Goal: Transaction & Acquisition: Purchase product/service

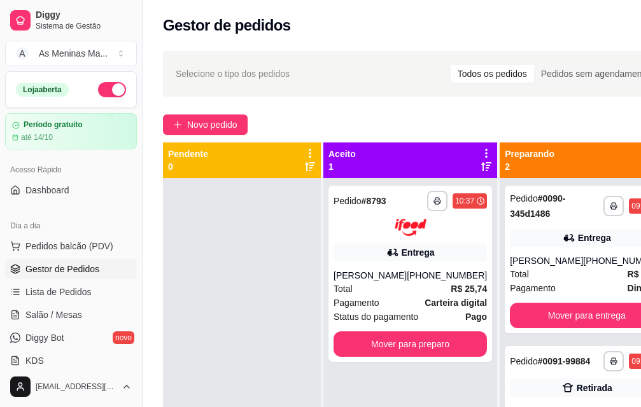
scroll to position [205, 0]
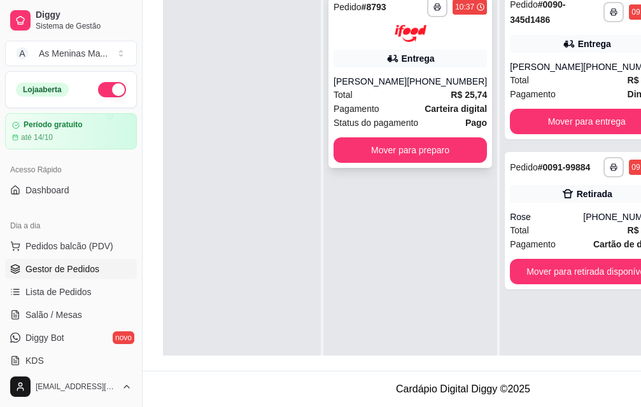
click at [383, 80] on div "[PERSON_NAME]" at bounding box center [369, 81] width 73 height 13
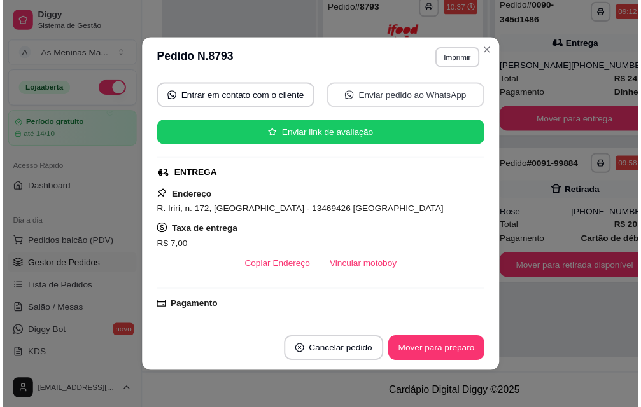
scroll to position [254, 0]
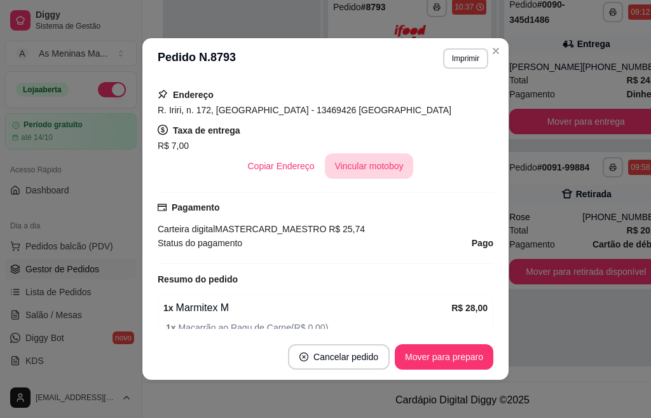
click at [369, 167] on button "Vincular motoboy" at bounding box center [369, 165] width 89 height 25
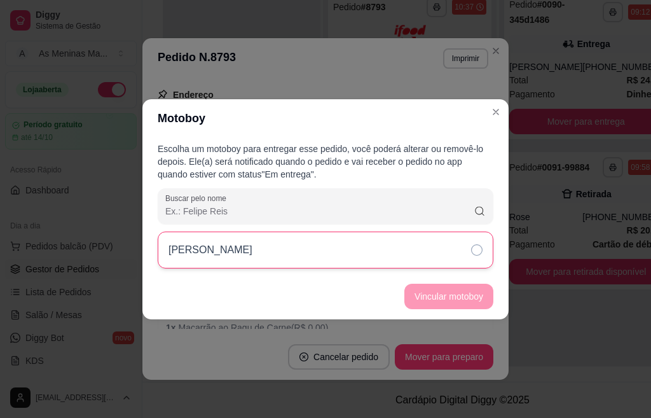
click at [482, 244] on icon at bounding box center [476, 249] width 11 height 11
click at [456, 297] on button "Vincular motoboy" at bounding box center [449, 296] width 89 height 25
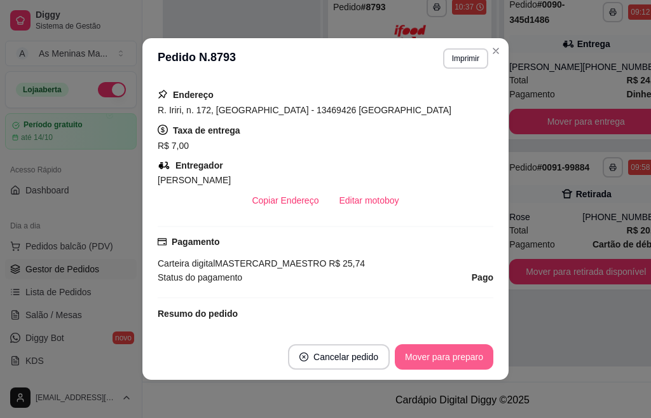
click at [447, 361] on button "Mover para preparo" at bounding box center [444, 356] width 99 height 25
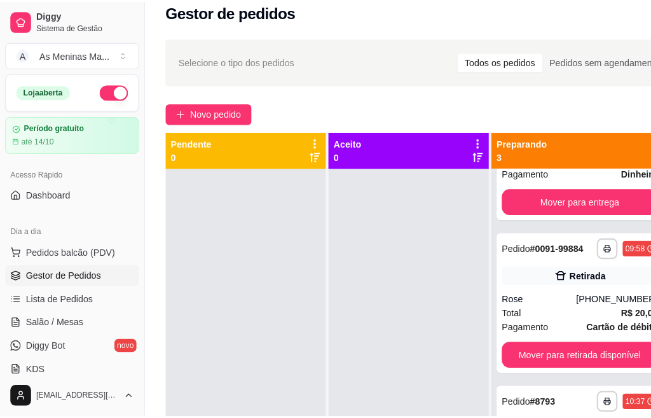
scroll to position [0, 0]
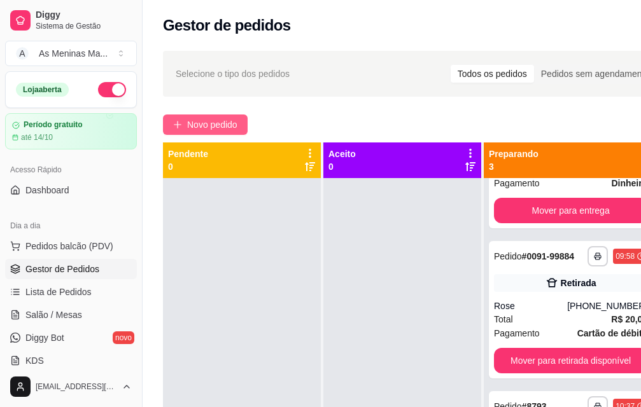
click at [218, 133] on button "Novo pedido" at bounding box center [205, 124] width 85 height 20
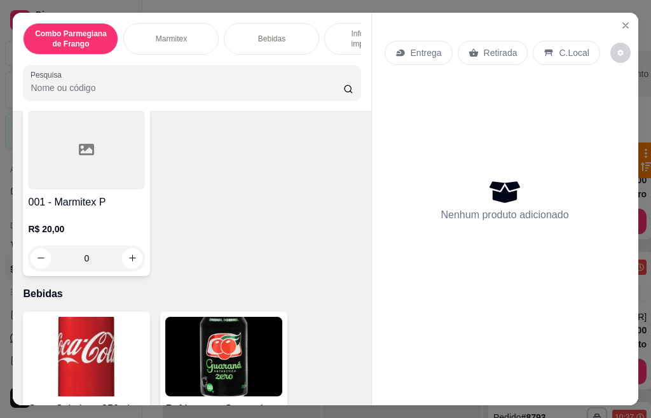
scroll to position [763, 0]
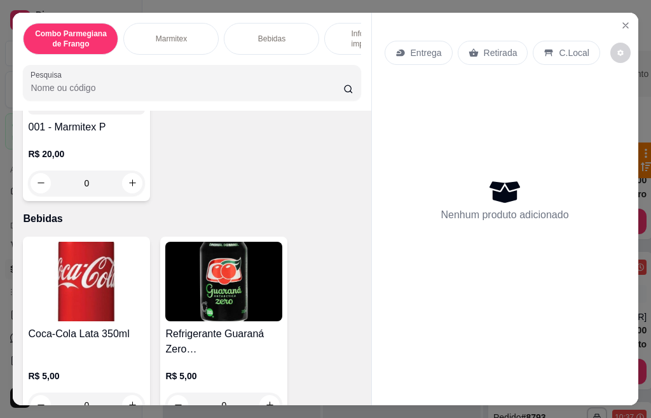
click at [80, 160] on p "R$ 20,00" at bounding box center [86, 154] width 117 height 13
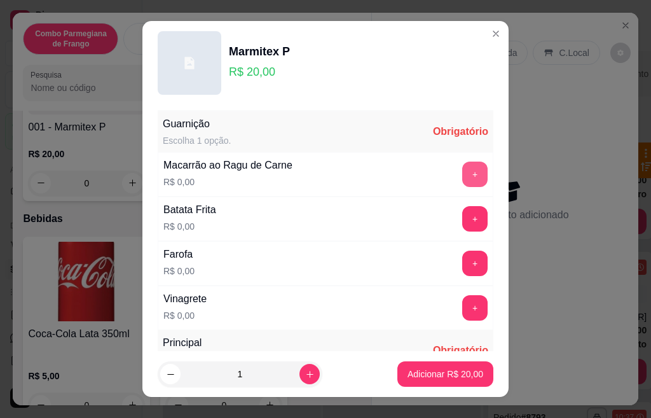
click at [462, 171] on button "+" at bounding box center [474, 174] width 25 height 25
click at [462, 220] on button "+" at bounding box center [474, 218] width 25 height 25
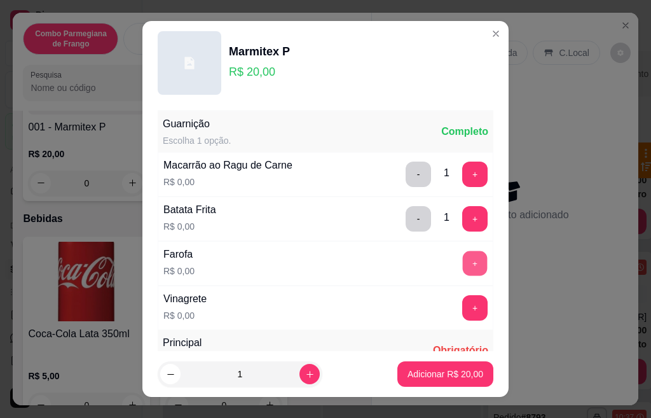
click at [463, 263] on button "+" at bounding box center [475, 263] width 25 height 25
click at [462, 310] on button "+" at bounding box center [474, 307] width 25 height 25
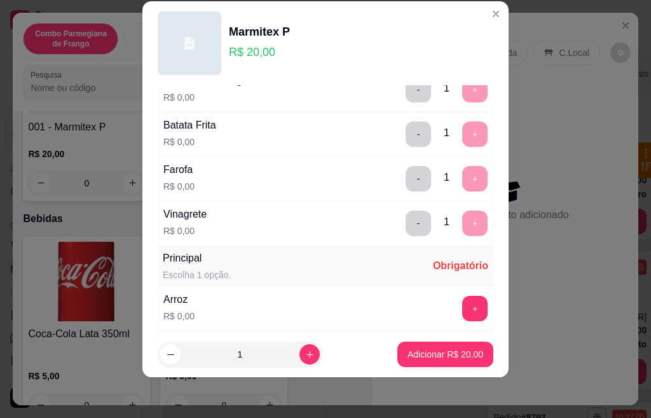
scroll to position [225, 0]
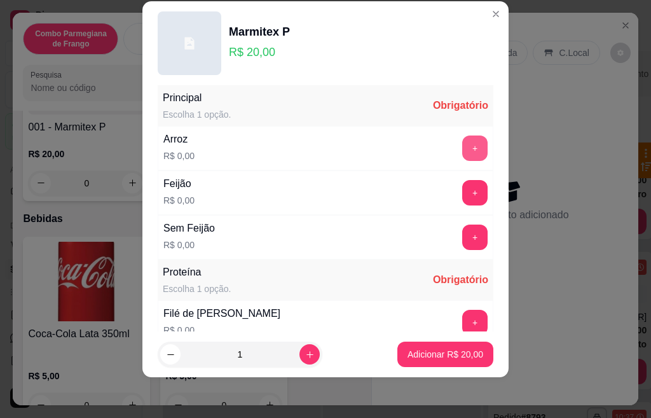
click at [462, 149] on button "+" at bounding box center [474, 147] width 25 height 25
click at [463, 188] on button "+" at bounding box center [475, 192] width 25 height 25
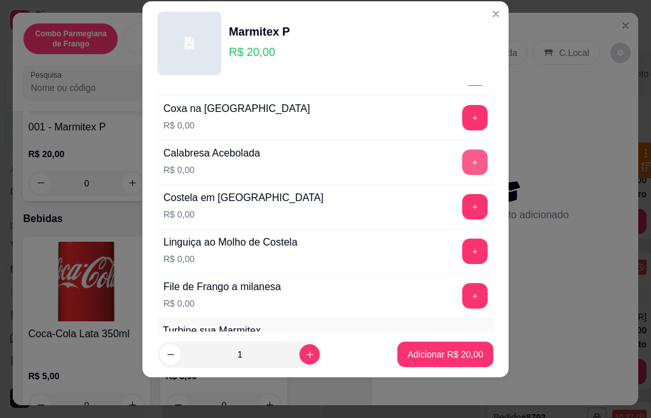
scroll to position [654, 0]
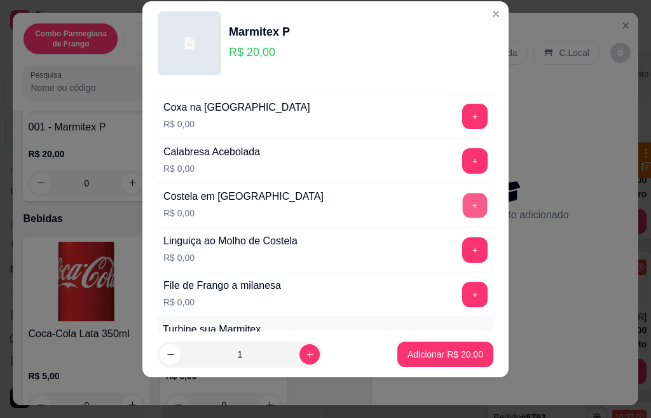
click at [463, 208] on button "+" at bounding box center [475, 205] width 25 height 25
click at [462, 249] on button "+" at bounding box center [474, 249] width 25 height 25
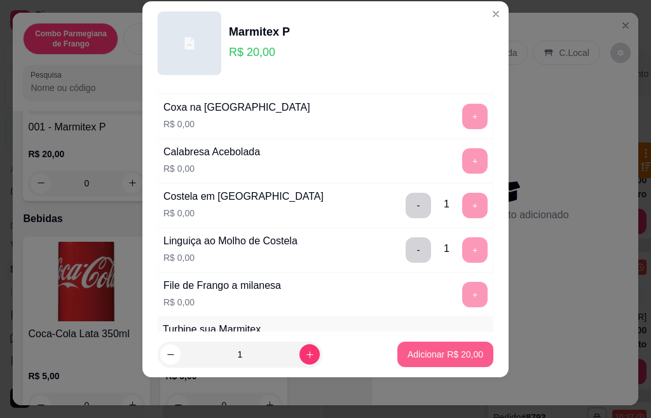
scroll to position [885, 0]
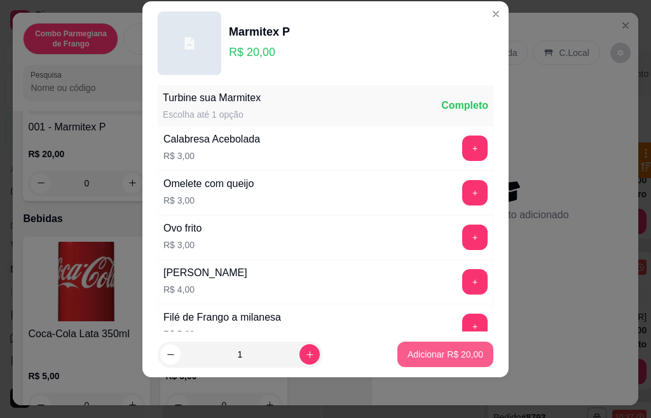
click at [442, 357] on p "Adicionar R$ 20,00" at bounding box center [446, 354] width 76 height 13
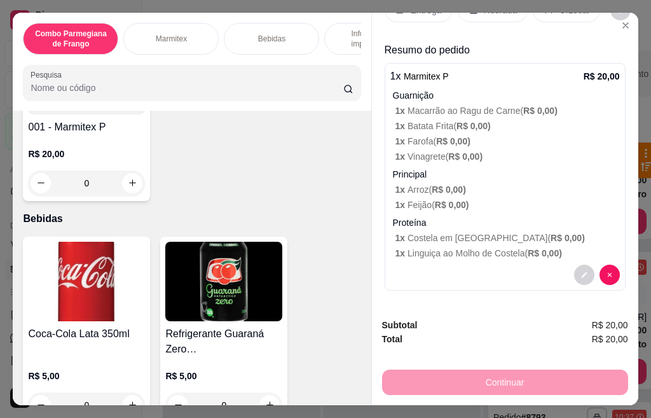
scroll to position [0, 0]
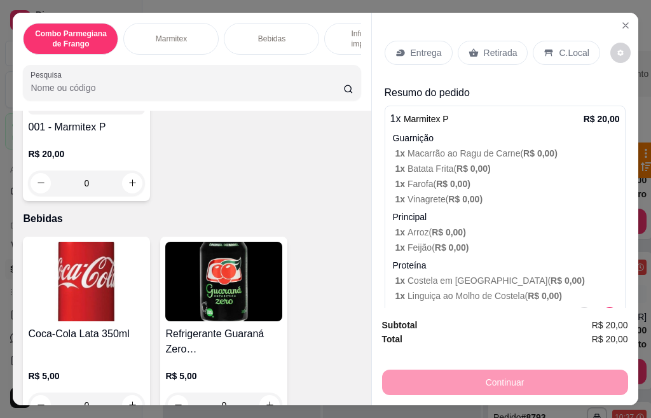
click at [432, 46] on p "Entrega" at bounding box center [426, 52] width 31 height 13
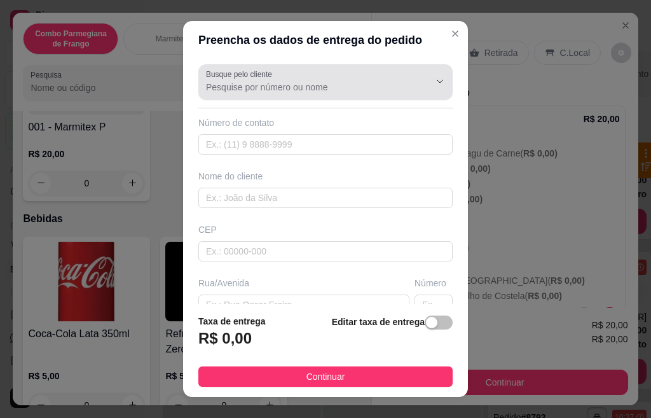
click at [350, 87] on input "Busque pelo cliente" at bounding box center [308, 87] width 204 height 13
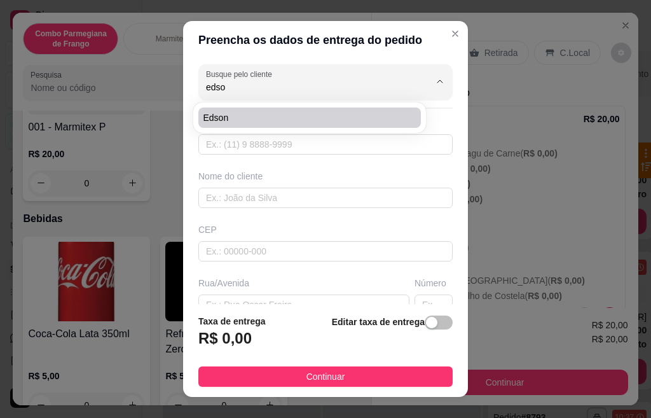
click at [263, 116] on span "Edson" at bounding box center [304, 117] width 200 height 13
type input "Edson"
type input "19996000047"
type input "Edson"
type input "[GEOGRAPHIC_DATA]"
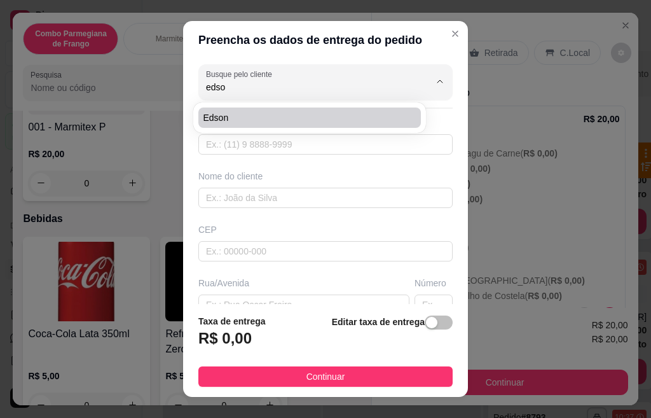
type input "141"
type input "Centro"
type input "Santa Barbara doeste"
type input "obra paulistão"
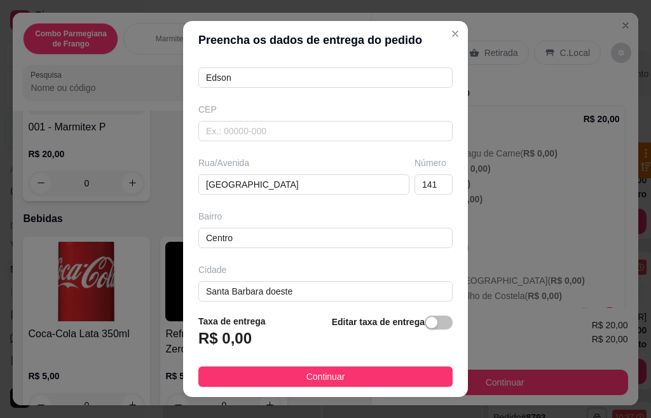
scroll to position [20, 0]
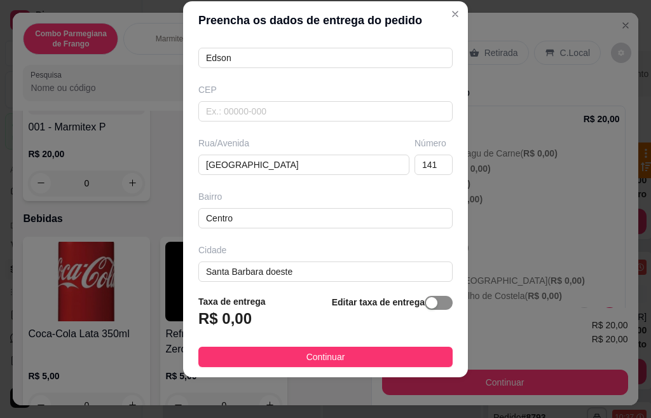
type input "Edson"
click at [426, 303] on div "button" at bounding box center [431, 302] width 11 height 11
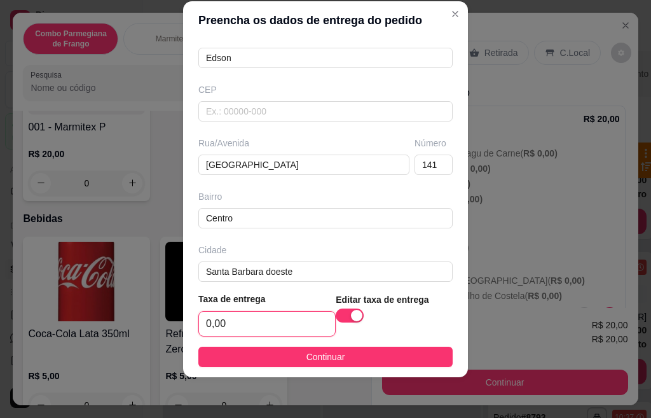
click at [242, 324] on input "0,00" at bounding box center [267, 324] width 136 height 24
type input "3,00"
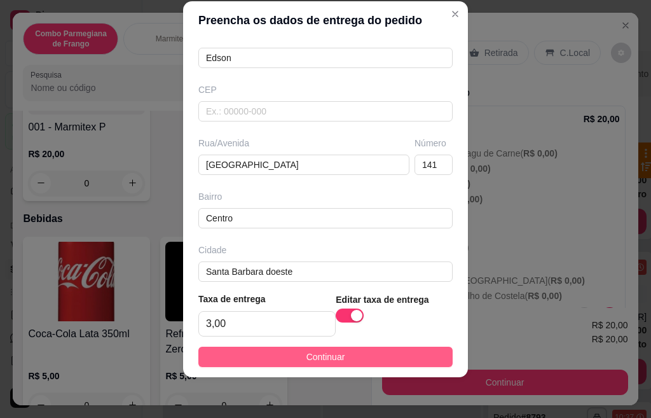
click at [307, 354] on span "Continuar" at bounding box center [326, 357] width 39 height 14
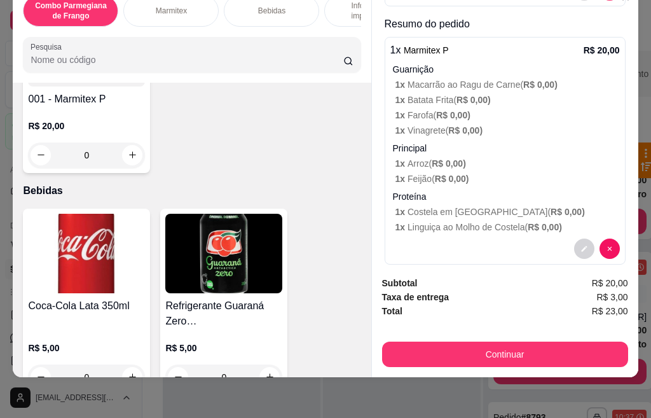
scroll to position [34, 0]
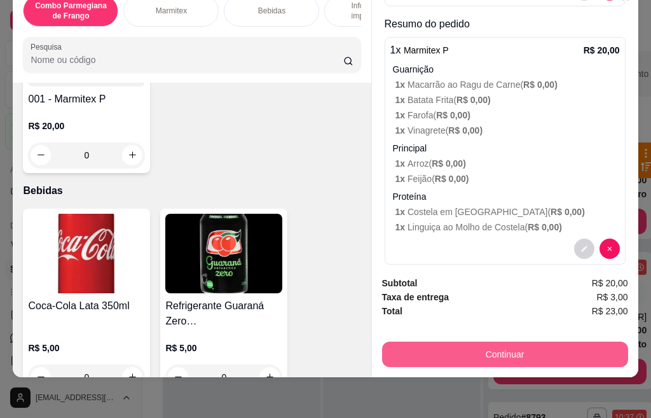
click at [506, 345] on button "Continuar" at bounding box center [505, 354] width 246 height 25
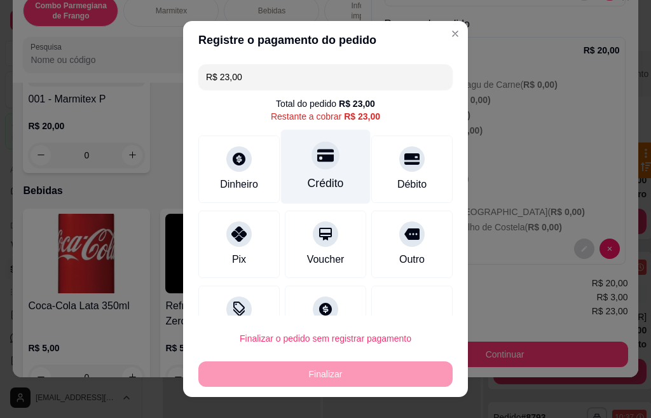
click at [316, 178] on div "Crédito" at bounding box center [326, 183] width 36 height 17
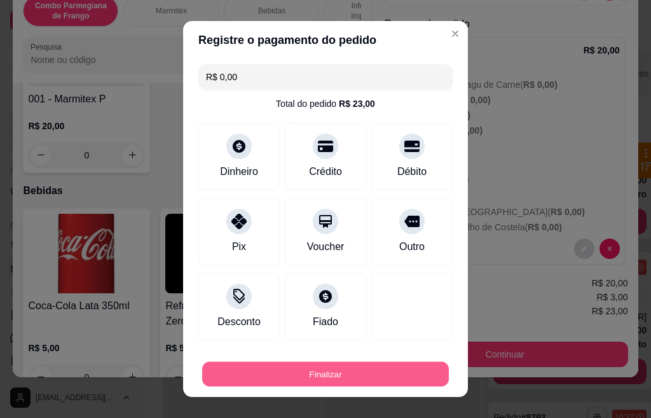
click at [307, 364] on button "Finalizar" at bounding box center [325, 374] width 247 height 25
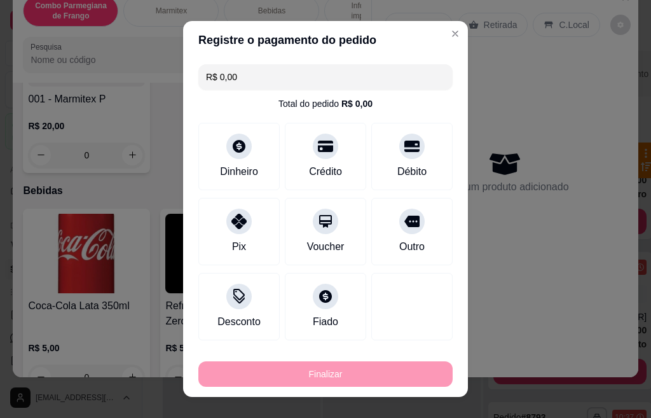
type input "-R$ 23,00"
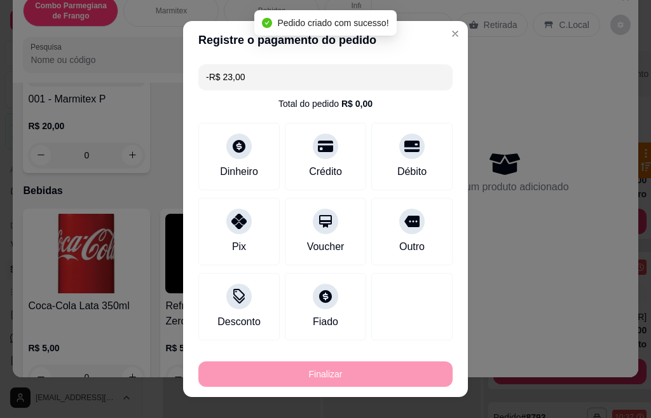
scroll to position [0, 0]
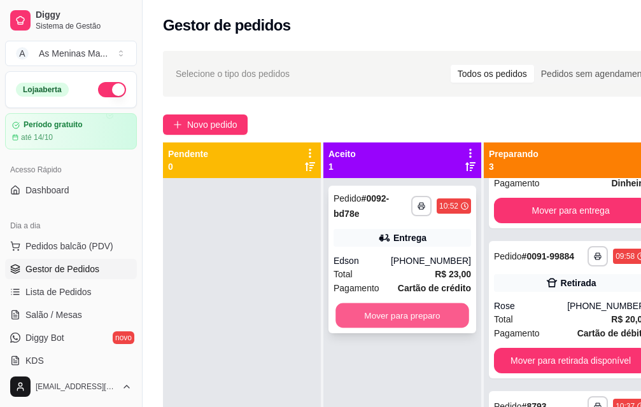
click at [382, 320] on button "Mover para preparo" at bounding box center [402, 315] width 134 height 25
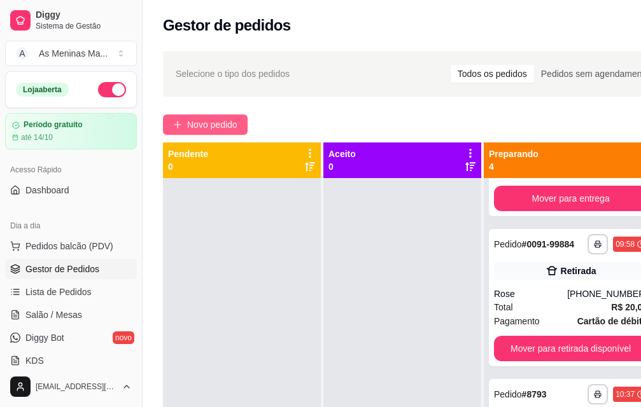
click at [194, 128] on span "Novo pedido" at bounding box center [212, 125] width 50 height 14
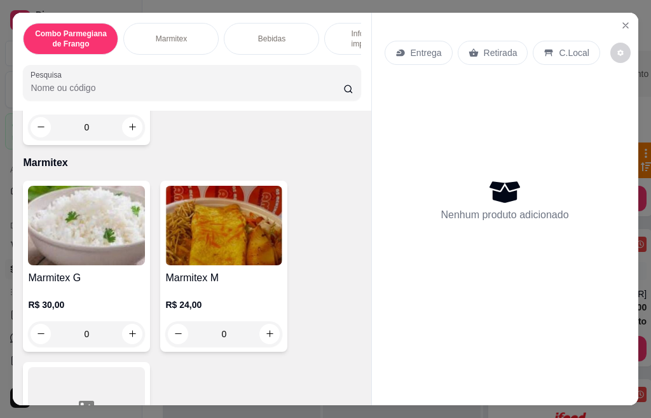
scroll to position [509, 0]
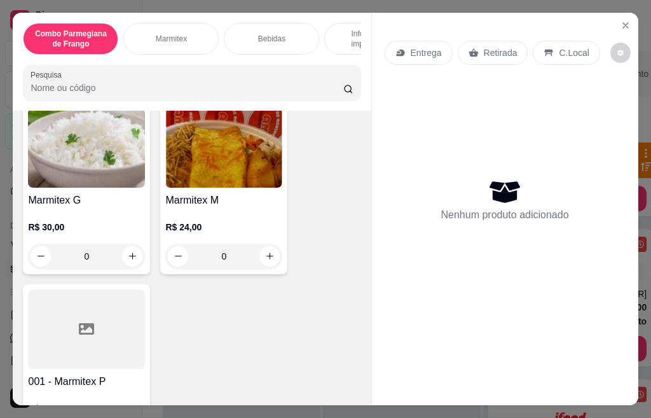
click at [104, 176] on img at bounding box center [86, 148] width 117 height 80
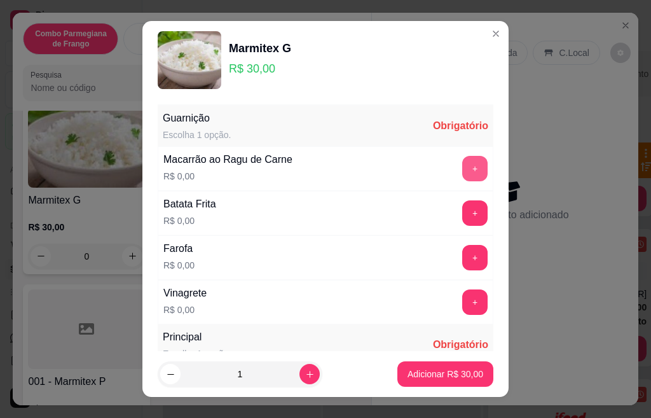
click at [462, 169] on button "+" at bounding box center [474, 168] width 25 height 25
click at [463, 214] on button "+" at bounding box center [475, 212] width 25 height 25
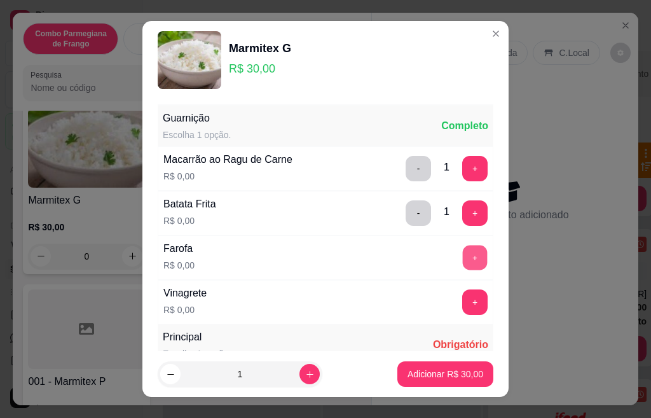
click at [463, 256] on button "+" at bounding box center [475, 257] width 25 height 25
click at [463, 307] on button "+" at bounding box center [475, 301] width 25 height 25
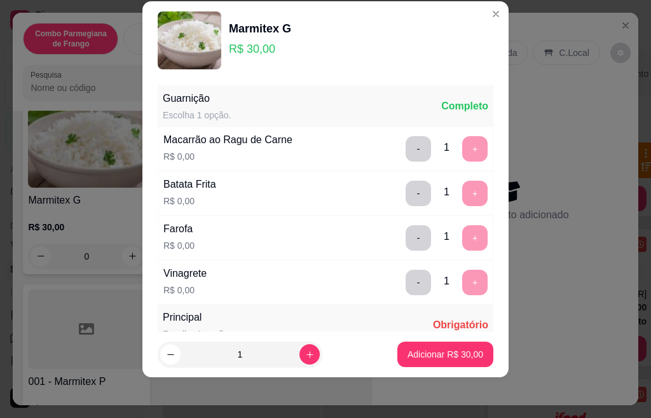
scroll to position [225, 0]
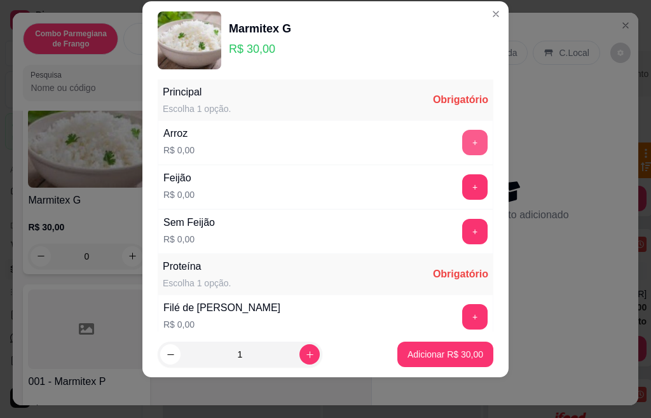
click at [462, 150] on button "+" at bounding box center [474, 142] width 25 height 25
click at [463, 186] on button "+" at bounding box center [475, 186] width 25 height 25
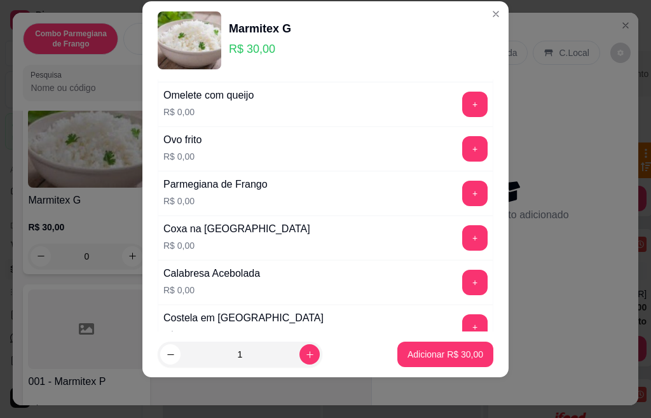
scroll to position [590, 0]
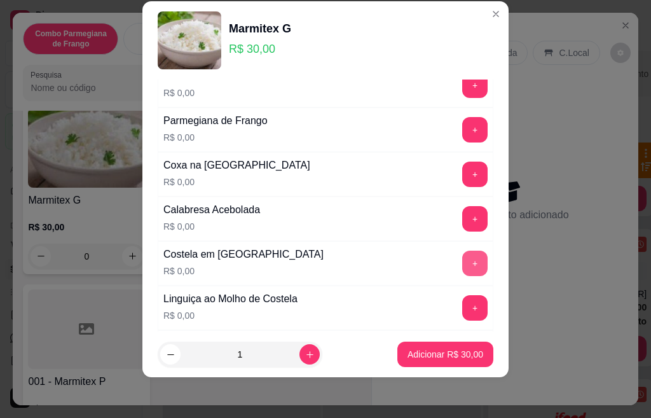
click at [462, 257] on button "+" at bounding box center [474, 263] width 25 height 25
click at [463, 303] on button "+" at bounding box center [475, 307] width 25 height 25
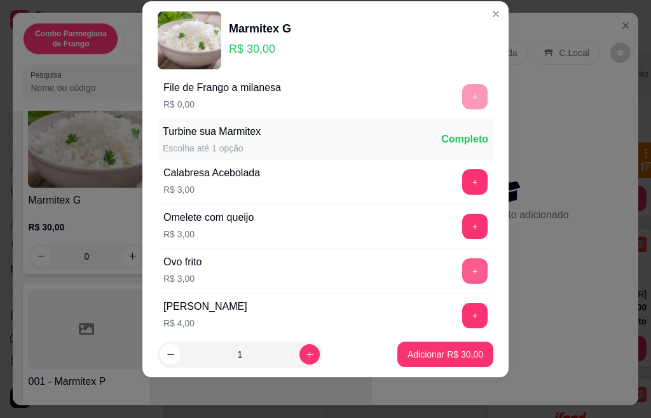
scroll to position [719, 0]
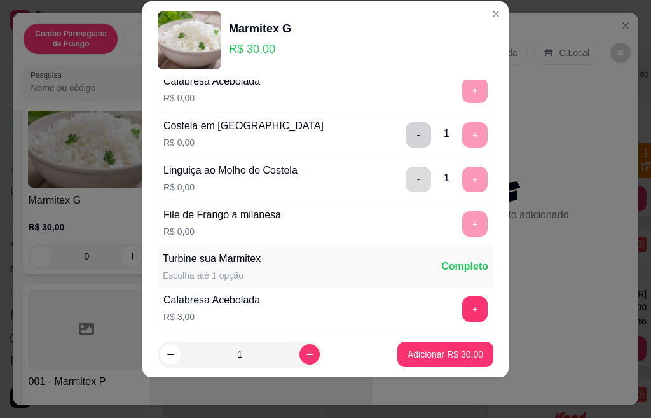
click at [406, 176] on button "-" at bounding box center [418, 179] width 25 height 25
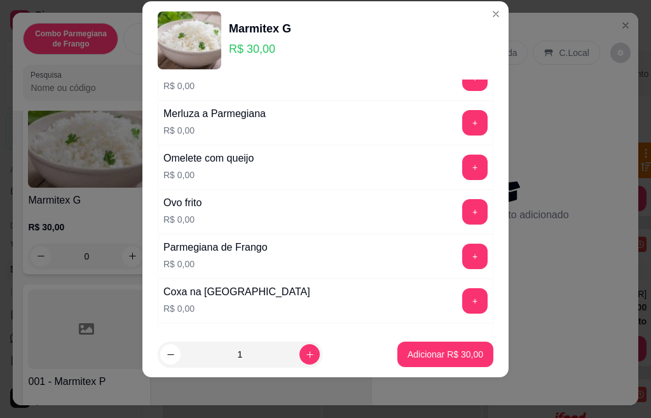
scroll to position [464, 0]
click at [463, 302] on button "+" at bounding box center [475, 300] width 25 height 25
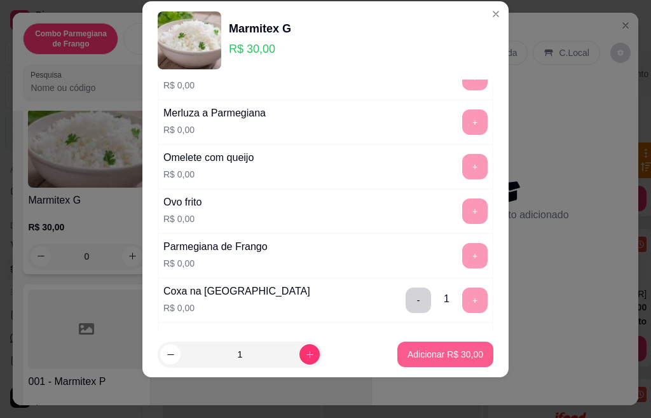
click at [422, 352] on p "Adicionar R$ 30,00" at bounding box center [446, 354] width 76 height 13
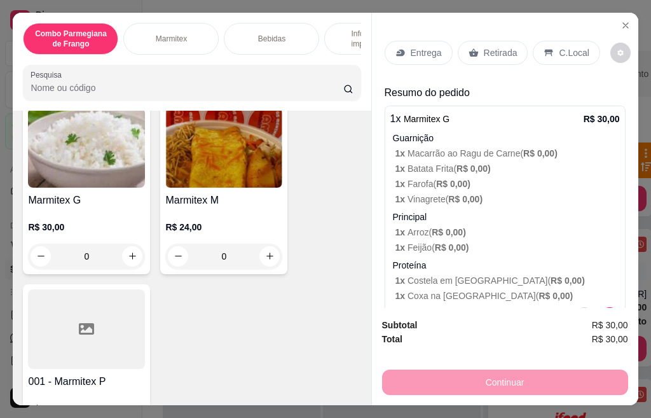
click at [255, 193] on div "Marmitex M R$ 24,00 0" at bounding box center [223, 188] width 127 height 171
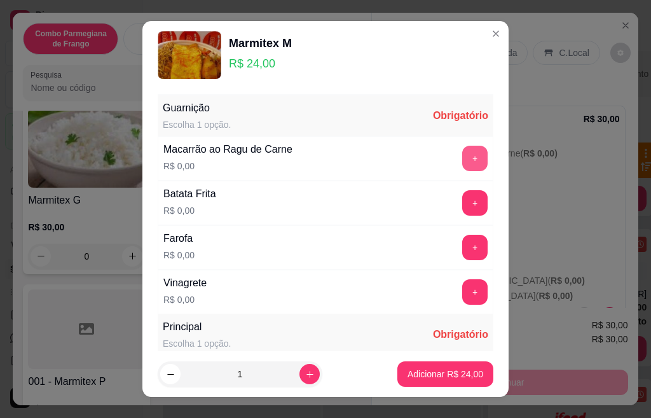
click at [462, 160] on button "+" at bounding box center [474, 158] width 25 height 25
click at [462, 198] on button "+" at bounding box center [474, 202] width 25 height 25
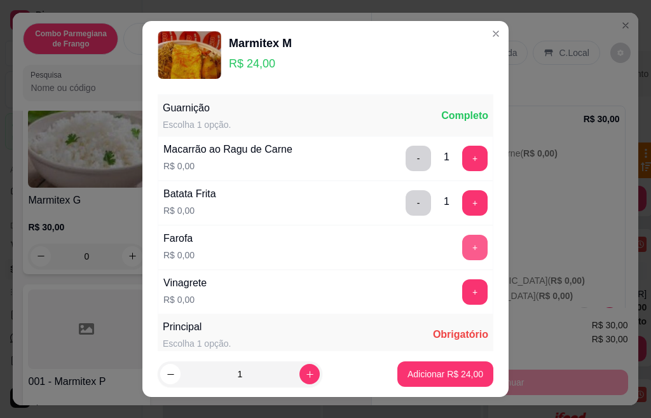
click at [462, 246] on button "+" at bounding box center [474, 247] width 25 height 25
click at [462, 289] on button "+" at bounding box center [474, 291] width 25 height 25
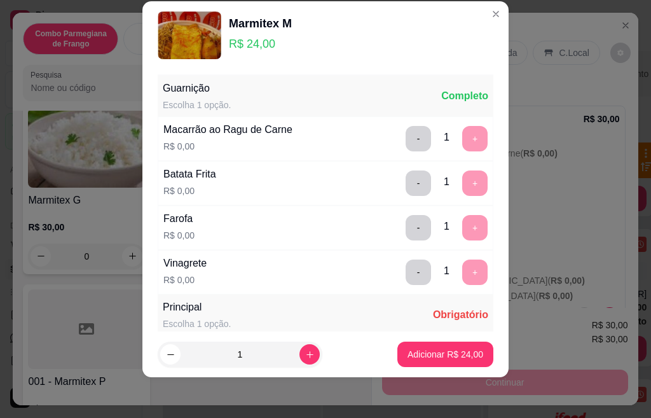
scroll to position [225, 0]
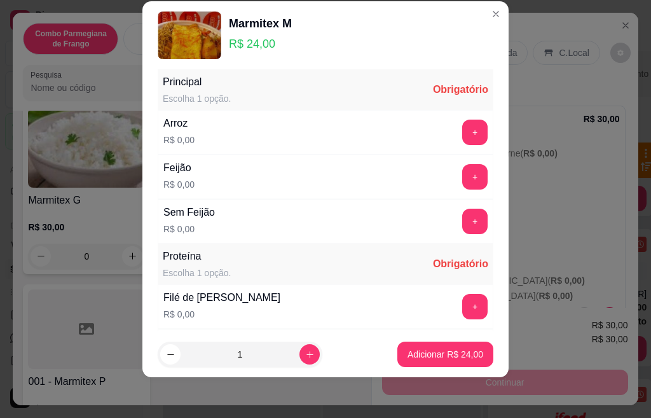
click at [462, 134] on button "+" at bounding box center [474, 132] width 25 height 25
click at [462, 183] on button "+" at bounding box center [474, 176] width 25 height 25
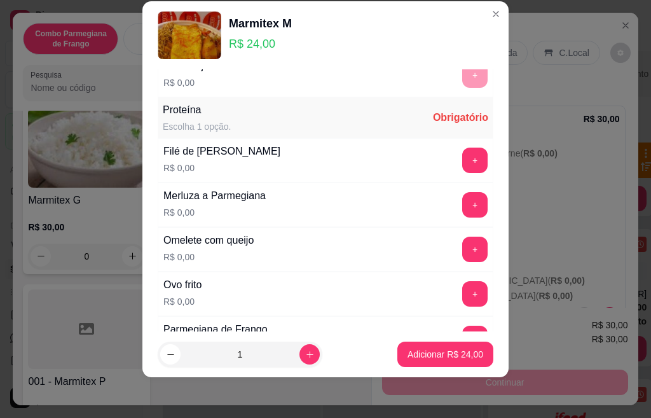
scroll to position [399, 0]
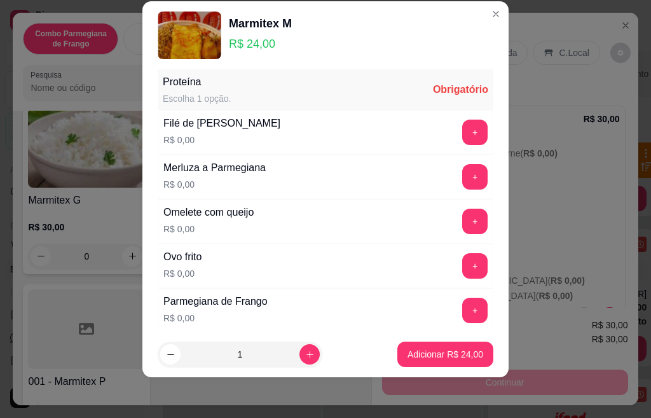
click at [462, 132] on button "+" at bounding box center [474, 132] width 25 height 25
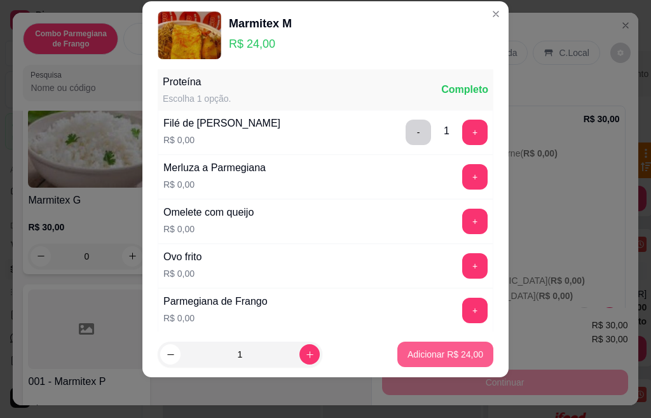
click at [433, 359] on p "Adicionar R$ 24,00" at bounding box center [446, 354] width 76 height 13
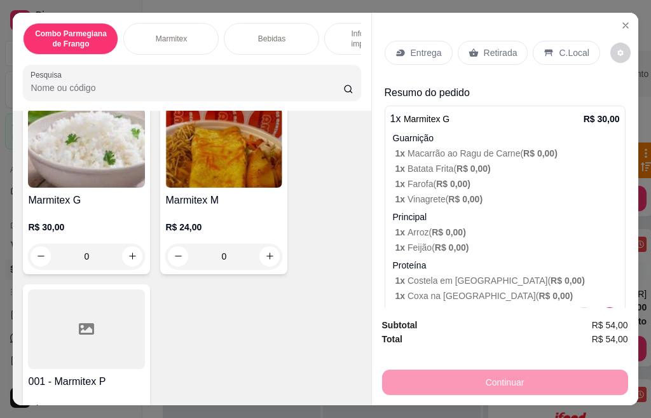
click at [230, 169] on img at bounding box center [223, 148] width 117 height 80
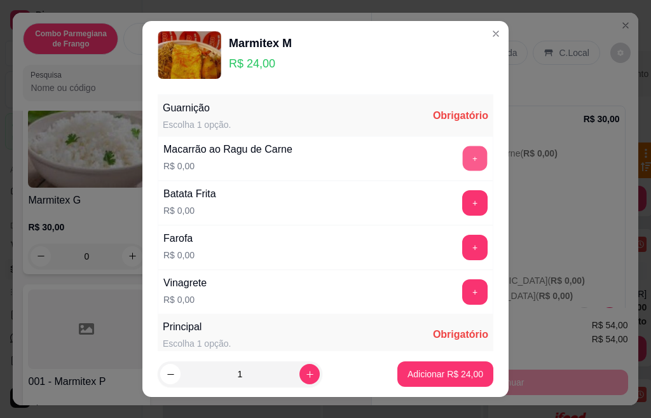
click at [463, 157] on button "+" at bounding box center [475, 158] width 25 height 25
click at [462, 195] on button "+" at bounding box center [474, 202] width 25 height 25
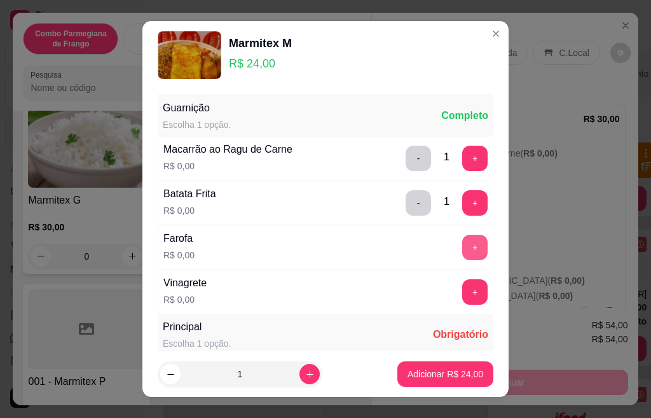
click at [462, 246] on button "+" at bounding box center [474, 247] width 25 height 25
click at [454, 305] on div "Vinagrete R$ 0,00 +" at bounding box center [326, 292] width 336 height 45
click at [462, 296] on button "+" at bounding box center [474, 291] width 25 height 25
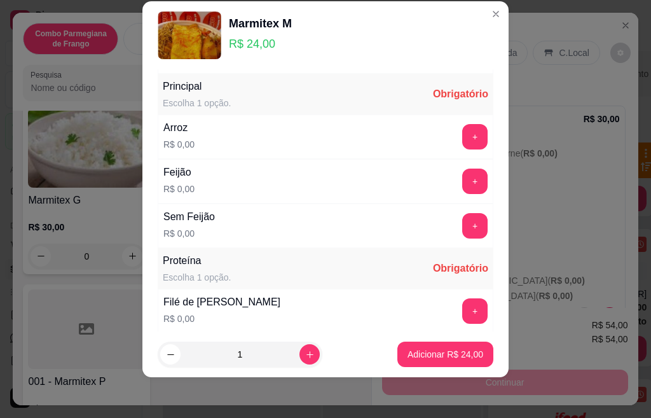
scroll to position [225, 0]
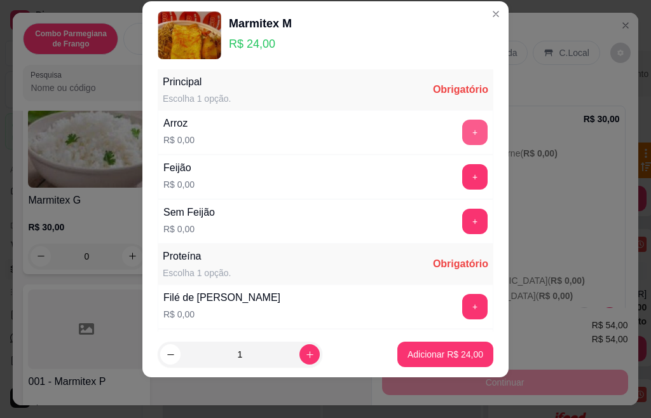
click at [462, 132] on button "+" at bounding box center [474, 132] width 25 height 25
click at [462, 170] on button "+" at bounding box center [474, 176] width 25 height 25
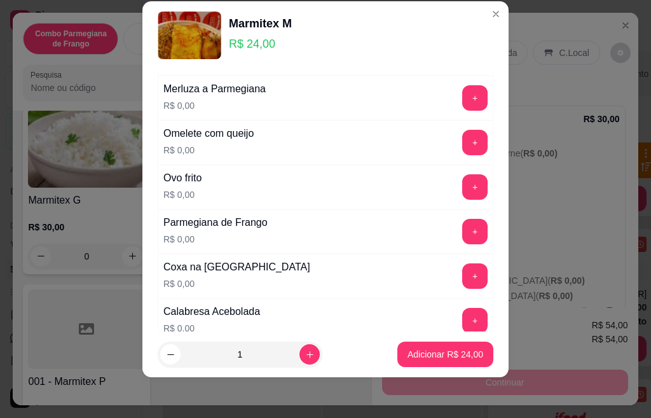
scroll to position [501, 0]
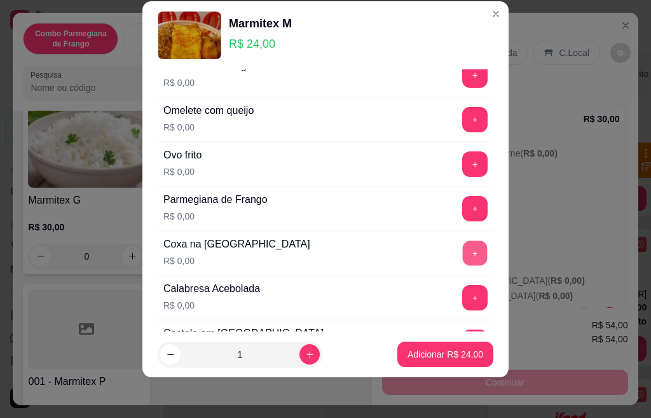
click at [463, 256] on button "+" at bounding box center [475, 252] width 25 height 25
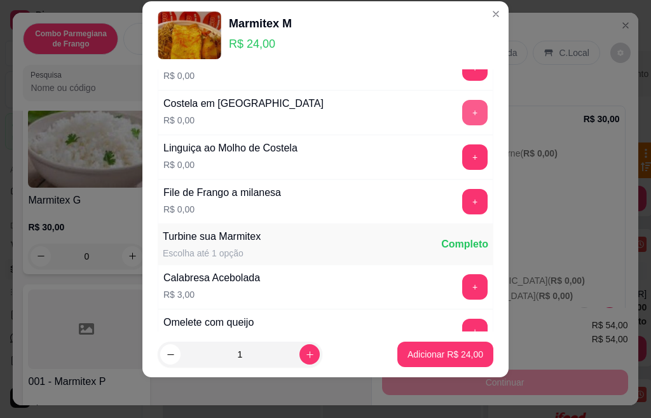
click at [462, 113] on button "+" at bounding box center [474, 112] width 25 height 25
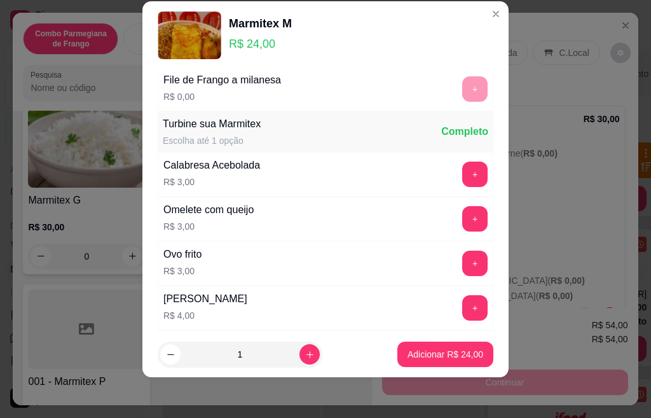
scroll to position [885, 0]
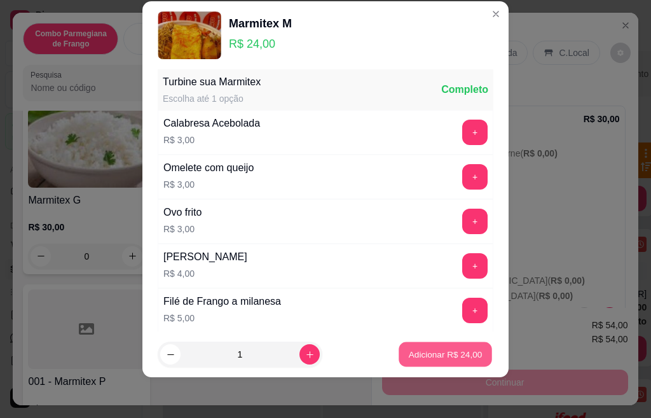
click at [424, 350] on p "Adicionar R$ 24,00" at bounding box center [446, 354] width 74 height 12
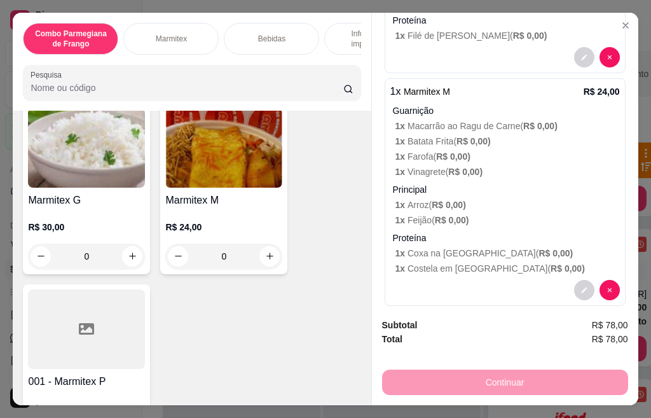
scroll to position [493, 0]
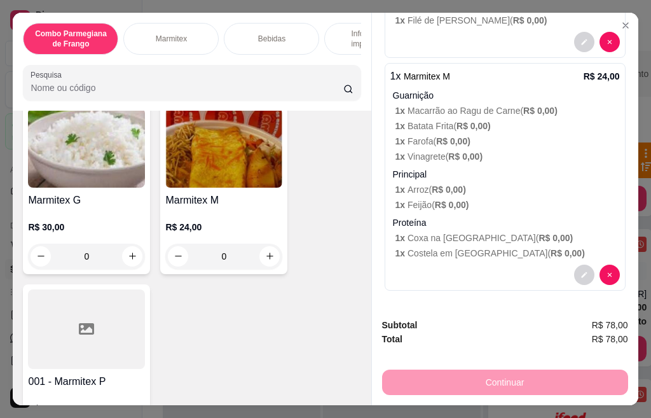
click at [462, 232] on p "1 x Coxa na [GEOGRAPHIC_DATA] ( R$ 0,00 )" at bounding box center [508, 238] width 225 height 13
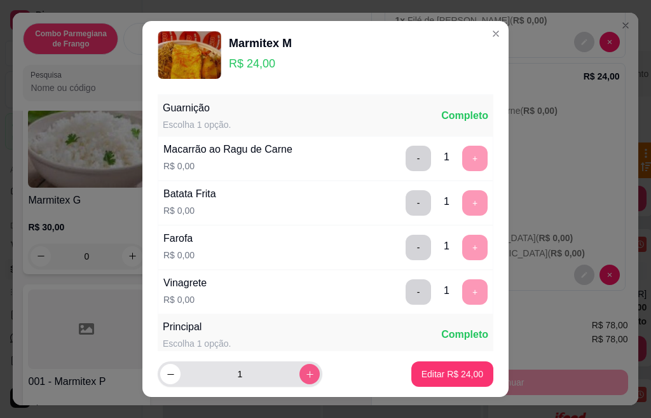
click at [300, 367] on button "increase-product-quantity" at bounding box center [310, 374] width 20 height 20
click at [300, 368] on button "increase-product-quantity" at bounding box center [310, 374] width 20 height 20
type input "5"
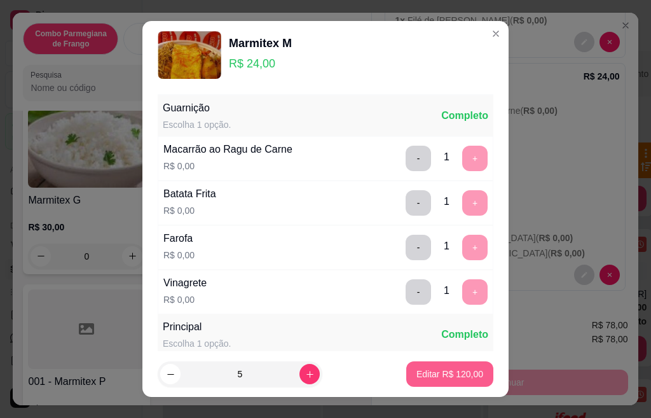
click at [422, 375] on p "Editar R$ 120,00" at bounding box center [450, 374] width 67 height 13
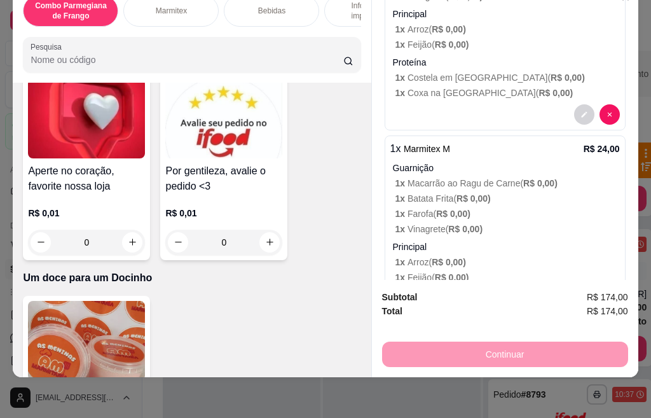
scroll to position [2290, 0]
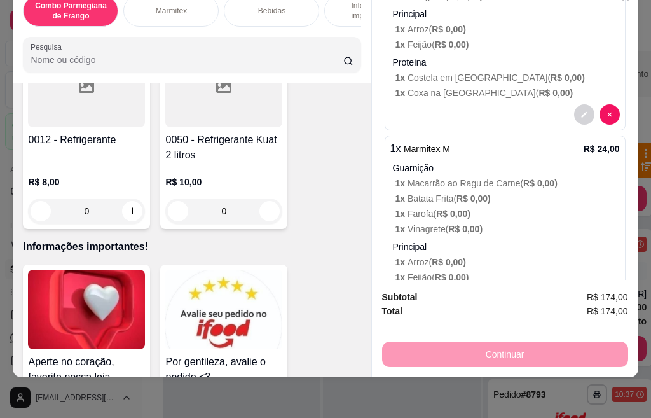
click at [247, 137] on h4 "0050 - Refrigerante Kuat 2 litros" at bounding box center [223, 147] width 117 height 31
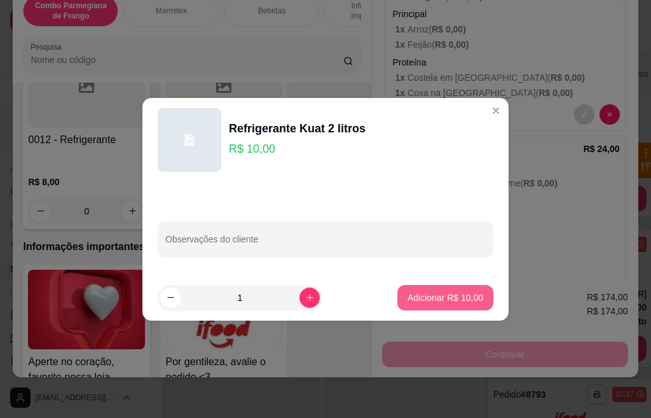
click at [418, 295] on p "Adicionar R$ 10,00" at bounding box center [446, 297] width 76 height 13
type input "1"
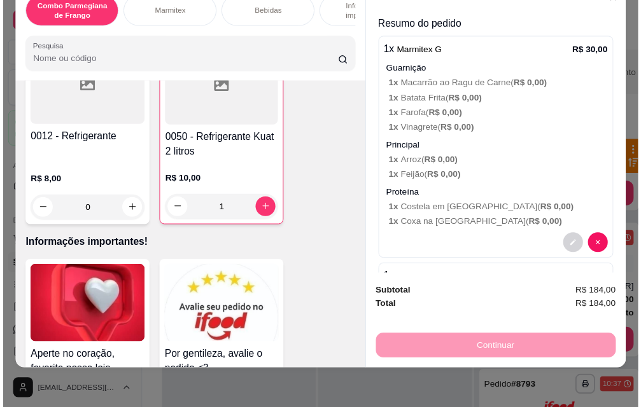
scroll to position [0, 0]
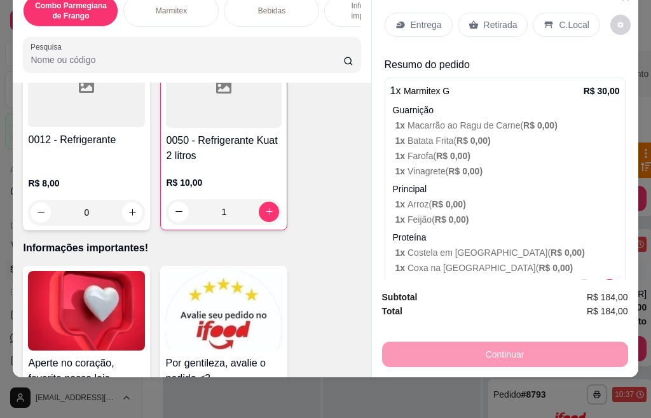
click at [411, 18] on p "Entrega" at bounding box center [426, 24] width 31 height 13
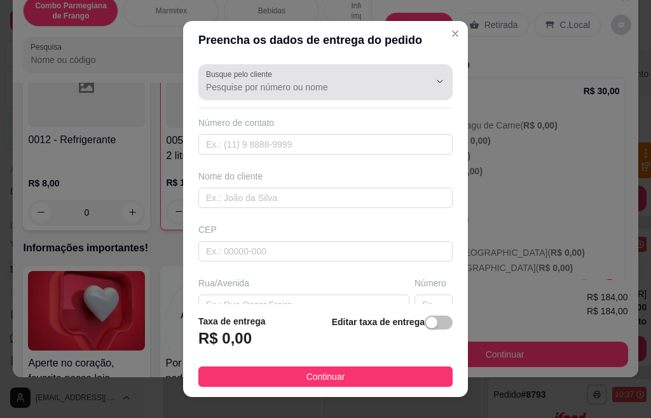
click at [303, 94] on div at bounding box center [325, 81] width 239 height 25
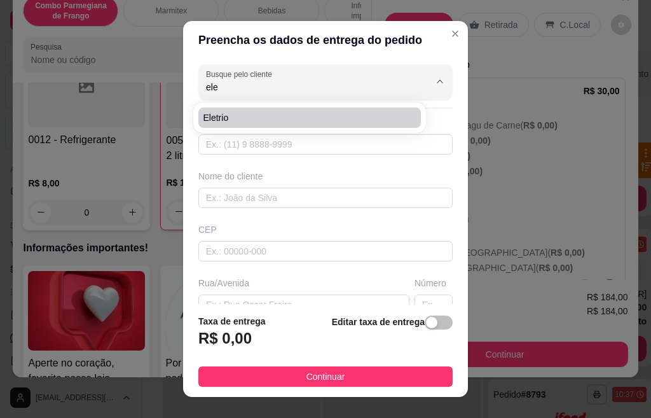
click at [250, 118] on span "Eletrio" at bounding box center [304, 117] width 200 height 13
type input "Eletrio"
type input "19974060445"
type input "Eletrio"
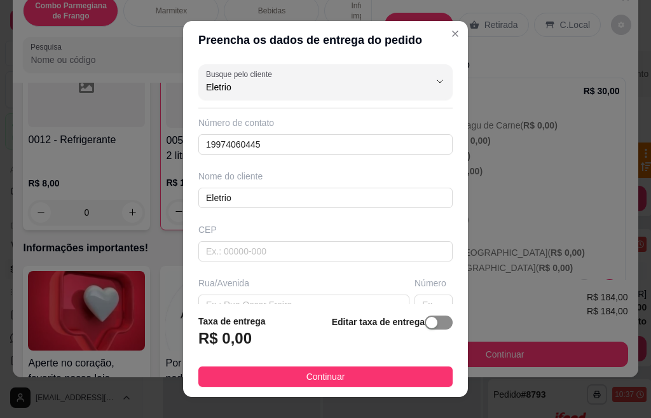
type input "Eletrio"
click at [426, 324] on div "button" at bounding box center [431, 322] width 11 height 11
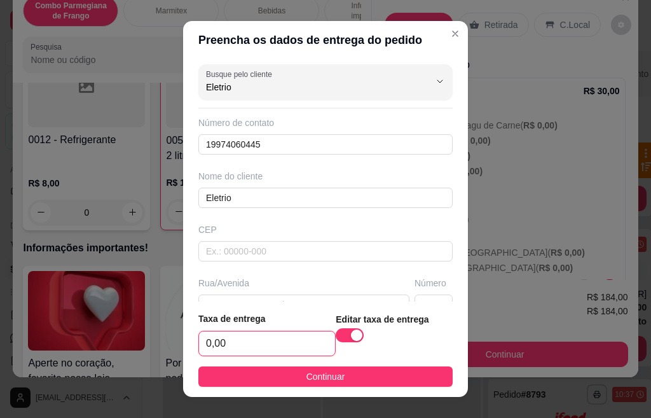
click at [244, 342] on input "0,00" at bounding box center [267, 343] width 136 height 24
type input "7,00"
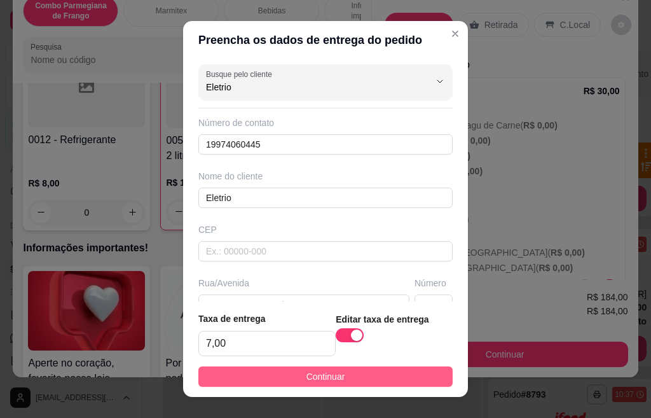
click at [368, 380] on button "Continuar" at bounding box center [325, 376] width 254 height 20
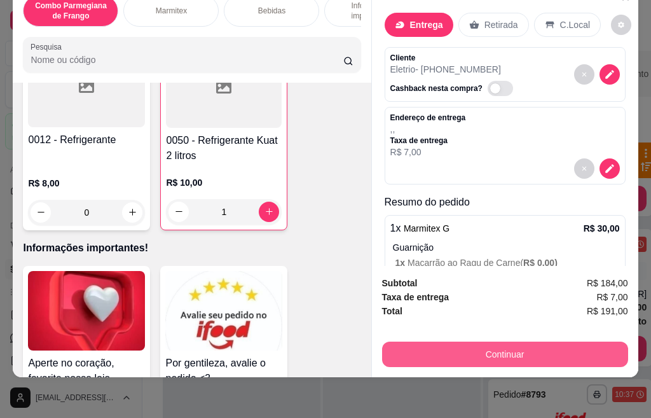
click at [485, 346] on button "Continuar" at bounding box center [505, 354] width 246 height 25
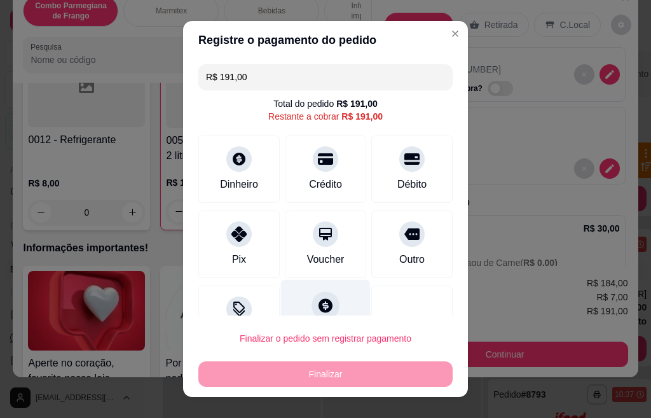
click at [312, 314] on div at bounding box center [326, 305] width 28 height 28
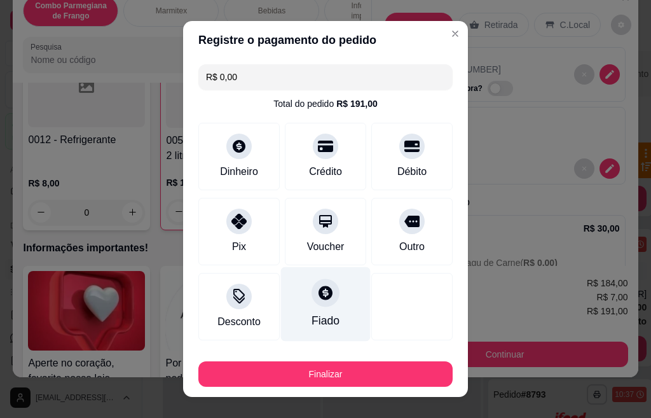
type input "R$ 0,00"
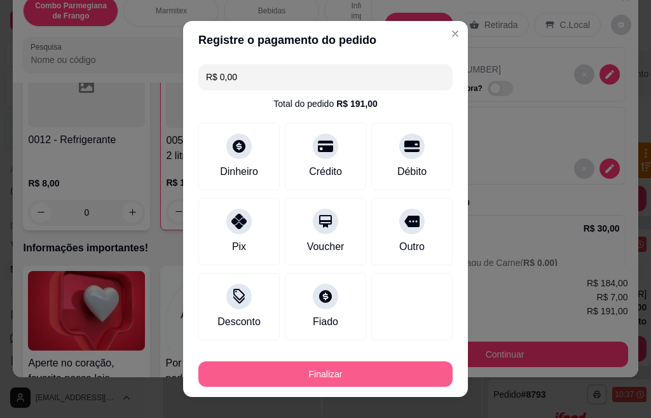
click at [314, 376] on button "Finalizar" at bounding box center [325, 373] width 254 height 25
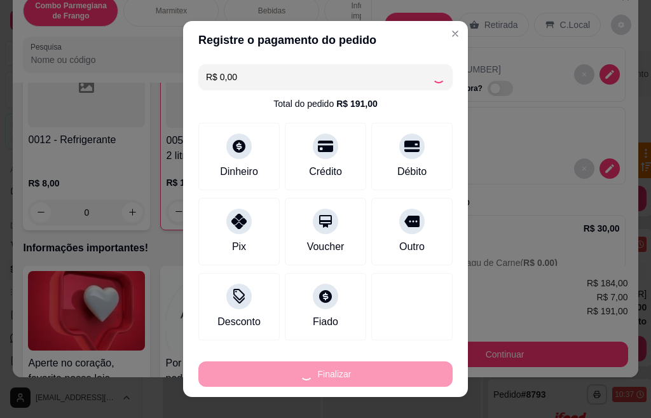
type input "0"
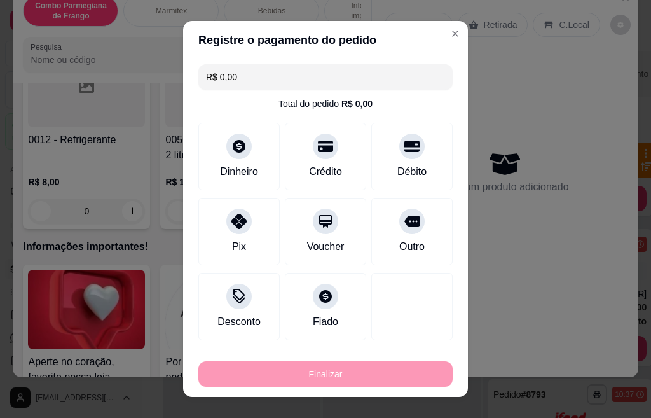
type input "-R$ 191,00"
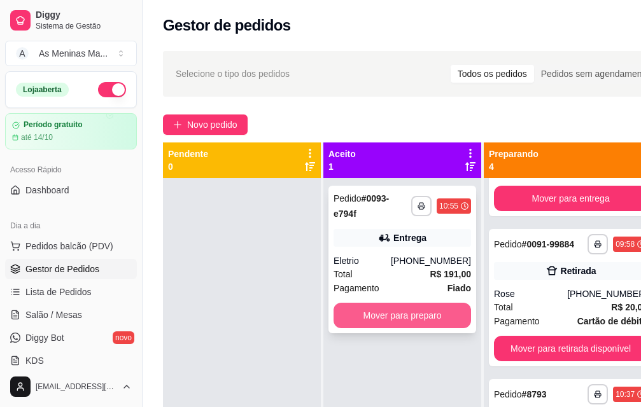
click at [415, 317] on button "Mover para preparo" at bounding box center [401, 315] width 137 height 25
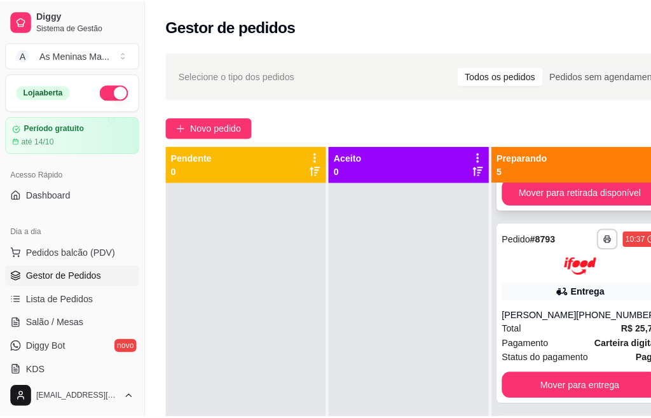
scroll to position [427, 0]
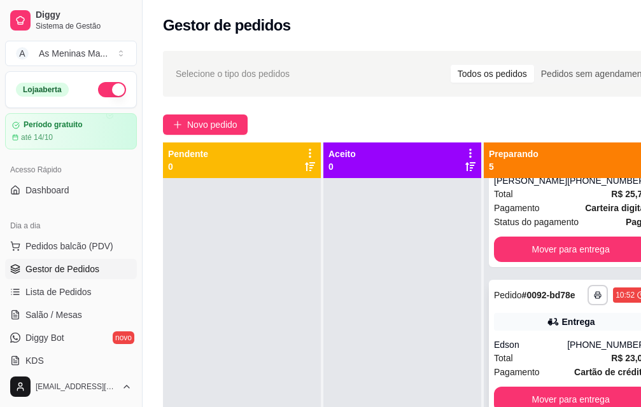
click at [554, 331] on div "Entrega" at bounding box center [570, 322] width 153 height 18
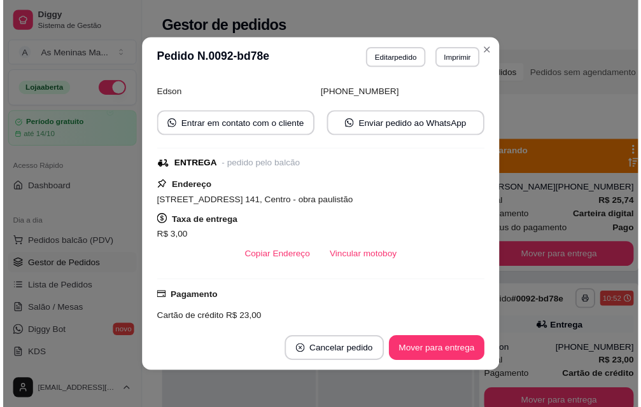
scroll to position [127, 0]
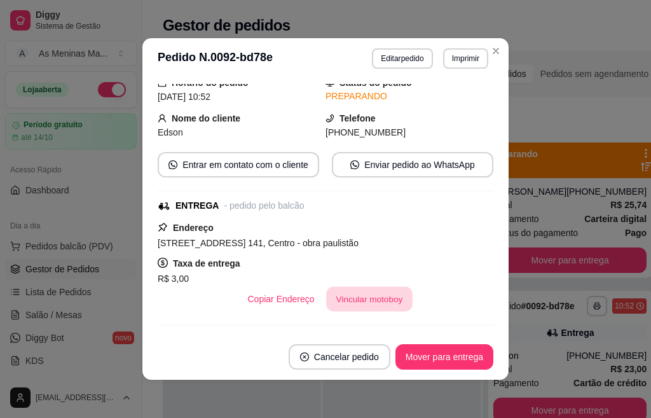
click at [352, 304] on button "Vincular motoboy" at bounding box center [369, 299] width 87 height 25
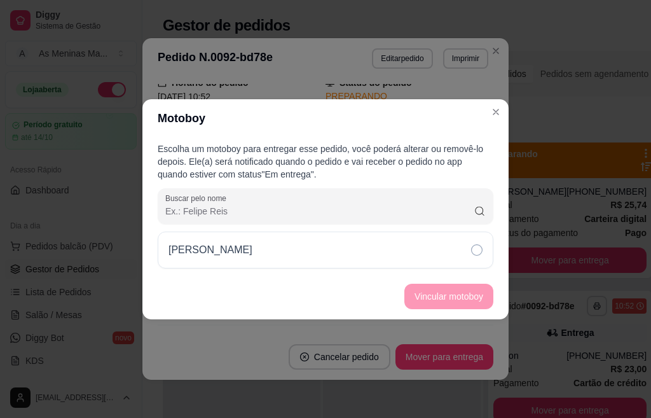
click at [471, 248] on div "[PERSON_NAME]" at bounding box center [326, 250] width 336 height 37
click at [462, 299] on button "Vincular motoboy" at bounding box center [449, 296] width 87 height 25
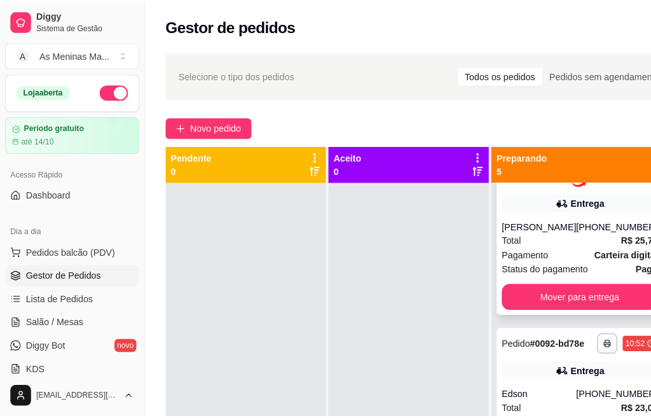
scroll to position [364, 0]
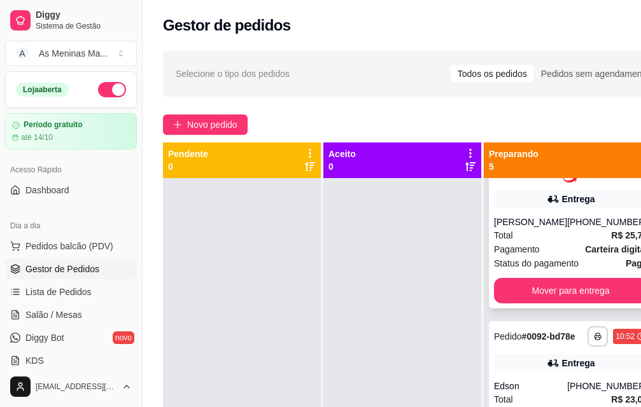
click at [533, 242] on div "Total R$ 25,74" at bounding box center [570, 235] width 153 height 14
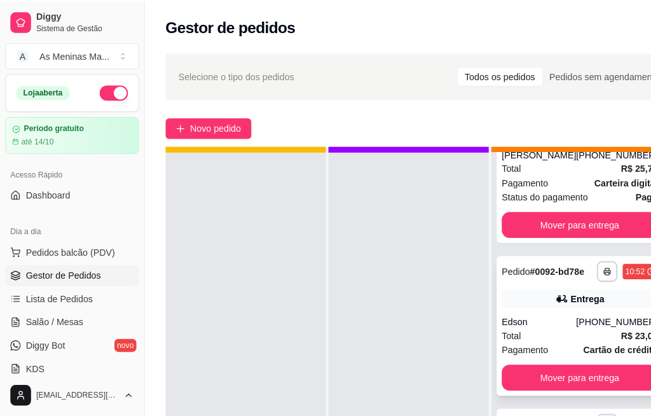
scroll to position [46, 0]
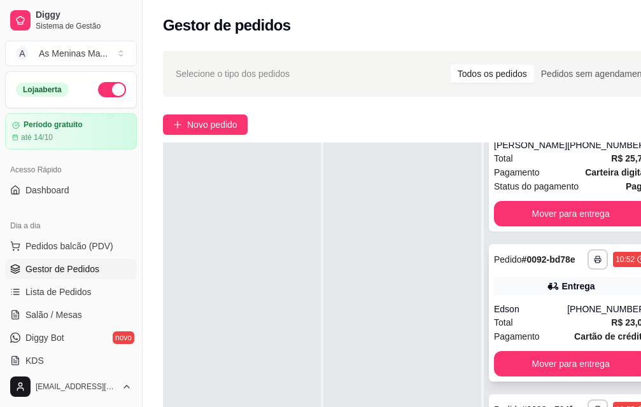
click at [553, 277] on div "**********" at bounding box center [570, 312] width 163 height 137
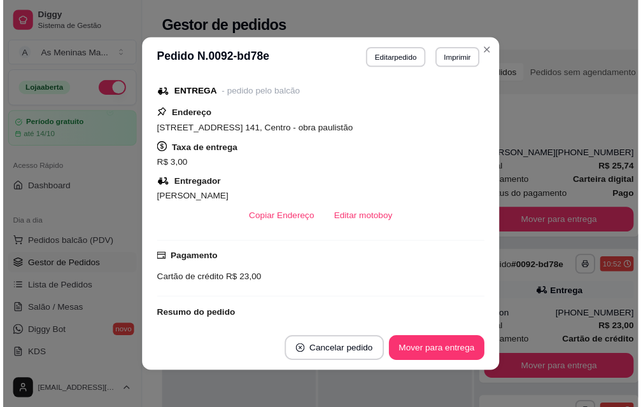
scroll to position [254, 0]
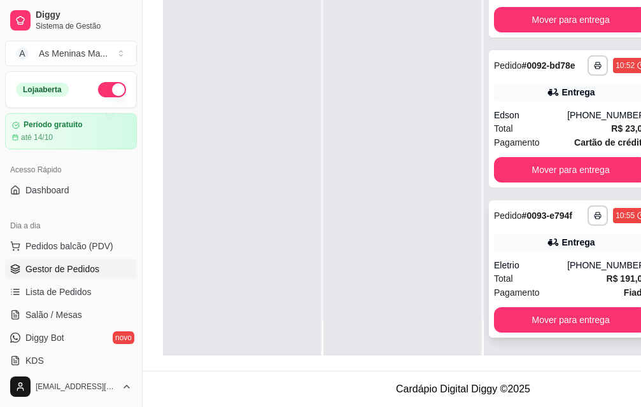
click at [539, 246] on div "**********" at bounding box center [570, 268] width 163 height 137
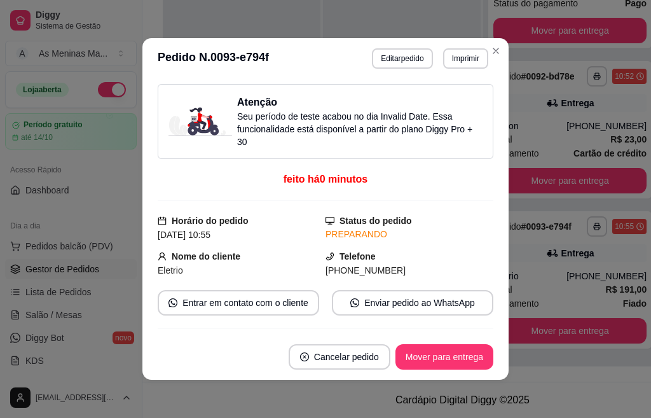
scroll to position [191, 0]
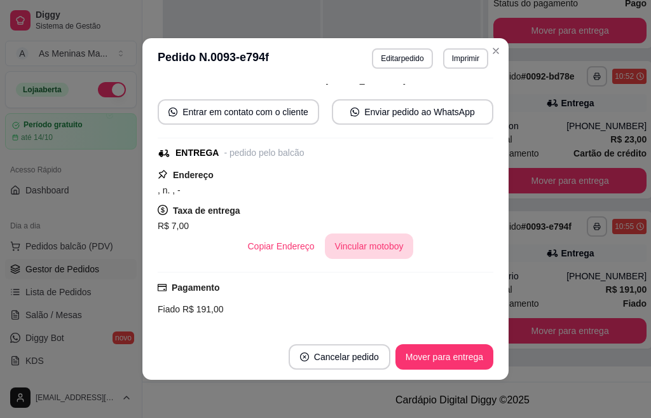
click at [381, 247] on button "Vincular motoboy" at bounding box center [369, 245] width 89 height 25
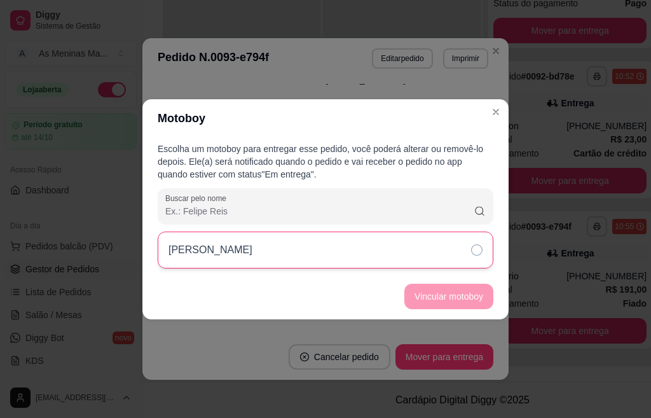
click at [373, 249] on div "[PERSON_NAME]" at bounding box center [326, 250] width 336 height 37
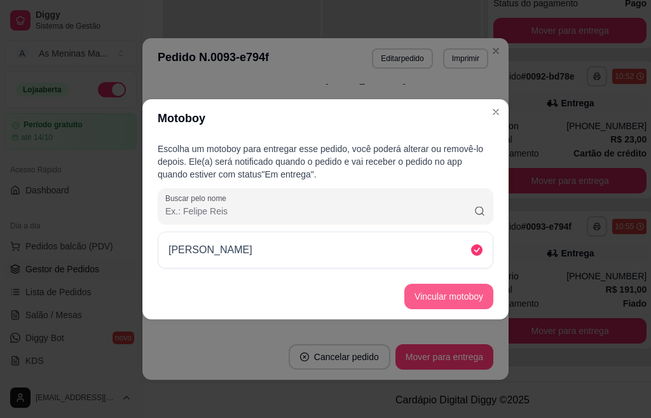
click at [444, 293] on button "Vincular motoboy" at bounding box center [449, 296] width 89 height 25
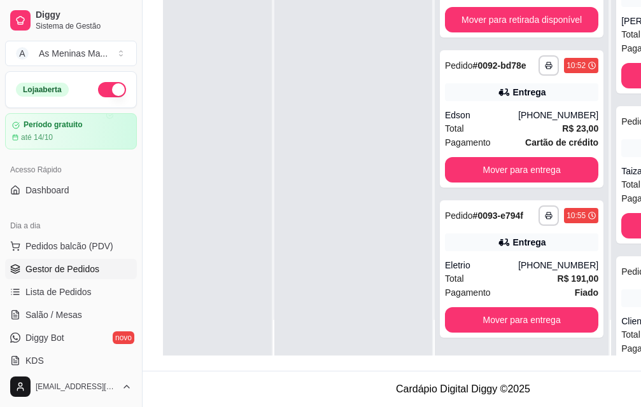
scroll to position [46, 64]
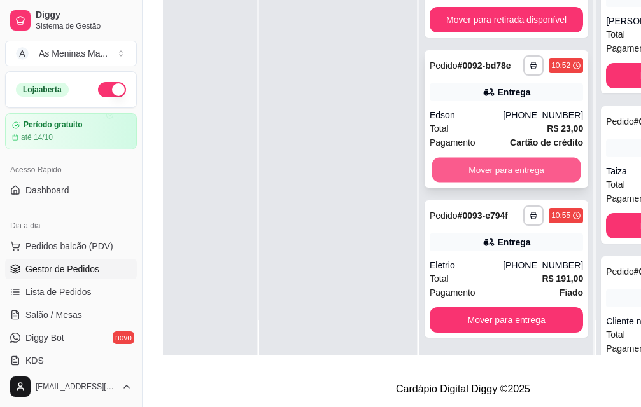
click at [531, 162] on button "Mover para entrega" at bounding box center [506, 170] width 149 height 25
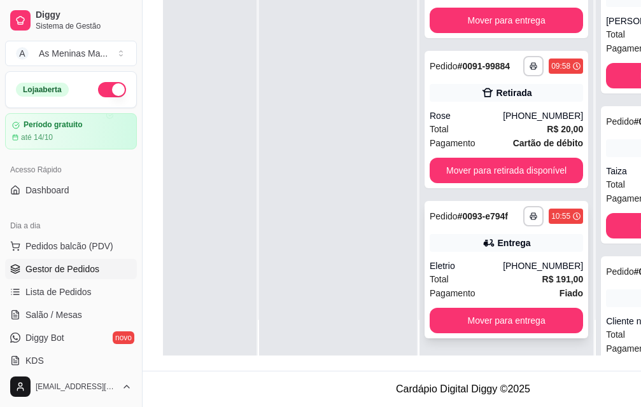
scroll to position [2, 0]
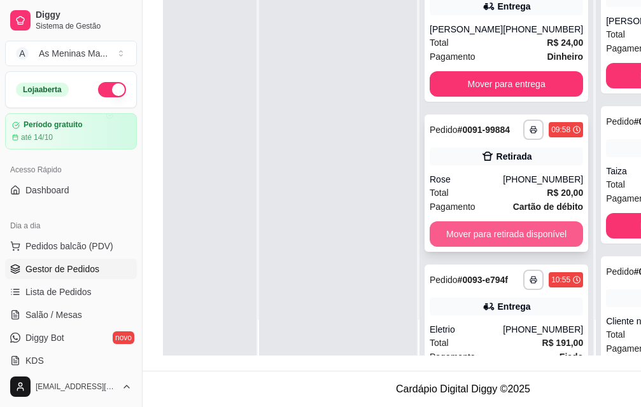
click at [473, 239] on button "Mover para retirada disponível" at bounding box center [505, 233] width 153 height 25
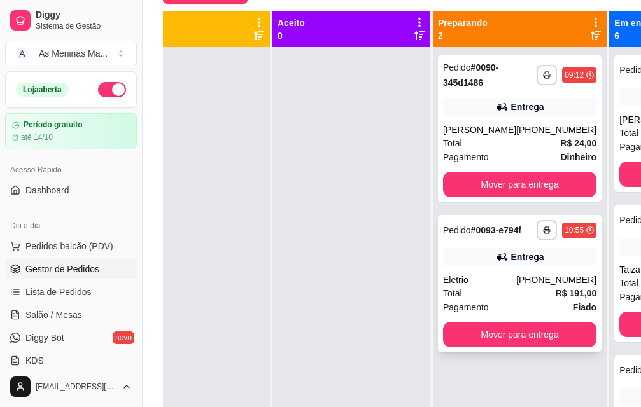
scroll to position [130, 0]
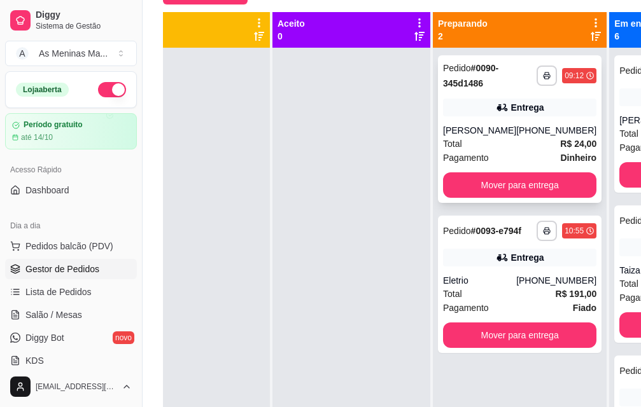
click at [473, 202] on div "**********" at bounding box center [519, 129] width 163 height 148
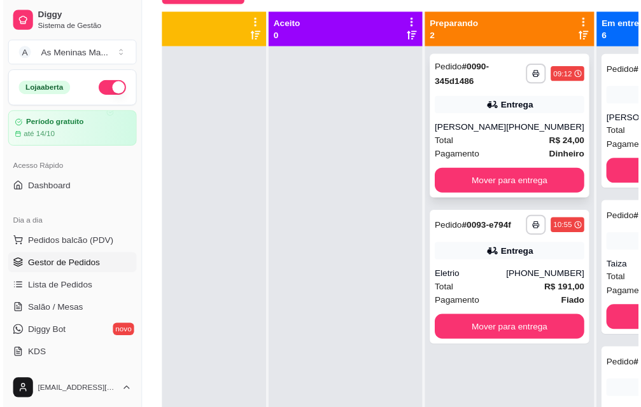
scroll to position [0, 40]
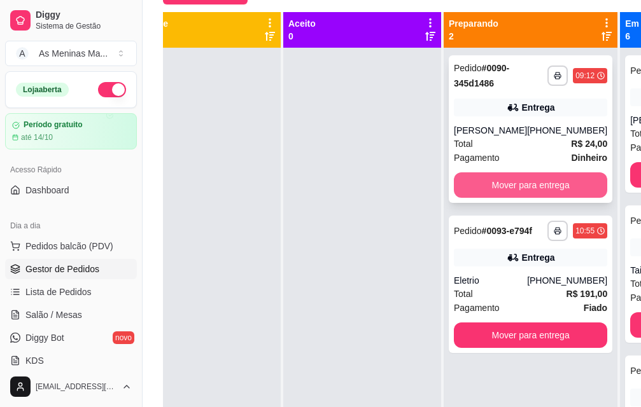
click at [509, 184] on button "Mover para entrega" at bounding box center [530, 184] width 153 height 25
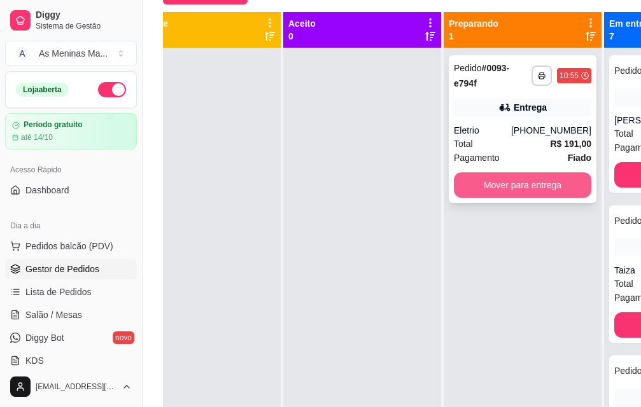
click at [495, 183] on button "Mover para entrega" at bounding box center [522, 184] width 137 height 25
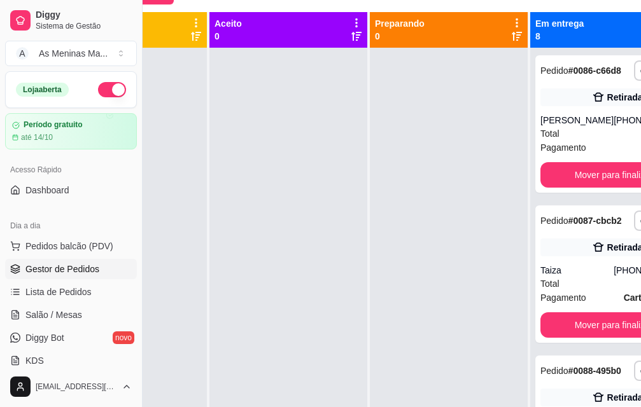
scroll to position [130, 142]
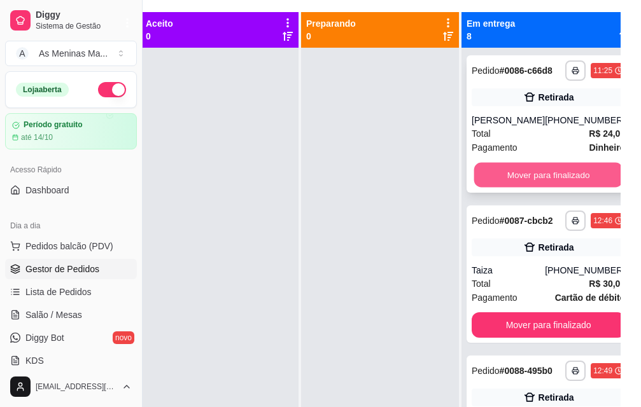
click at [543, 188] on button "Mover para finalizado" at bounding box center [548, 175] width 149 height 25
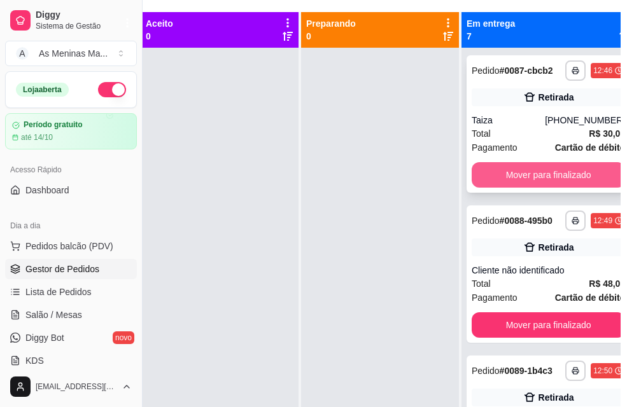
click at [531, 183] on button "Mover para finalizado" at bounding box center [547, 174] width 153 height 25
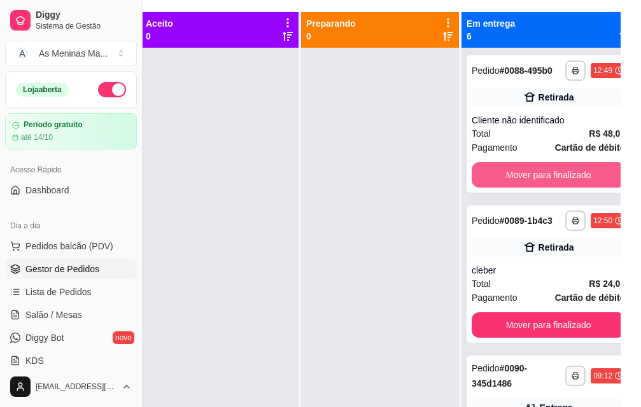
click at [531, 183] on button "Mover para finalizado" at bounding box center [547, 174] width 153 height 25
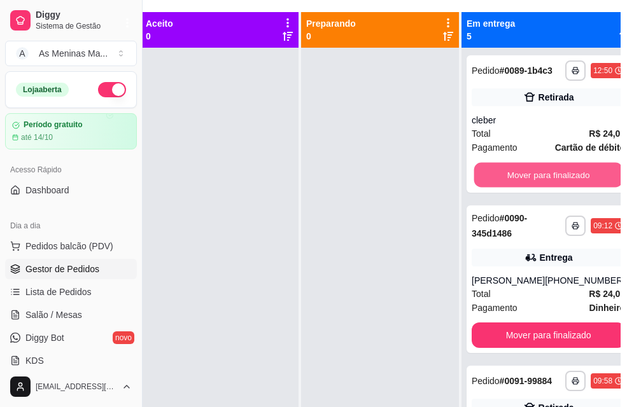
click at [531, 183] on button "Mover para finalizado" at bounding box center [548, 175] width 149 height 25
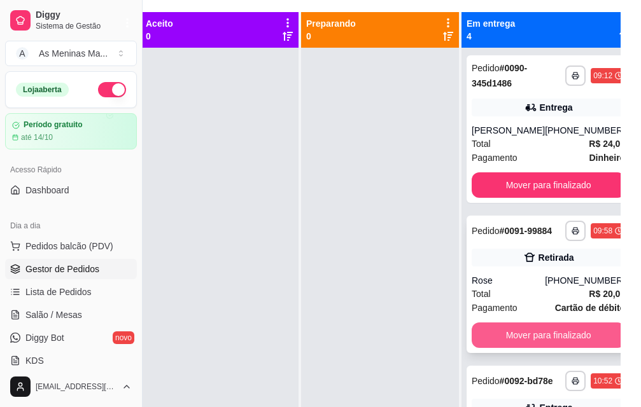
click at [537, 348] on button "Mover para finalizado" at bounding box center [547, 335] width 153 height 25
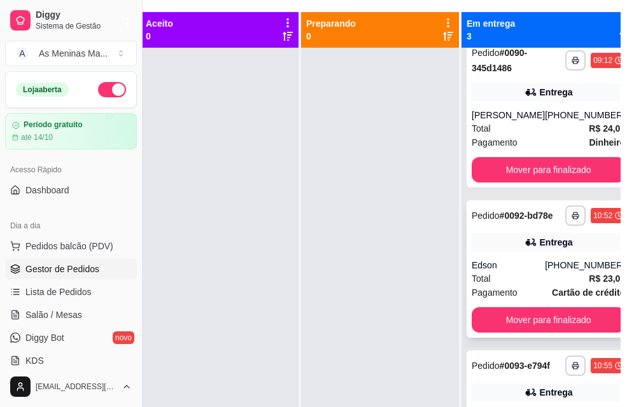
scroll to position [0, 0]
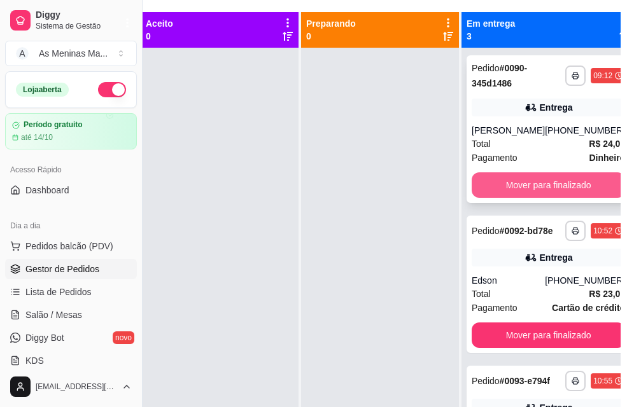
click at [525, 198] on button "Mover para finalizado" at bounding box center [547, 184] width 153 height 25
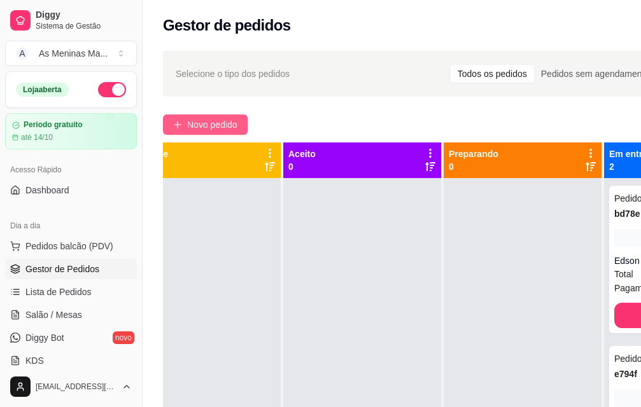
click at [174, 123] on icon "plus" at bounding box center [177, 124] width 9 height 9
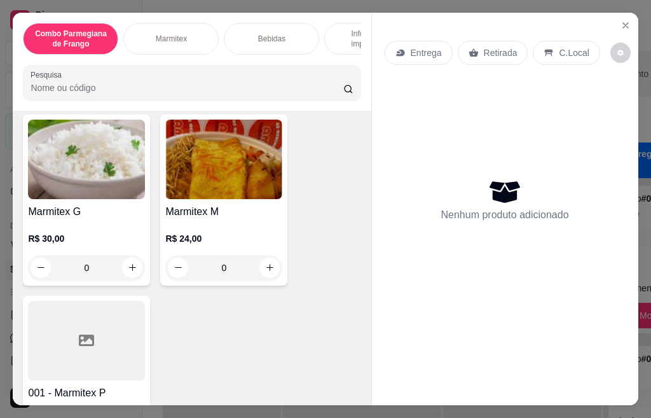
scroll to position [509, 0]
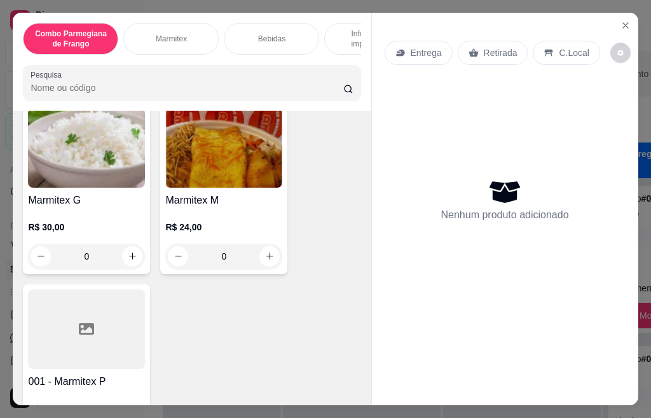
click at [197, 160] on img at bounding box center [223, 148] width 117 height 80
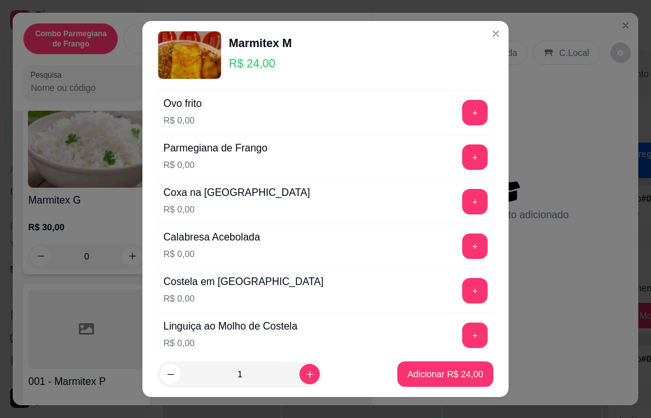
scroll to position [700, 0]
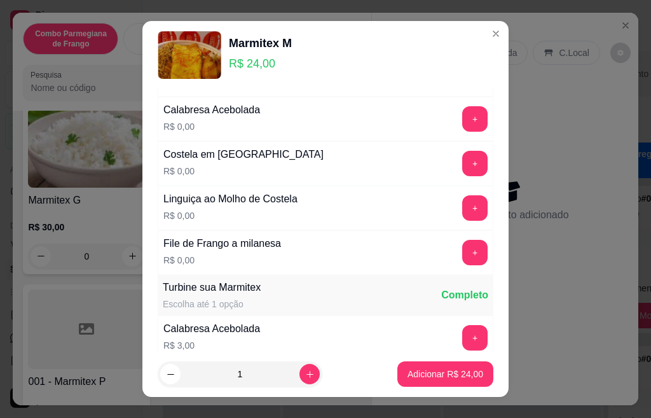
click at [462, 167] on button "+" at bounding box center [474, 163] width 25 height 25
click at [462, 255] on button "+" at bounding box center [474, 252] width 25 height 25
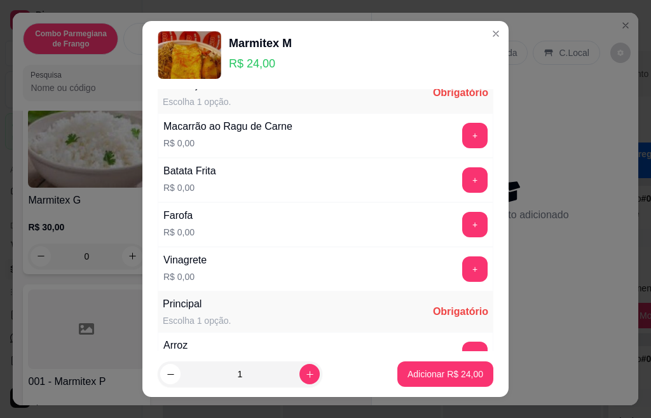
scroll to position [0, 0]
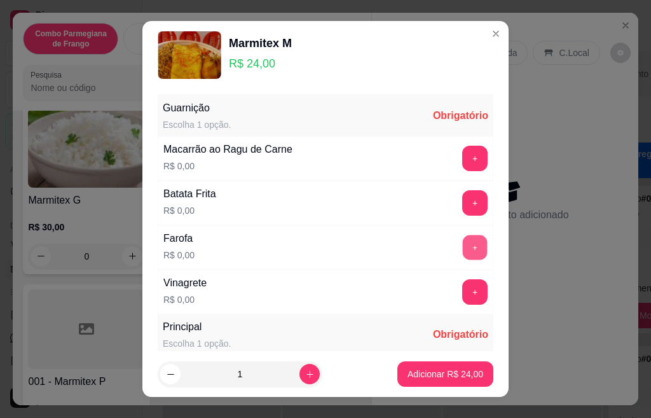
click at [463, 245] on button "+" at bounding box center [475, 247] width 25 height 25
click at [462, 197] on button "+" at bounding box center [474, 202] width 25 height 25
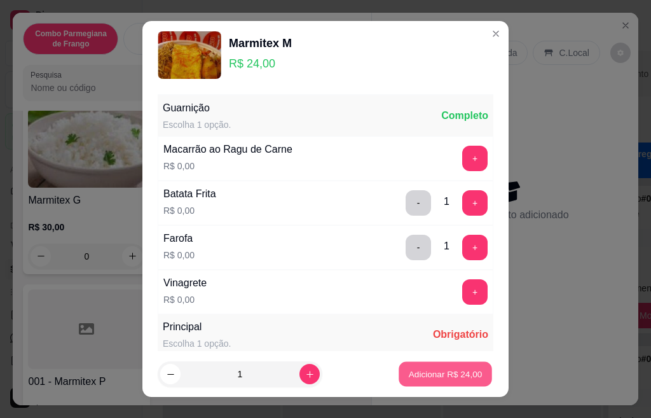
click at [448, 370] on p "Adicionar R$ 24,00" at bounding box center [446, 374] width 74 height 12
click at [410, 377] on p "Adicionar R$ 24,00" at bounding box center [446, 374] width 76 height 13
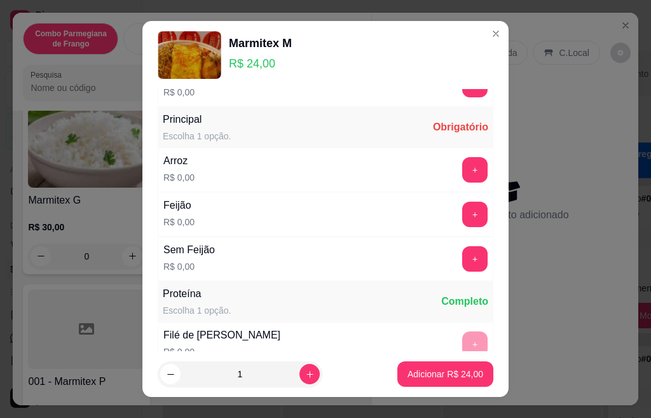
scroll to position [254, 0]
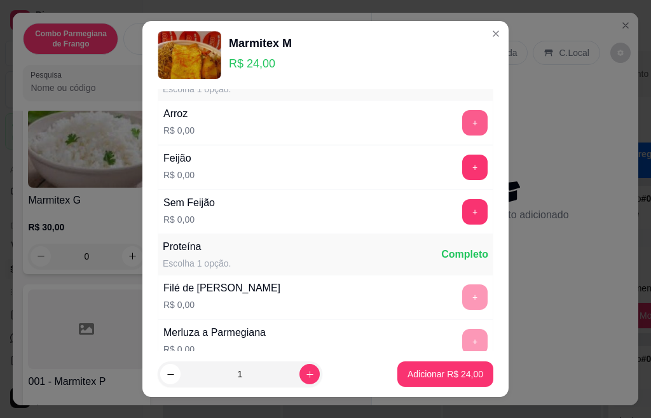
click at [462, 116] on button "+" at bounding box center [474, 122] width 25 height 25
click at [462, 171] on button "+" at bounding box center [474, 167] width 25 height 25
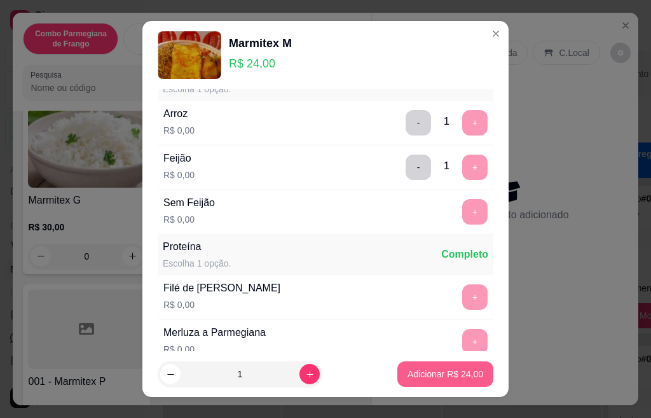
click at [408, 377] on p "Adicionar R$ 24,00" at bounding box center [446, 374] width 76 height 13
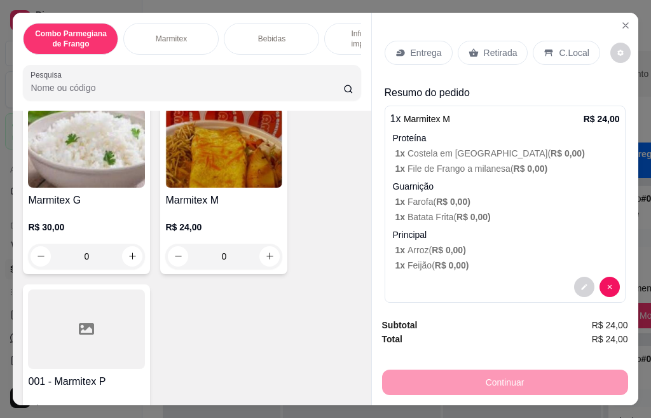
click at [473, 44] on div "Retirada" at bounding box center [493, 53] width 71 height 24
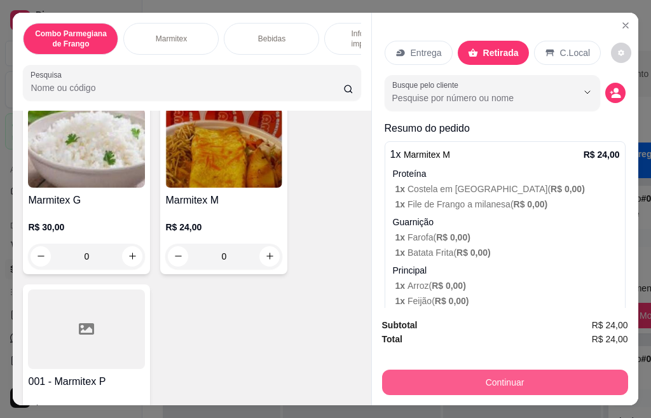
click at [498, 373] on button "Continuar" at bounding box center [505, 382] width 246 height 25
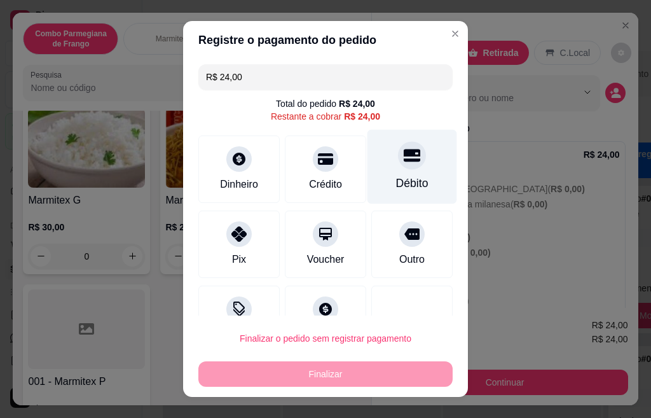
click at [396, 184] on div "Débito" at bounding box center [412, 183] width 32 height 17
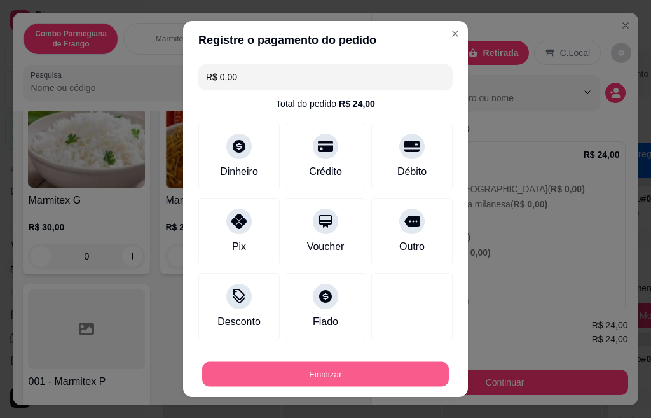
click at [328, 382] on button "Finalizar" at bounding box center [325, 374] width 247 height 25
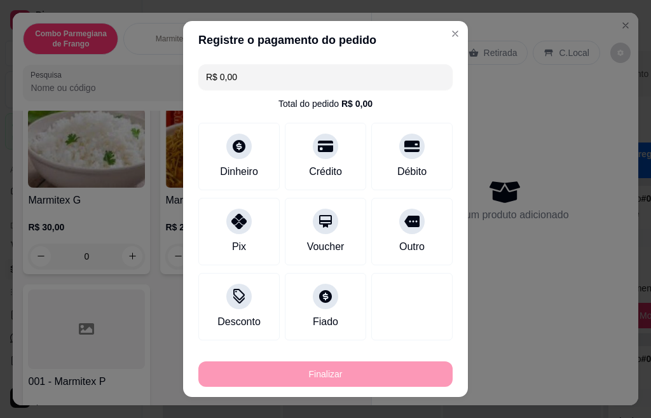
type input "-R$ 24,00"
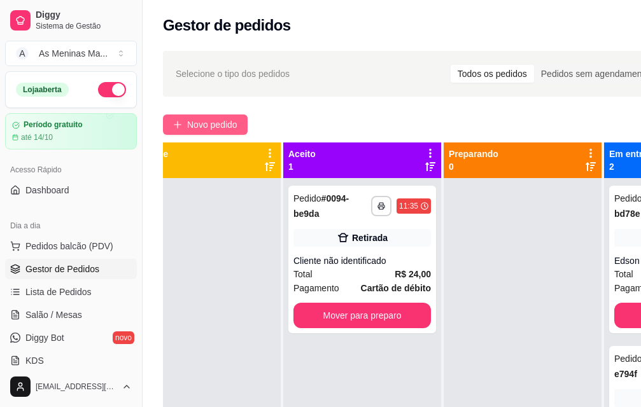
click at [181, 120] on icon "plus" at bounding box center [177, 124] width 9 height 9
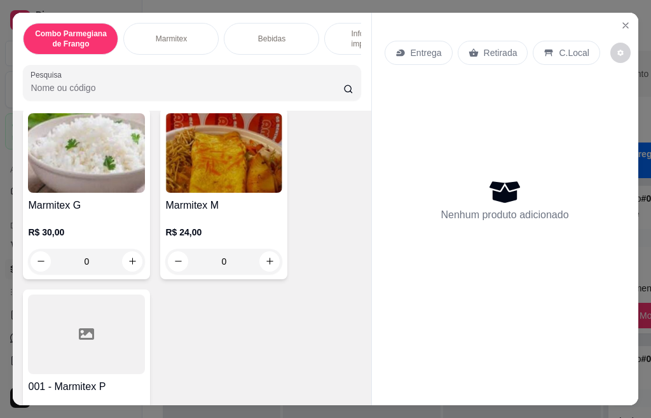
scroll to position [509, 0]
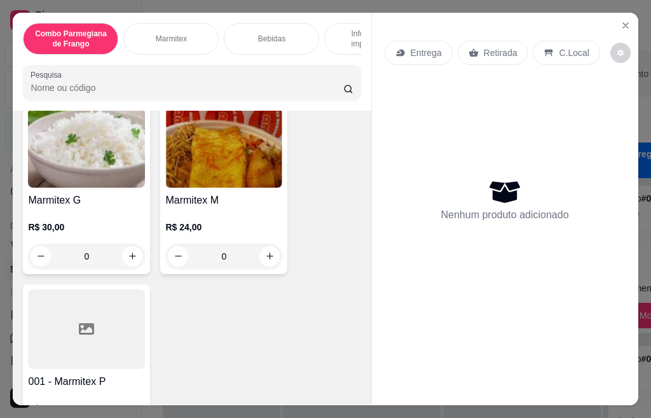
click at [213, 175] on img at bounding box center [223, 148] width 117 height 80
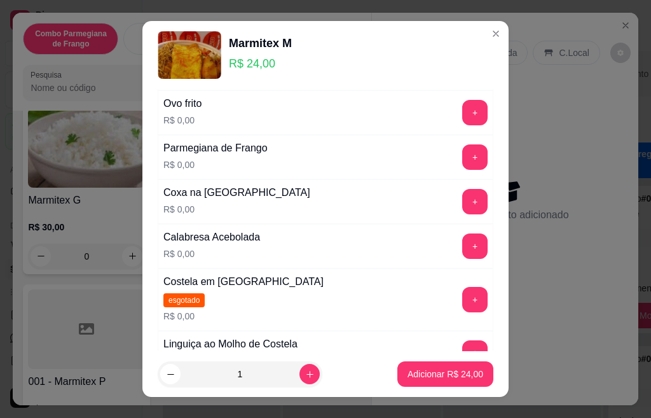
scroll to position [636, 0]
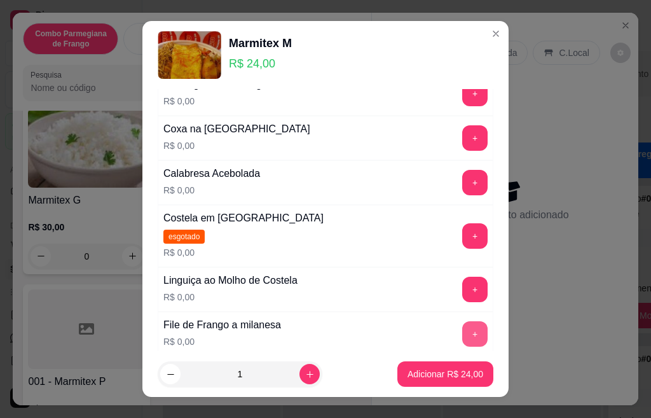
click at [462, 335] on button "+" at bounding box center [474, 333] width 25 height 25
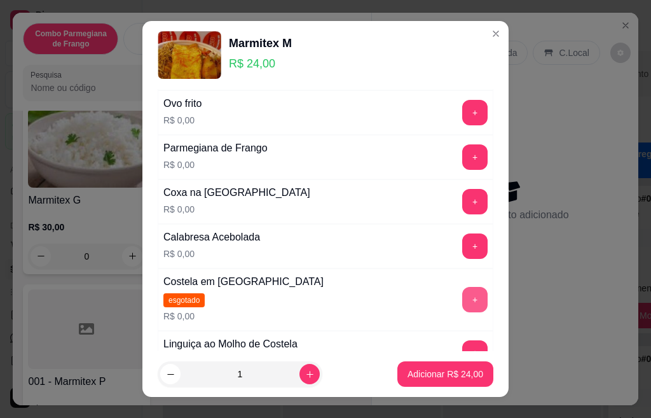
click at [462, 296] on button "+" at bounding box center [474, 299] width 25 height 25
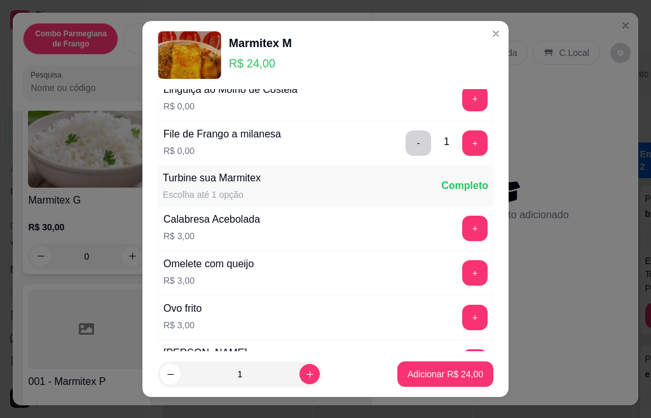
scroll to position [763, 0]
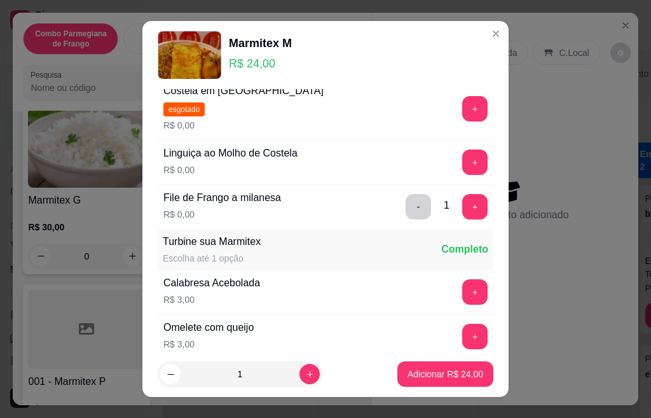
click at [462, 158] on button "+" at bounding box center [474, 161] width 25 height 25
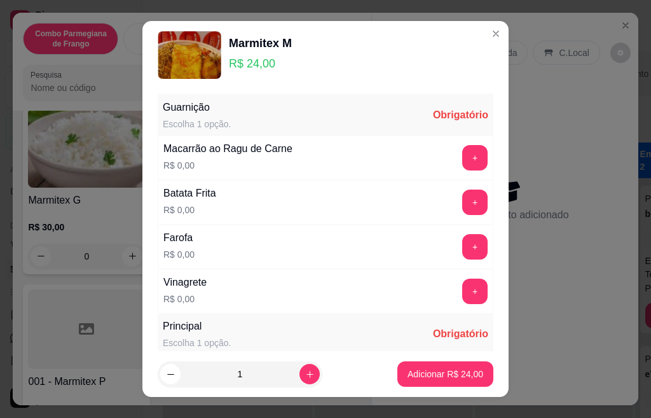
scroll to position [0, 0]
click at [463, 202] on button "+" at bounding box center [475, 202] width 25 height 25
click at [462, 159] on button "+" at bounding box center [474, 158] width 25 height 25
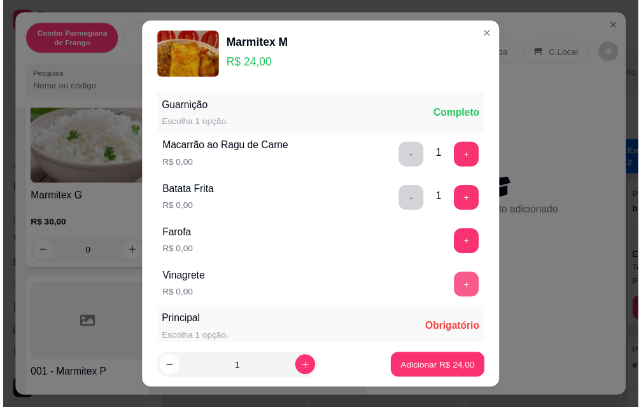
scroll to position [64, 0]
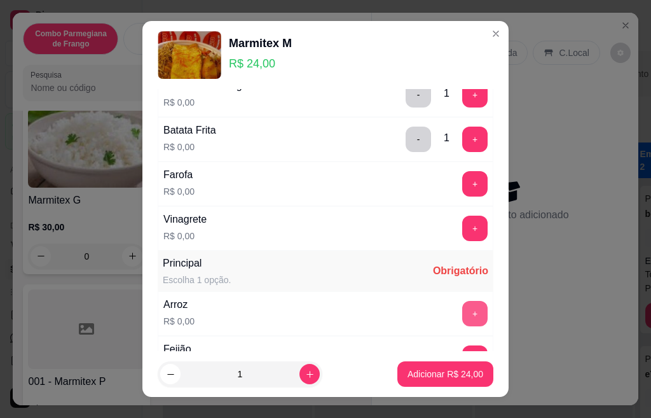
click at [462, 307] on button "+" at bounding box center [474, 313] width 25 height 25
click at [462, 349] on button "+" at bounding box center [474, 357] width 25 height 25
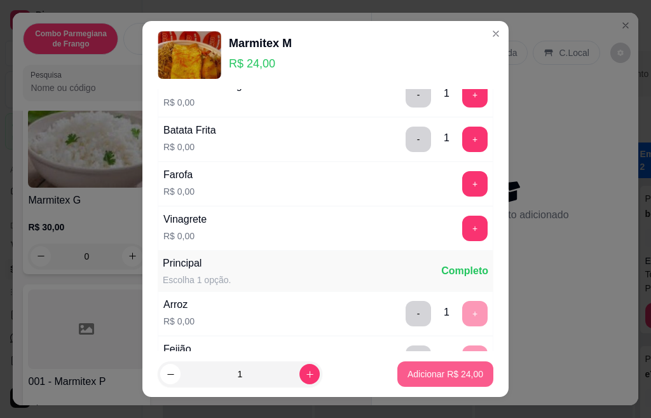
click at [435, 377] on p "Adicionar R$ 24,00" at bounding box center [446, 374] width 76 height 13
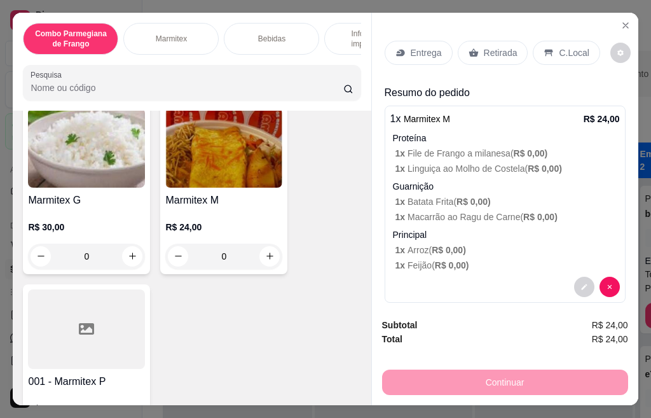
click at [508, 51] on p "Retirada" at bounding box center [501, 52] width 34 height 13
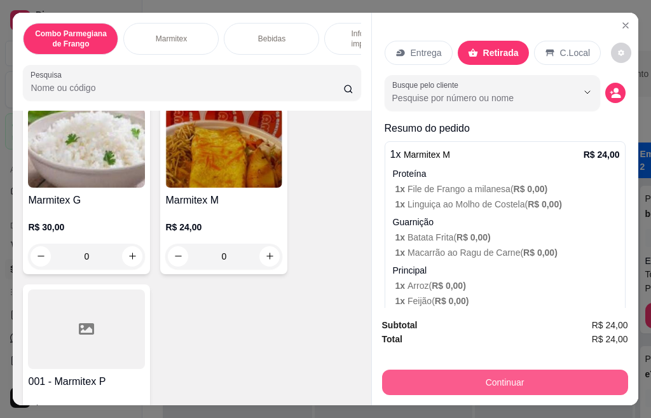
click at [469, 378] on button "Continuar" at bounding box center [505, 382] width 246 height 25
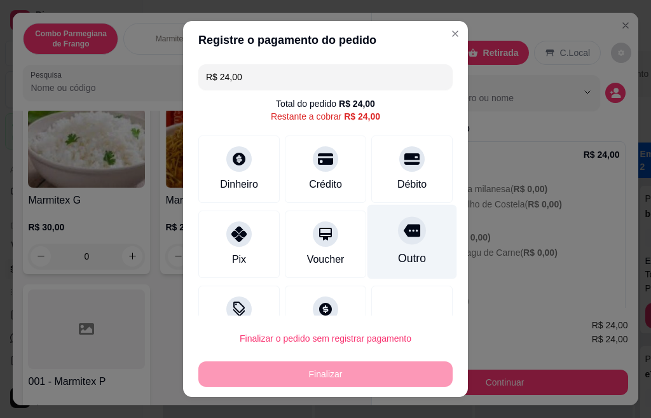
drag, startPoint x: 338, startPoint y: 370, endPoint x: 378, endPoint y: 260, distance: 117.7
click at [357, 339] on div "Finalizar o pedido sem registrar pagamento Finalizar" at bounding box center [325, 356] width 254 height 61
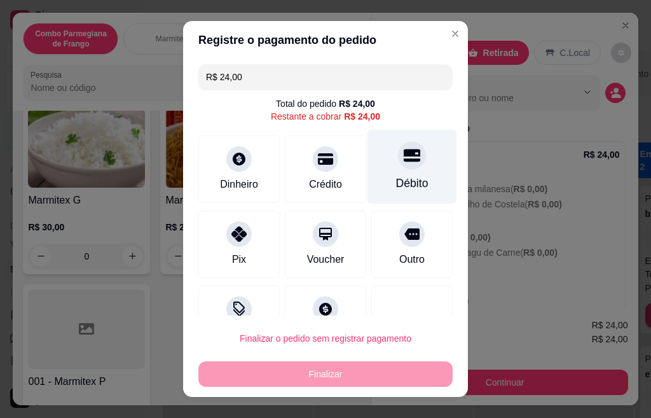
click at [394, 171] on div "Débito" at bounding box center [413, 167] width 90 height 74
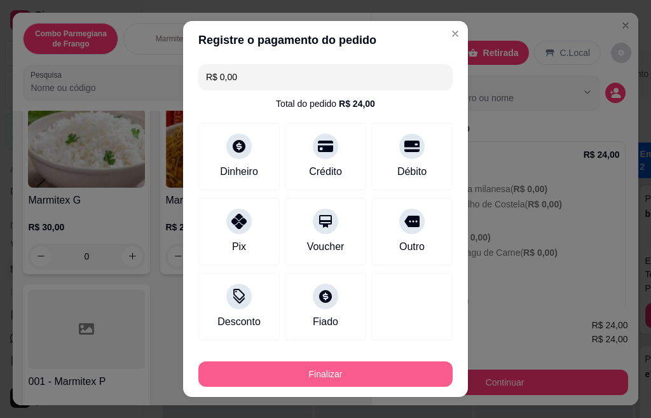
click at [367, 371] on button "Finalizar" at bounding box center [325, 373] width 254 height 25
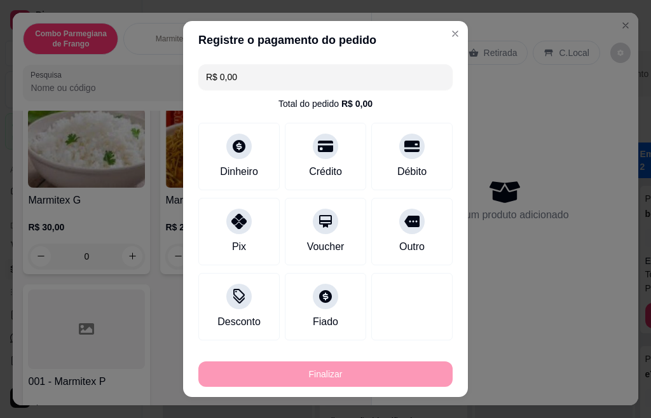
type input "-R$ 24,00"
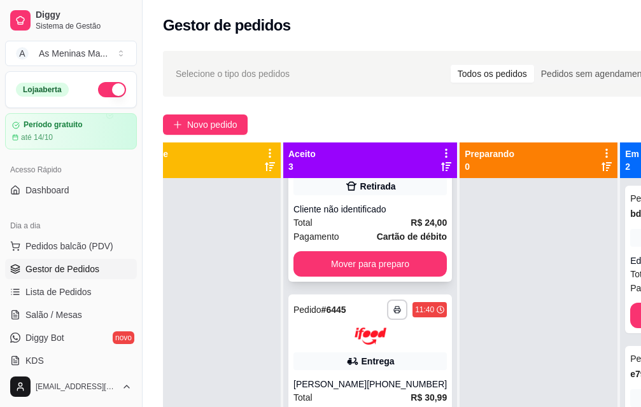
scroll to position [64, 0]
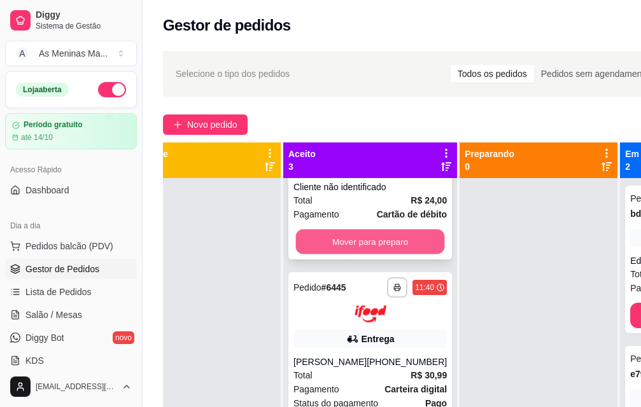
click at [389, 249] on button "Mover para preparo" at bounding box center [370, 242] width 149 height 25
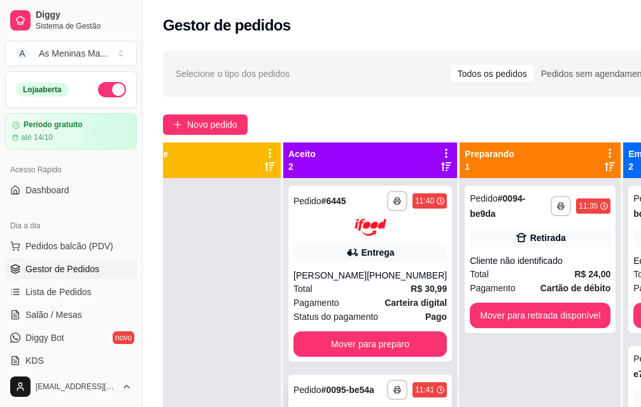
scroll to position [46, 40]
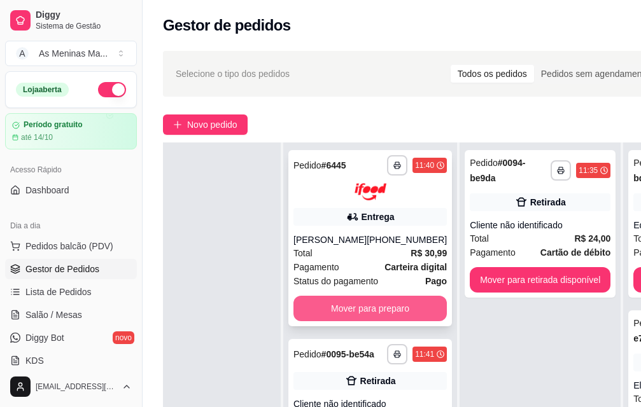
click at [373, 298] on button "Mover para preparo" at bounding box center [369, 308] width 153 height 25
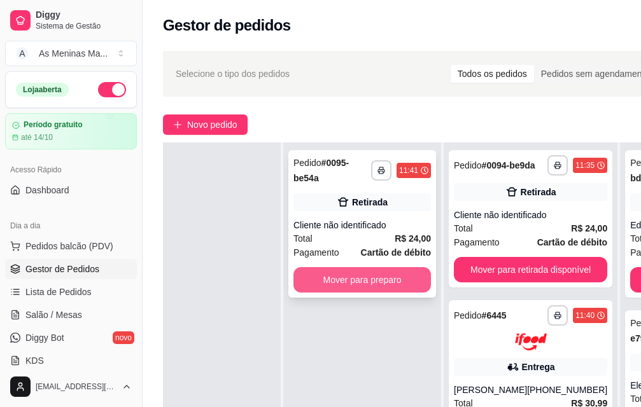
click at [368, 271] on button "Mover para preparo" at bounding box center [361, 279] width 137 height 25
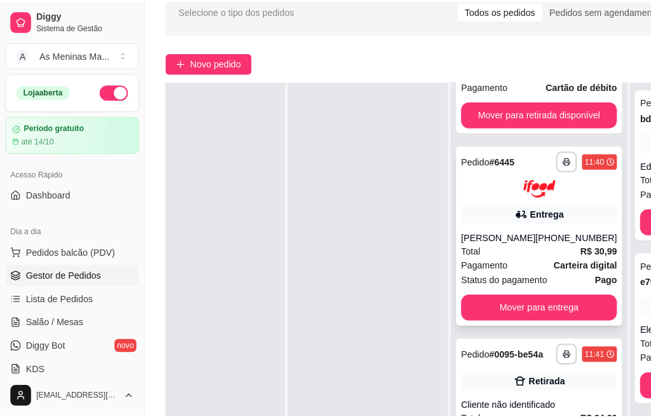
scroll to position [64, 0]
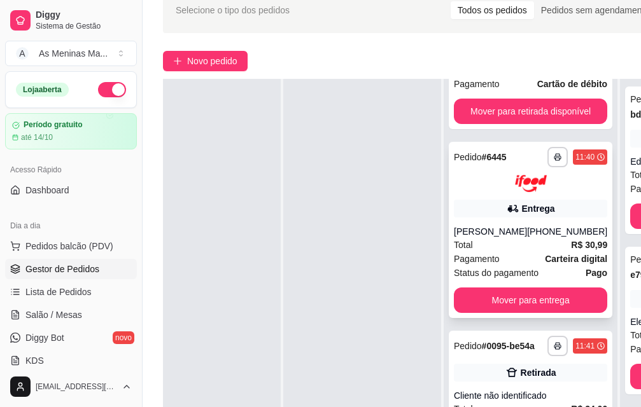
click at [503, 238] on div "Total R$ 30,99" at bounding box center [530, 245] width 153 height 14
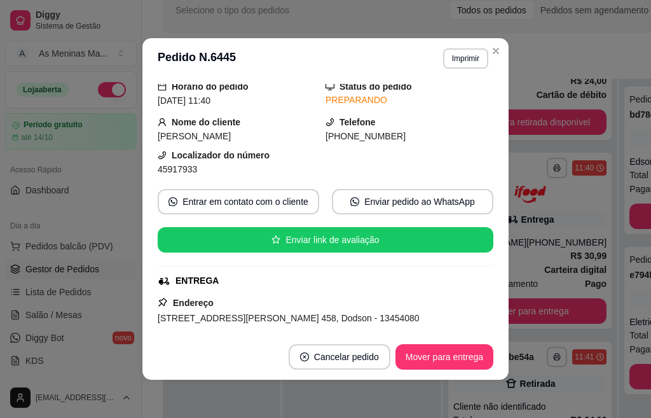
scroll to position [191, 0]
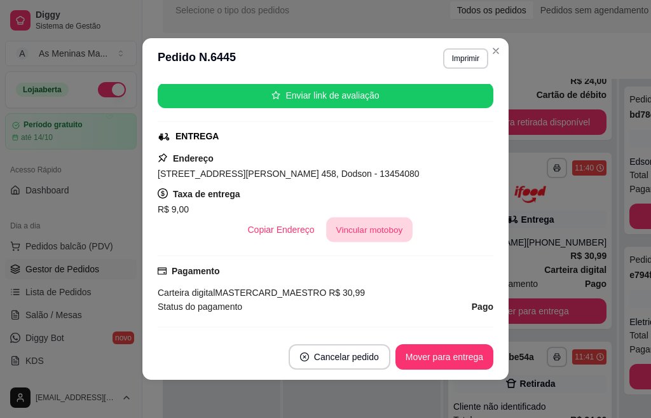
click at [368, 230] on button "Vincular motoboy" at bounding box center [369, 230] width 87 height 25
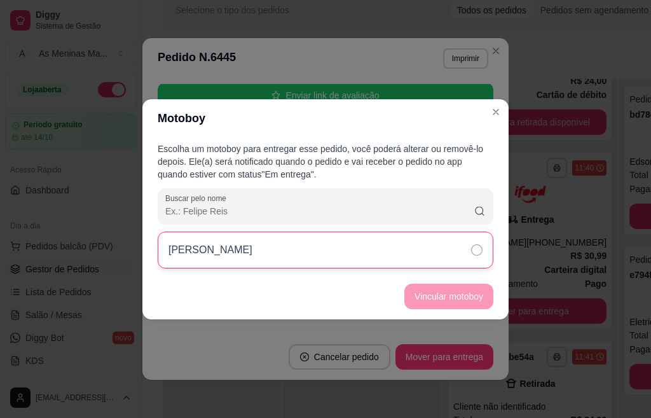
click at [476, 249] on icon at bounding box center [476, 249] width 11 height 11
click at [448, 302] on button "Vincular motoboy" at bounding box center [449, 296] width 89 height 25
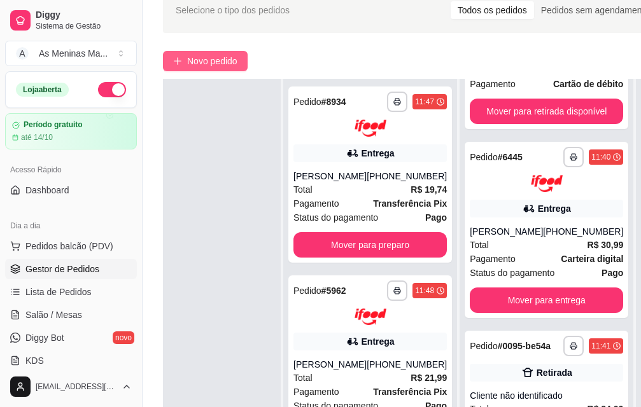
click at [179, 53] on button "Novo pedido" at bounding box center [205, 61] width 85 height 20
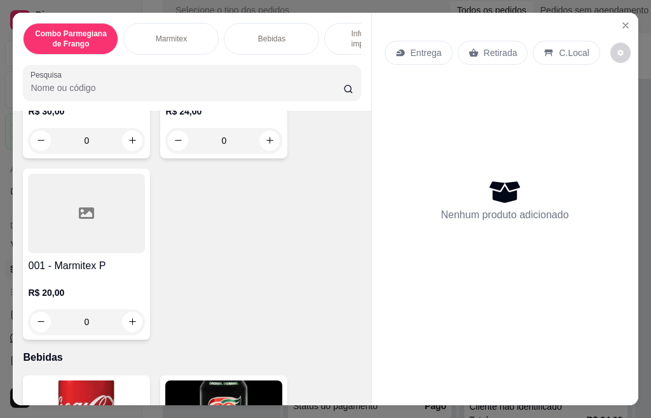
scroll to position [636, 0]
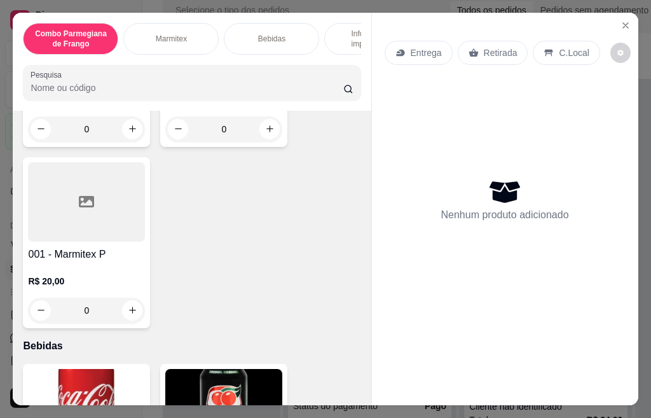
click at [87, 262] on h4 "001 - Marmitex P" at bounding box center [86, 254] width 117 height 15
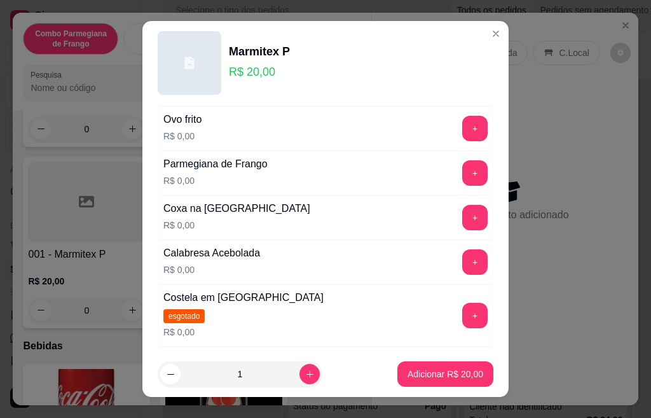
scroll to position [509, 0]
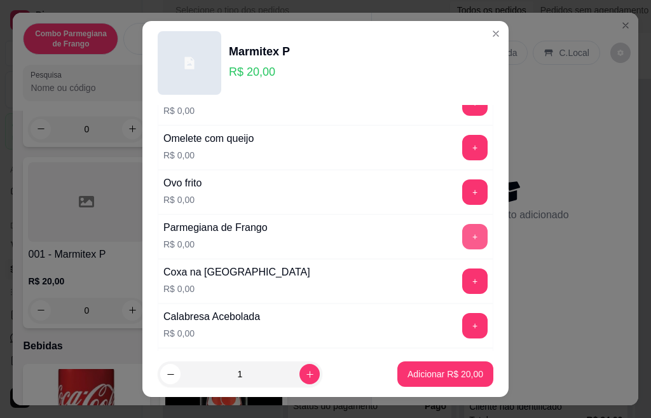
click at [462, 239] on button "+" at bounding box center [474, 236] width 25 height 25
click at [374, 61] on div "Marmitex P R$ 20,00" at bounding box center [326, 63] width 336 height 64
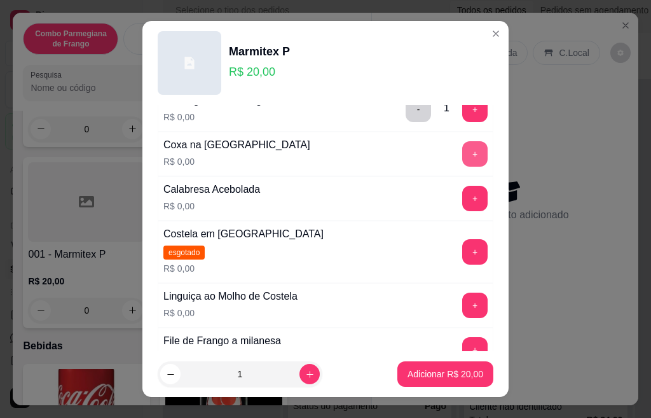
click at [462, 156] on button "+" at bounding box center [474, 153] width 25 height 25
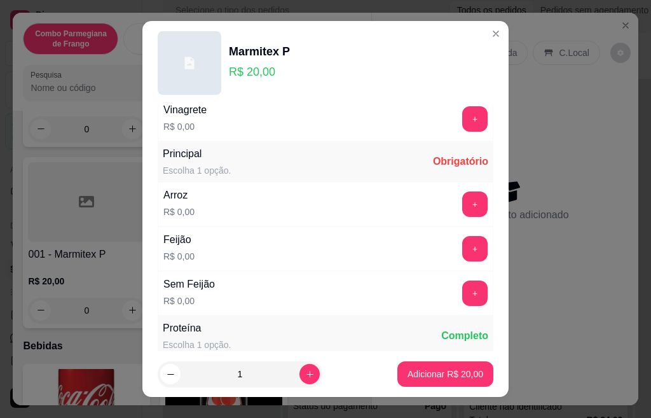
scroll to position [0, 0]
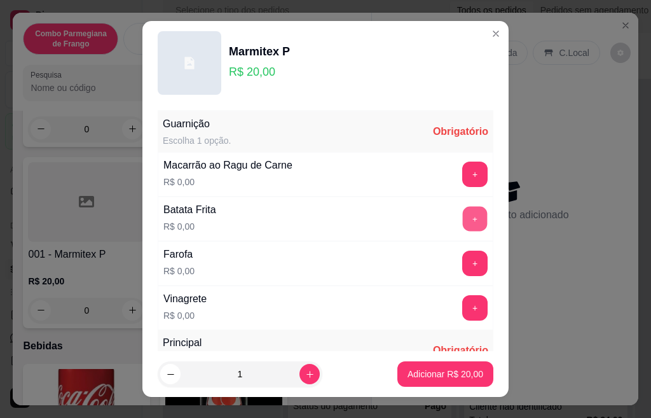
click at [463, 220] on button "+" at bounding box center [475, 218] width 25 height 25
click at [463, 267] on button "+" at bounding box center [475, 263] width 25 height 25
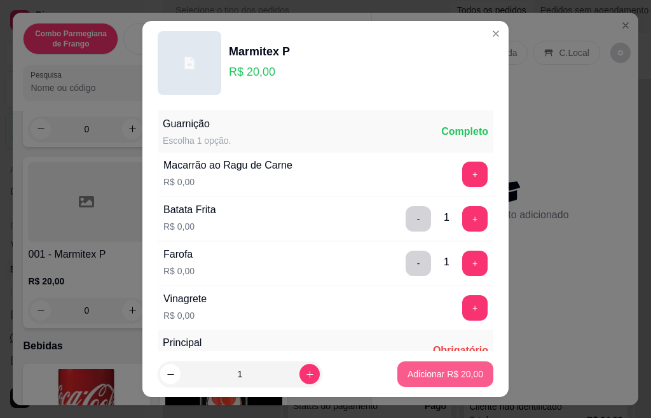
click at [457, 375] on p "Adicionar R$ 20,00" at bounding box center [446, 374] width 76 height 13
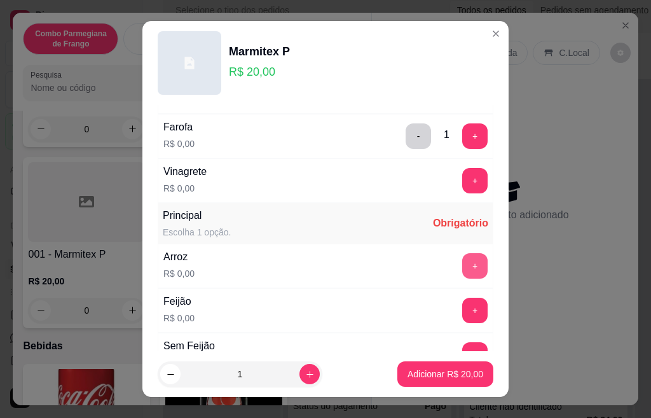
click at [462, 277] on button "+" at bounding box center [474, 265] width 25 height 25
click at [462, 302] on button "+" at bounding box center [474, 310] width 25 height 25
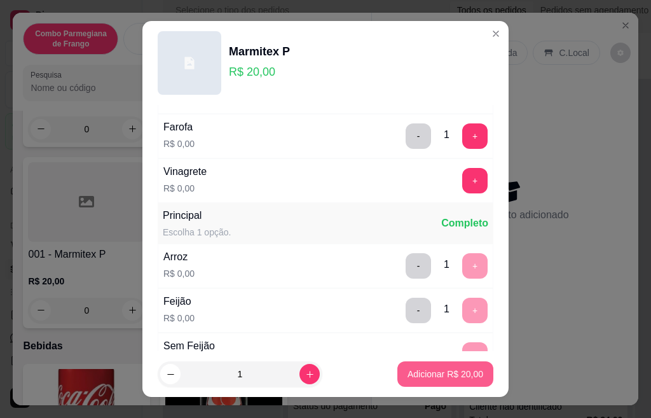
click at [454, 374] on p "Adicionar R$ 20,00" at bounding box center [446, 374] width 76 height 13
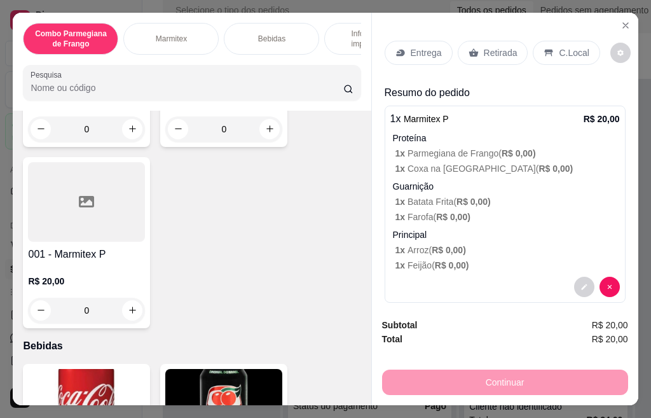
click at [487, 48] on p "Retirada" at bounding box center [501, 52] width 34 height 13
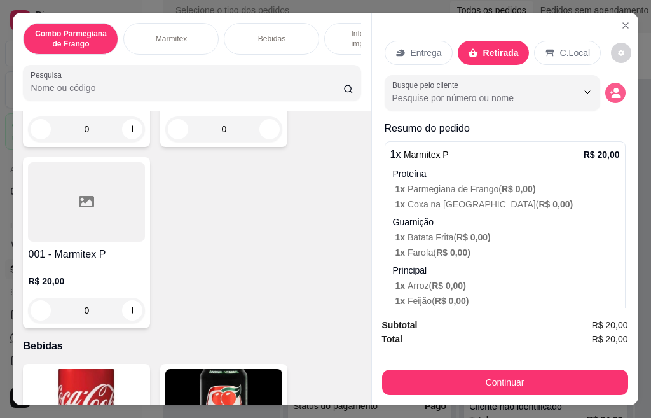
click at [610, 89] on icon "decrease-product-quantity" at bounding box center [615, 92] width 11 height 11
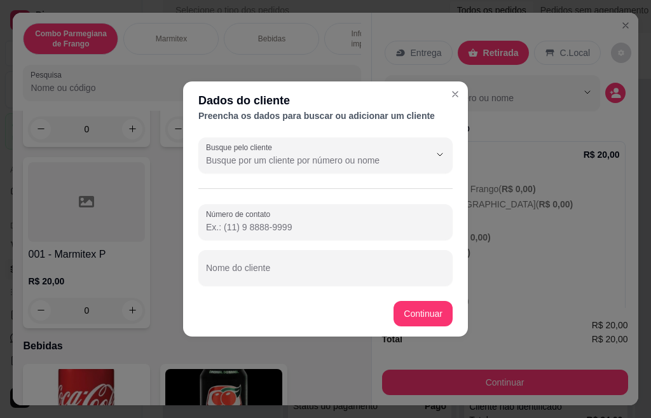
click at [299, 258] on div at bounding box center [325, 267] width 239 height 25
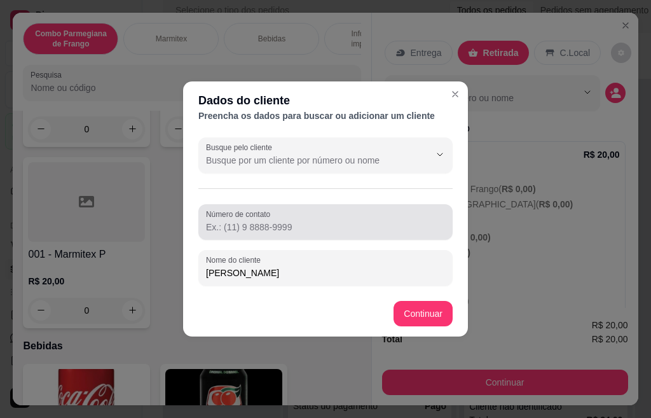
type input "[PERSON_NAME]"
click at [416, 216] on div at bounding box center [325, 221] width 239 height 25
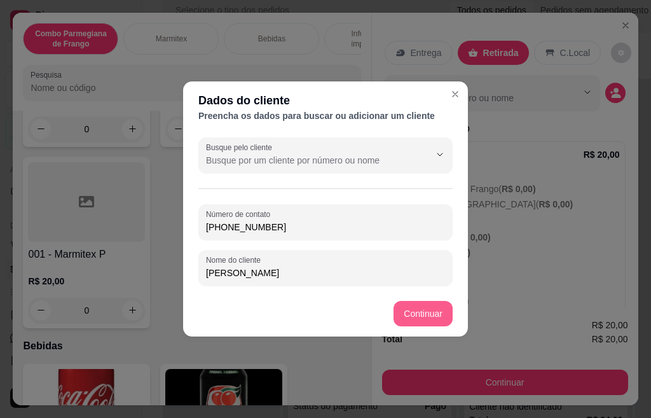
type input "[PHONE_NUMBER]"
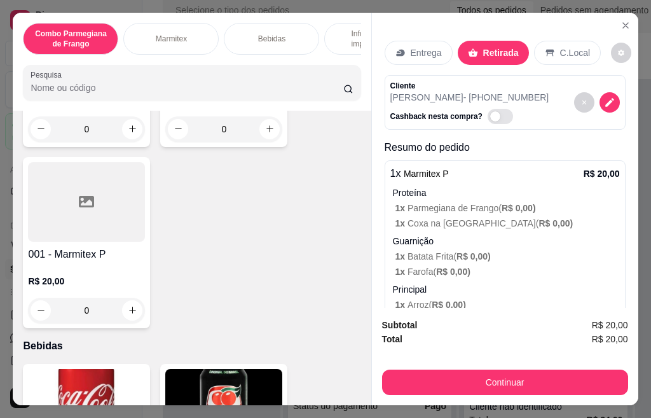
scroll to position [763, 0]
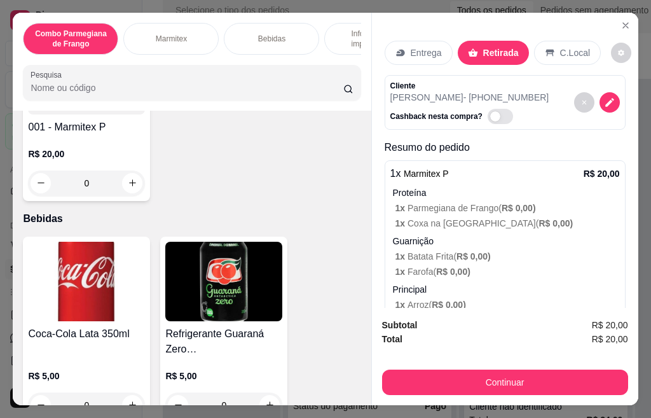
click at [211, 291] on img at bounding box center [223, 282] width 117 height 80
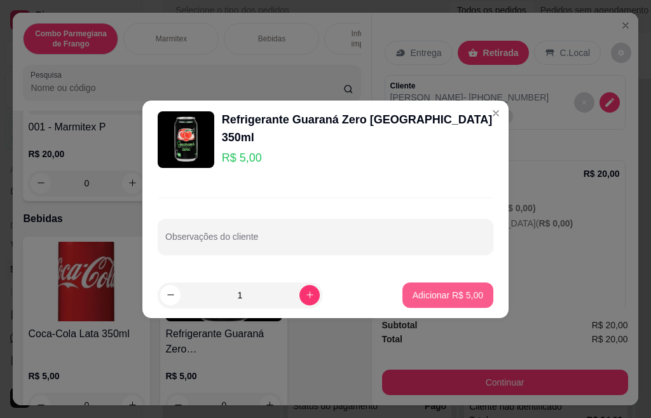
click at [431, 298] on p "Adicionar R$ 5,00" at bounding box center [448, 295] width 71 height 13
type input "1"
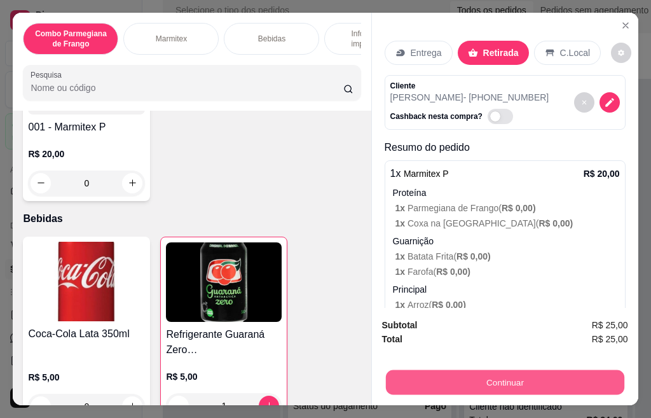
click at [478, 381] on button "Continuar" at bounding box center [504, 382] width 239 height 25
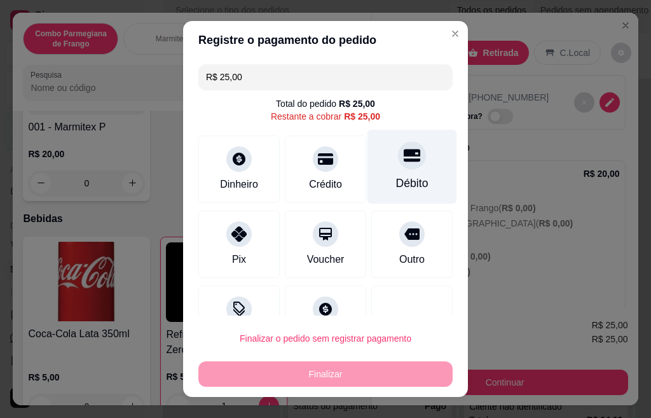
click at [405, 172] on div "Débito" at bounding box center [413, 167] width 90 height 74
type input "R$ 0,00"
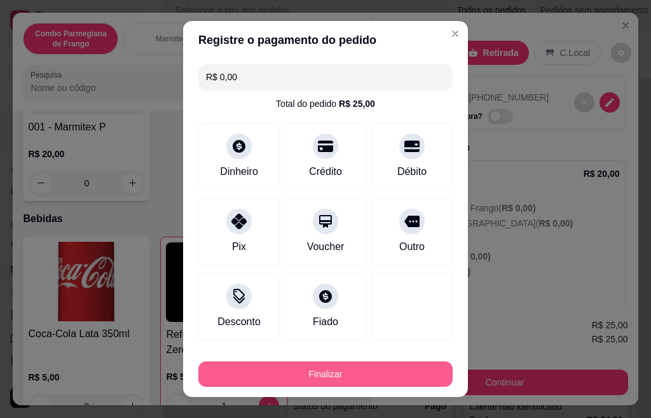
click at [328, 381] on button "Finalizar" at bounding box center [325, 373] width 254 height 25
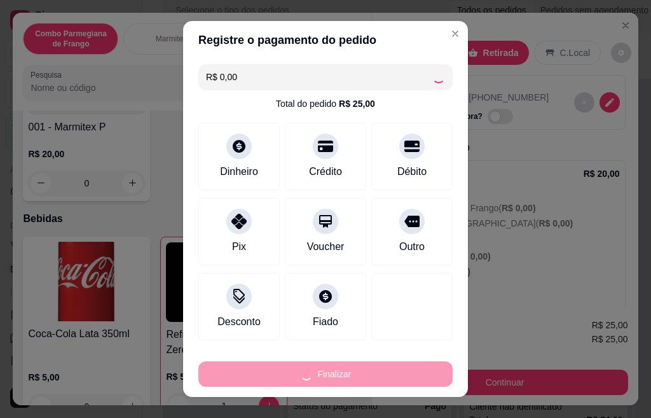
type input "0"
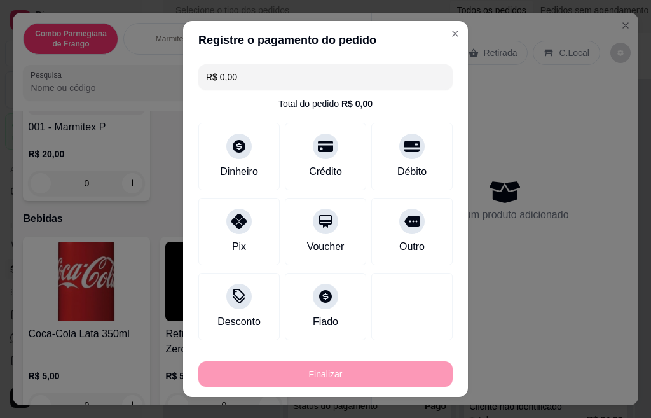
type input "-R$ 25,00"
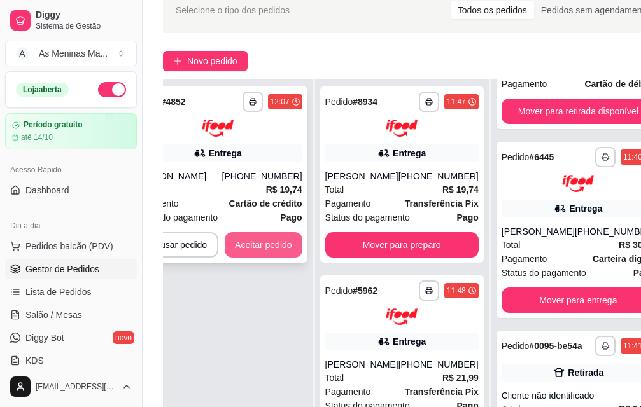
click at [248, 241] on button "Aceitar pedido" at bounding box center [264, 244] width 78 height 25
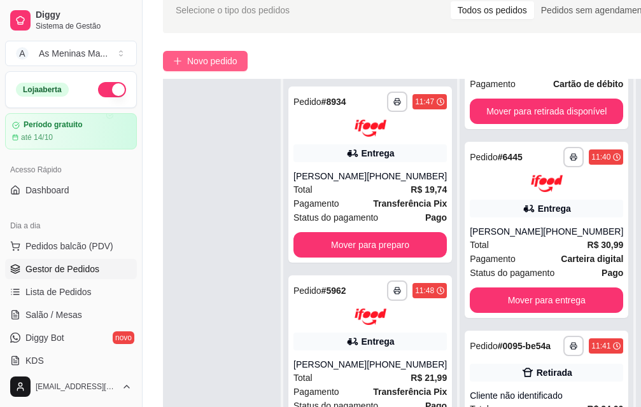
click at [198, 64] on span "Novo pedido" at bounding box center [212, 61] width 50 height 14
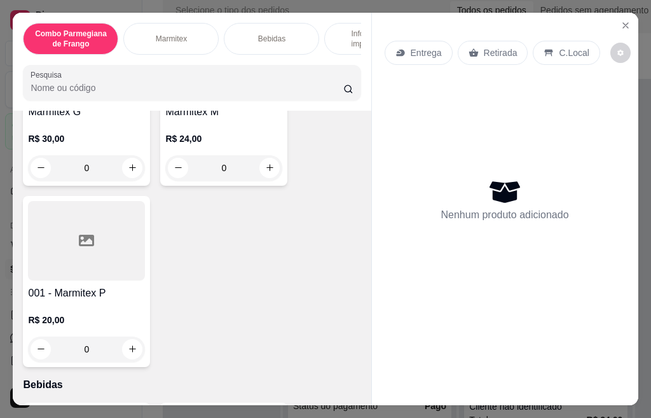
scroll to position [572, 0]
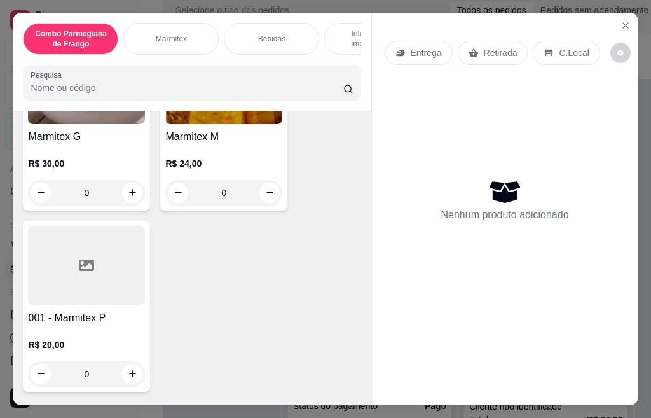
click at [182, 165] on p "R$ 24,00" at bounding box center [223, 163] width 117 height 13
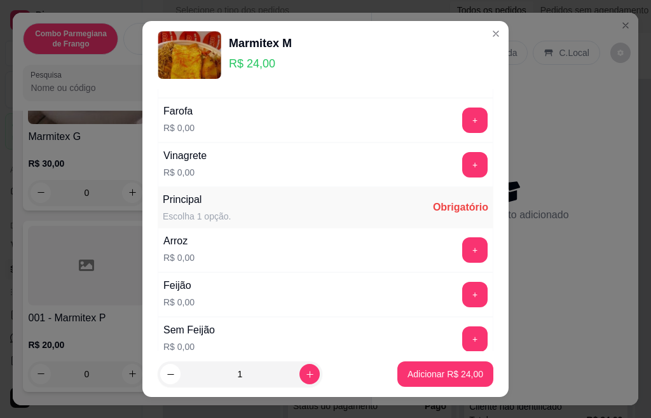
scroll to position [0, 0]
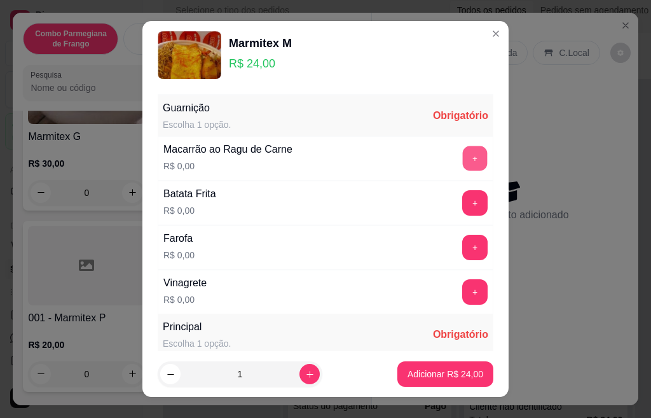
click at [463, 163] on button "+" at bounding box center [475, 158] width 25 height 25
click at [463, 197] on button "+" at bounding box center [475, 202] width 25 height 25
click at [462, 242] on button "+" at bounding box center [474, 247] width 25 height 25
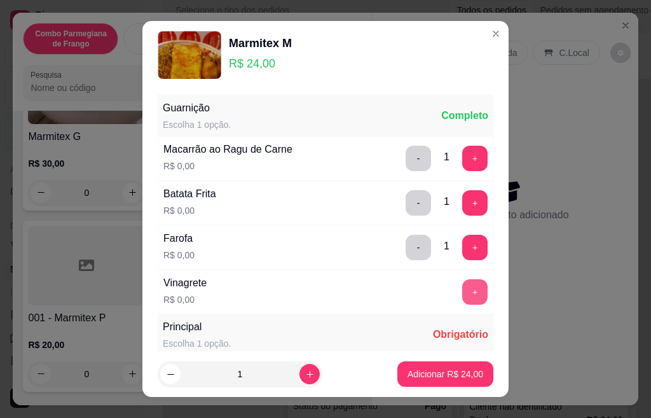
click at [462, 296] on button "+" at bounding box center [474, 291] width 25 height 25
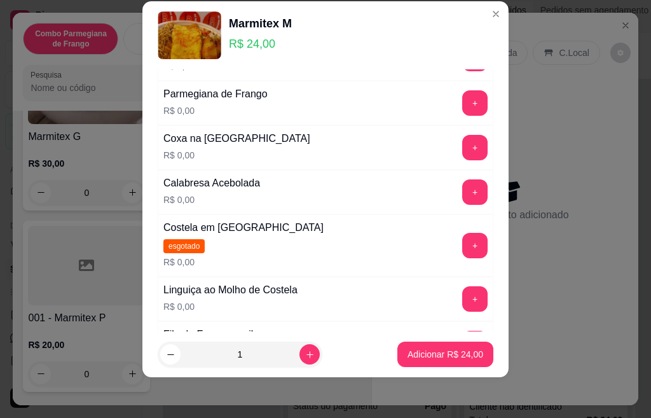
scroll to position [670, 0]
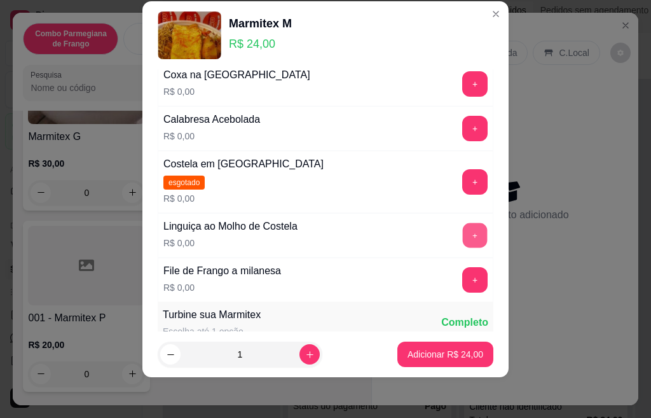
click at [463, 235] on button "+" at bounding box center [475, 235] width 25 height 25
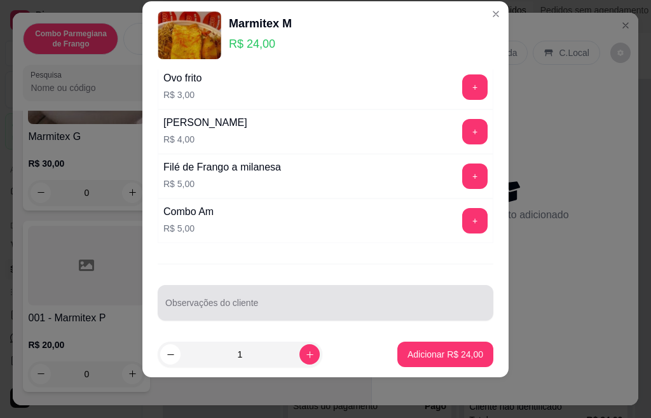
scroll to position [1044, 0]
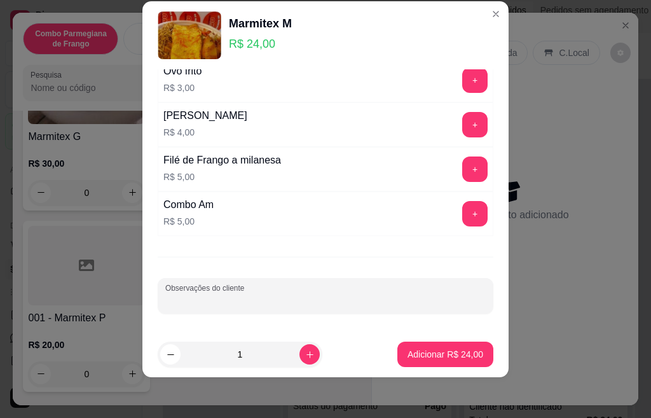
click at [239, 302] on input "Observações do cliente" at bounding box center [325, 301] width 321 height 13
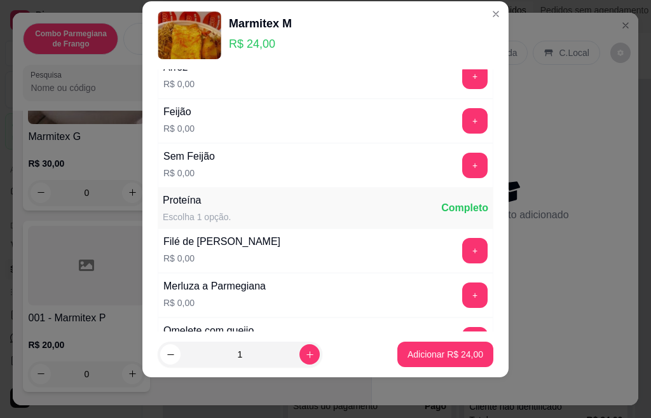
scroll to position [218, 0]
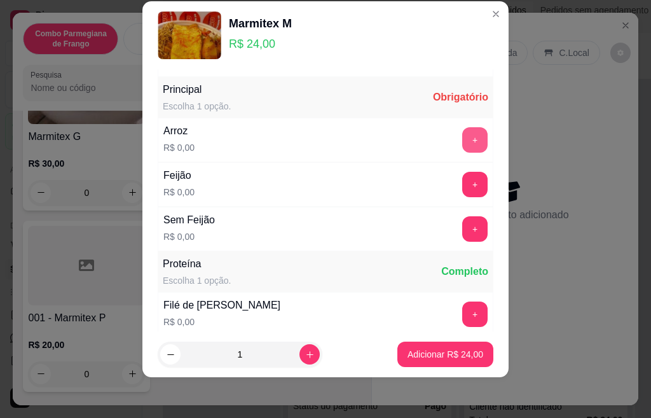
type input "costela"
click at [462, 144] on button "+" at bounding box center [474, 139] width 25 height 25
click at [463, 186] on button "+" at bounding box center [475, 184] width 25 height 25
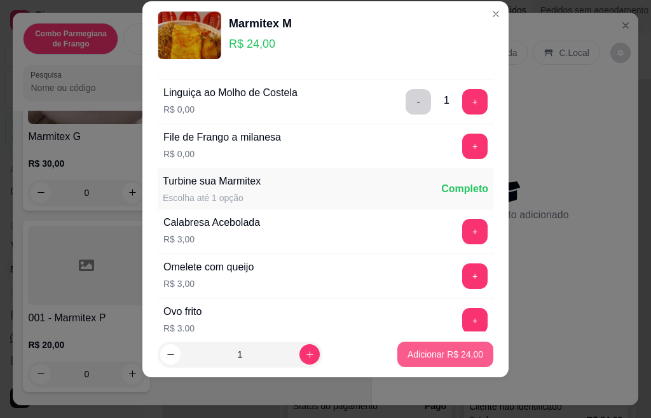
scroll to position [972, 0]
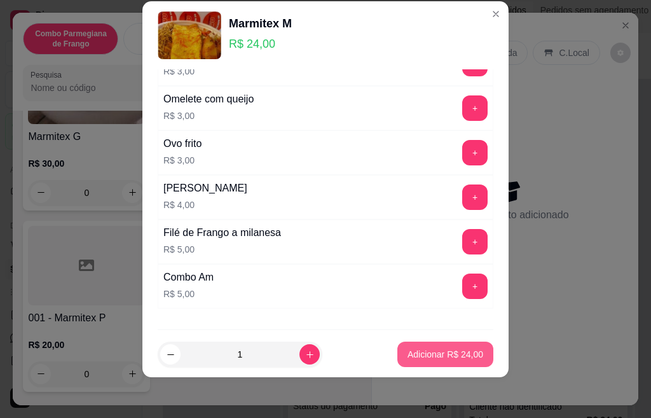
click at [423, 357] on p "Adicionar R$ 24,00" at bounding box center [446, 354] width 76 height 13
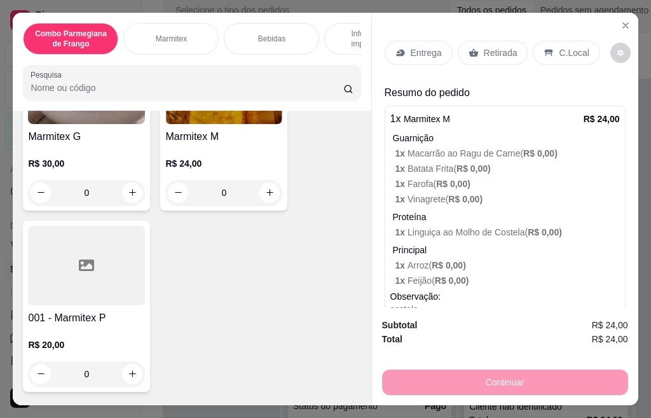
click at [471, 48] on icon at bounding box center [474, 52] width 10 height 8
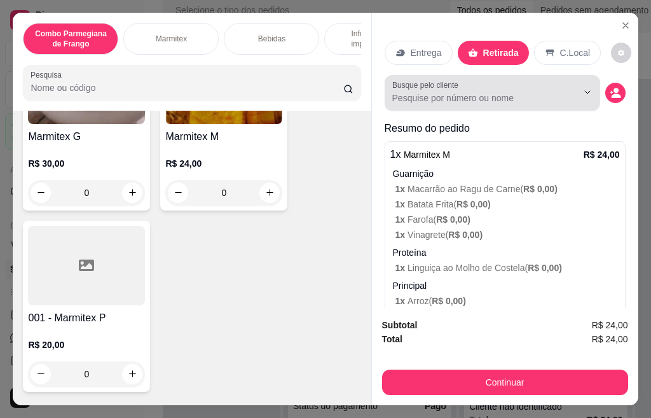
click at [434, 92] on input "Busque pelo cliente" at bounding box center [474, 98] width 165 height 13
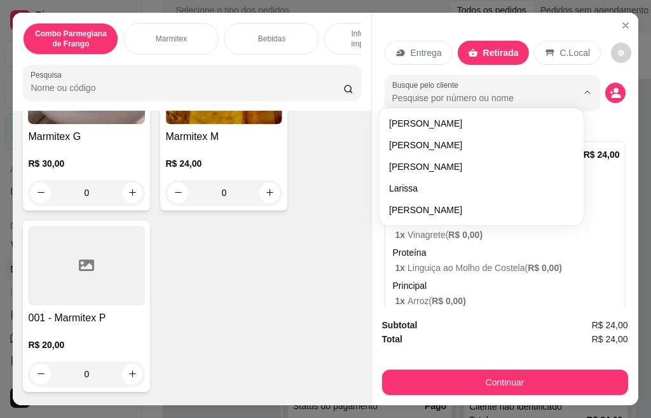
click at [600, 97] on div "Busque pelo cliente" at bounding box center [505, 93] width 241 height 36
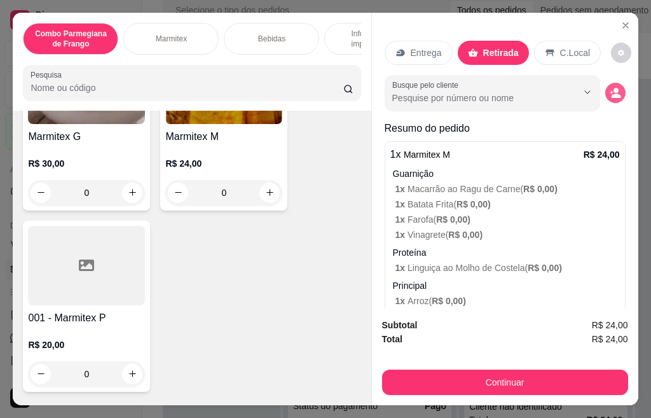
click at [611, 94] on icon "decrease-product-quantity" at bounding box center [616, 96] width 10 height 4
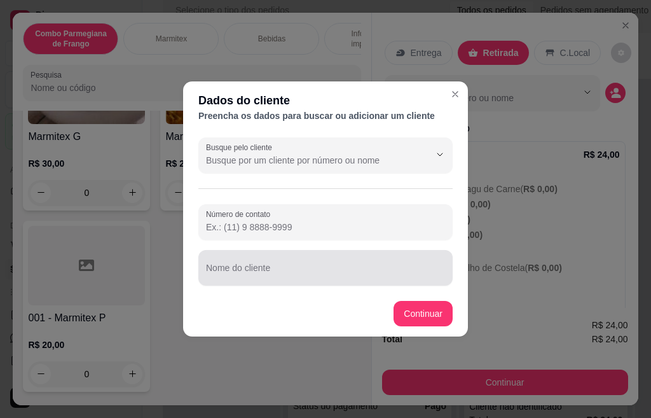
click at [292, 261] on div at bounding box center [325, 267] width 239 height 25
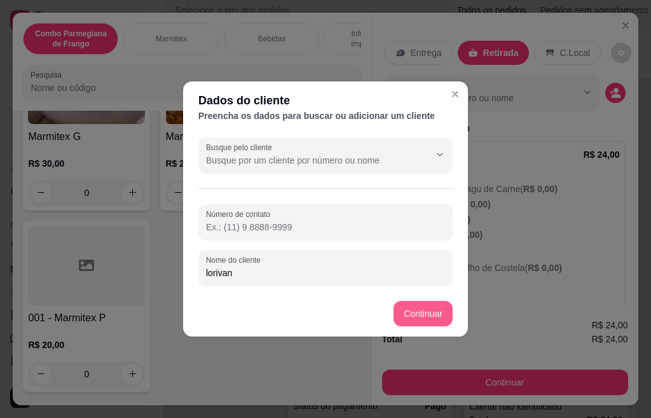
type input "lorivan"
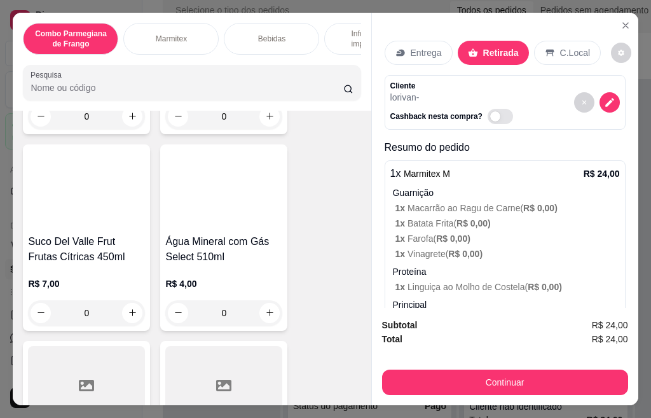
scroll to position [2036, 0]
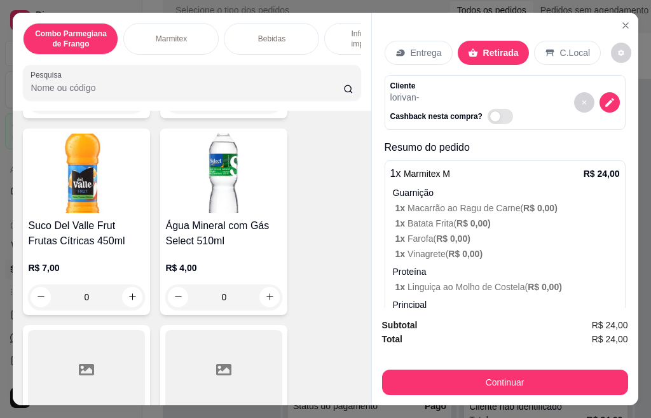
click at [209, 225] on h4 "Água Mineral com Gás Select 510ml" at bounding box center [223, 233] width 117 height 31
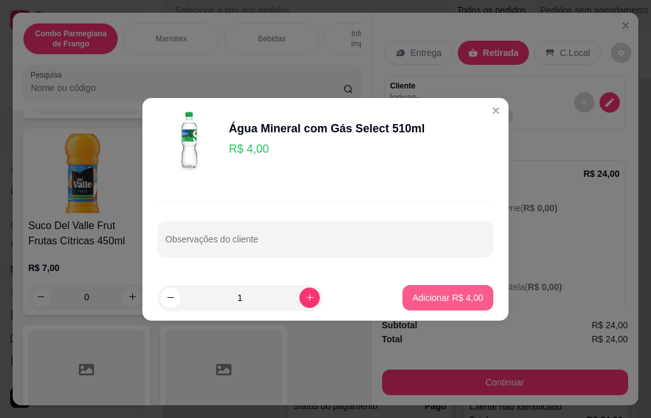
click at [459, 300] on p "Adicionar R$ 4,00" at bounding box center [448, 297] width 71 height 13
type input "1"
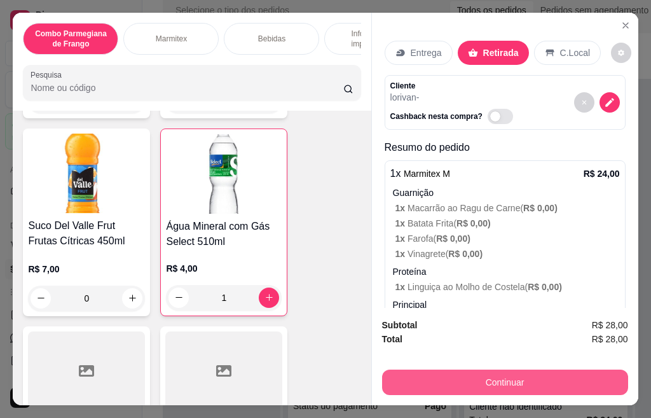
click at [471, 382] on button "Continuar" at bounding box center [505, 382] width 246 height 25
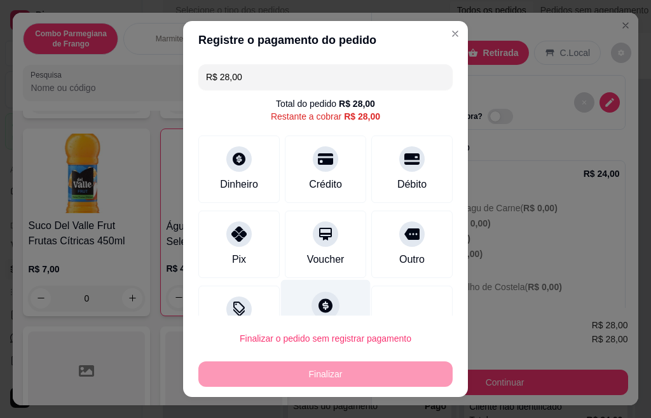
click at [312, 296] on div at bounding box center [326, 305] width 28 height 28
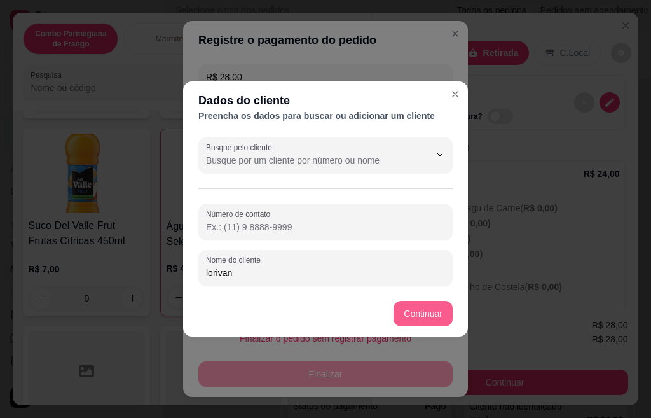
click at [419, 324] on button "Continuar" at bounding box center [423, 313] width 59 height 25
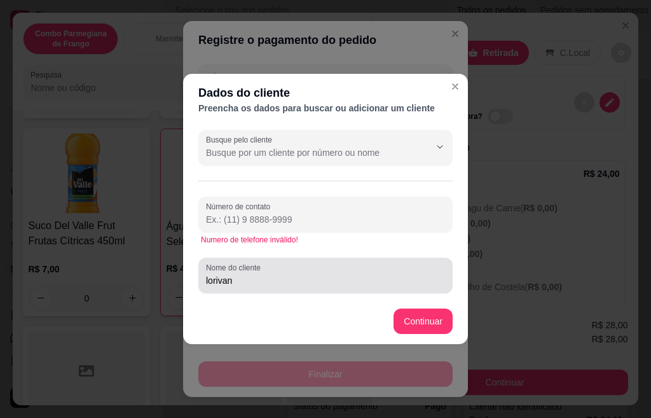
click at [260, 281] on input "lorivan" at bounding box center [325, 280] width 239 height 13
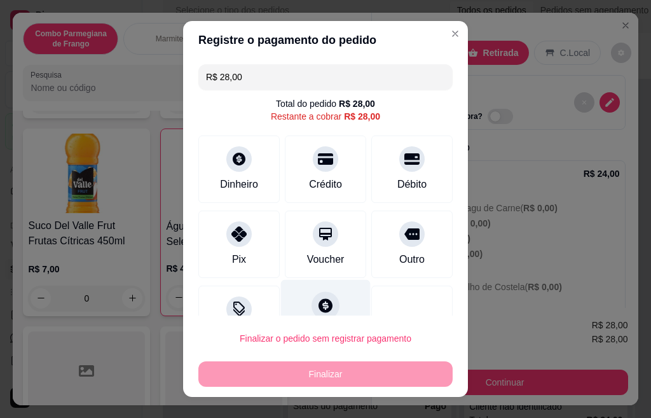
click at [319, 309] on icon at bounding box center [326, 305] width 14 height 14
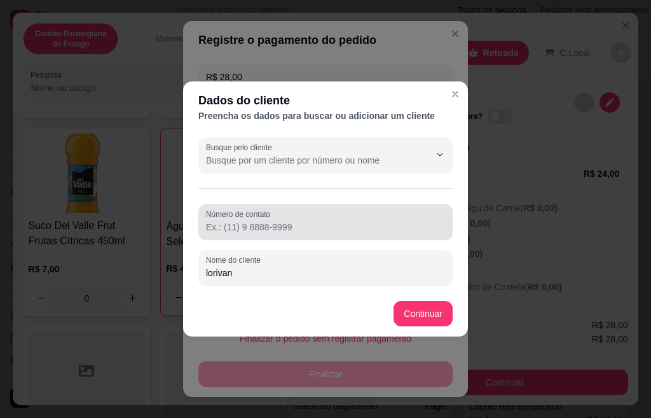
click at [339, 172] on div "Busque pelo cliente" at bounding box center [325, 155] width 254 height 36
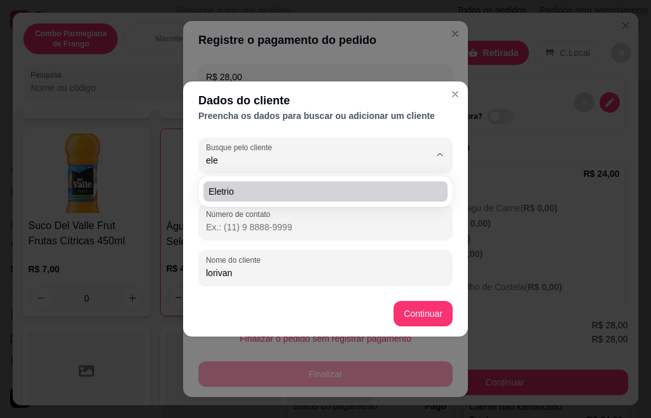
click at [284, 195] on span "Eletrio" at bounding box center [319, 191] width 221 height 13
type input "Eletrio"
type input "[PHONE_NUMBER]"
type input "Eletrio"
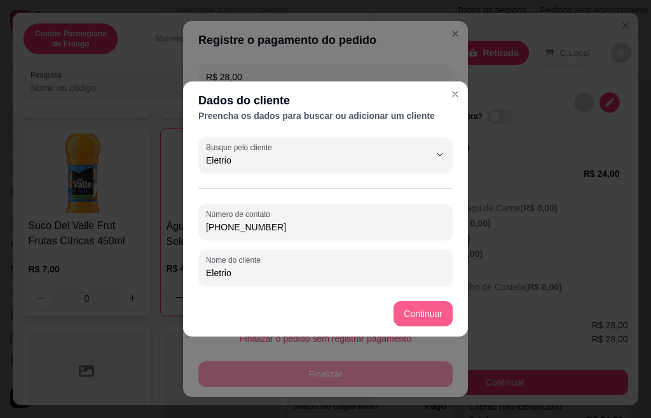
type input "Eletrio"
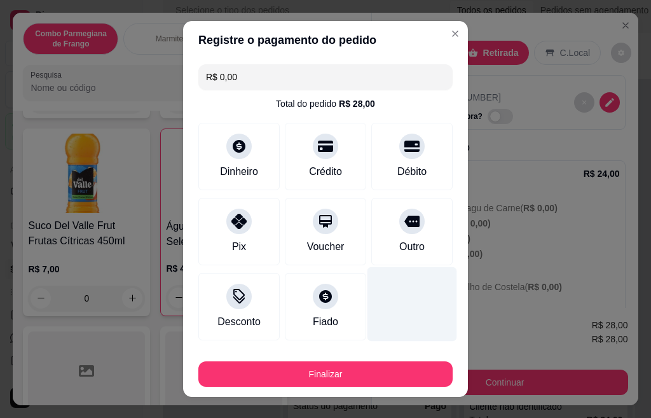
type input "R$ 0,00"
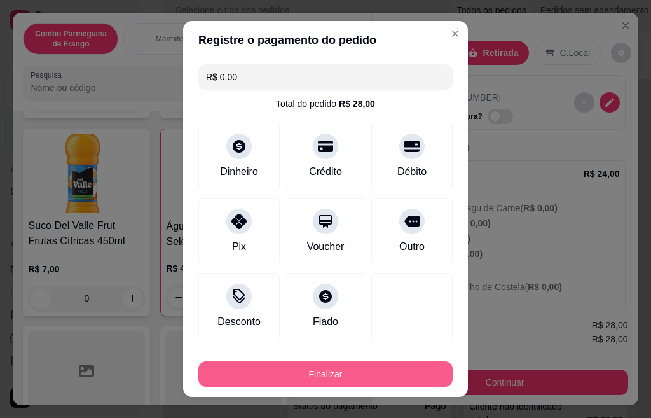
click at [405, 367] on button "Finalizar" at bounding box center [325, 373] width 254 height 25
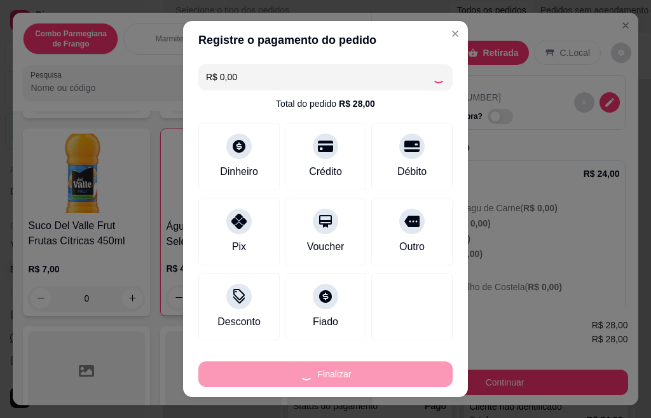
type input "0"
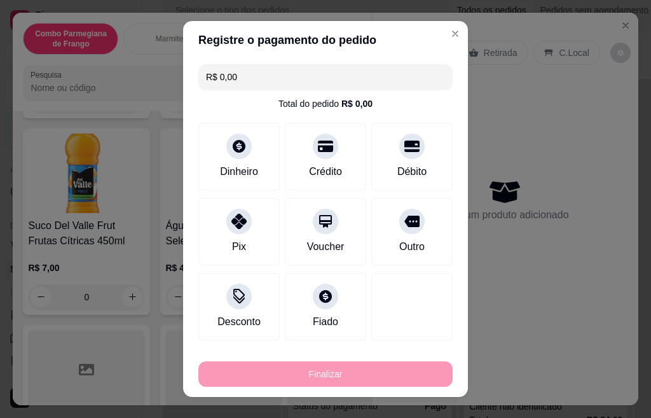
type input "-R$ 28,00"
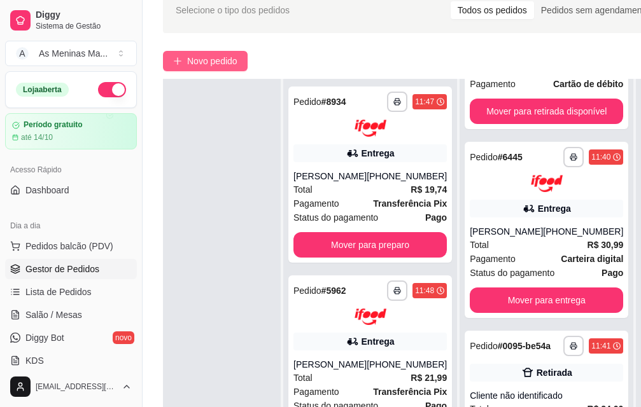
click at [212, 60] on span "Novo pedido" at bounding box center [212, 61] width 50 height 14
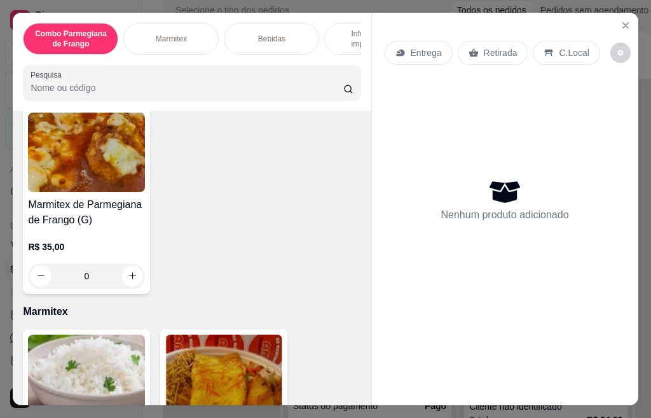
scroll to position [382, 0]
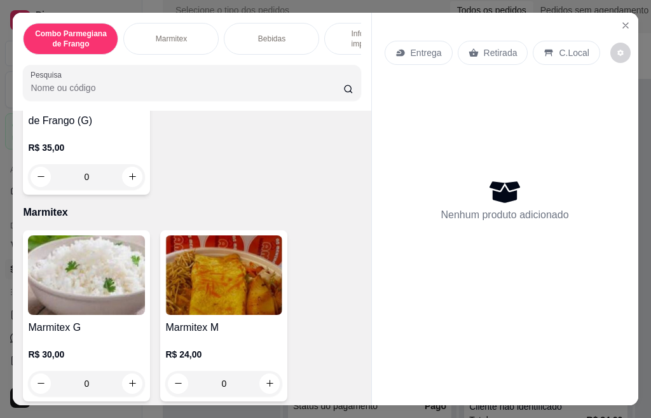
click at [191, 293] on img at bounding box center [223, 275] width 117 height 80
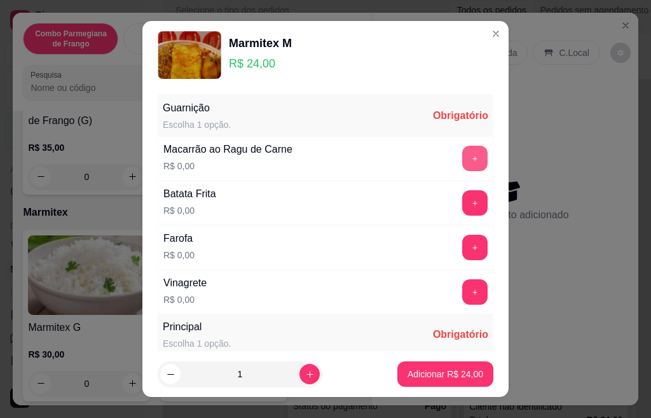
click at [462, 156] on button "+" at bounding box center [474, 158] width 25 height 25
click at [462, 209] on button "+" at bounding box center [474, 202] width 25 height 25
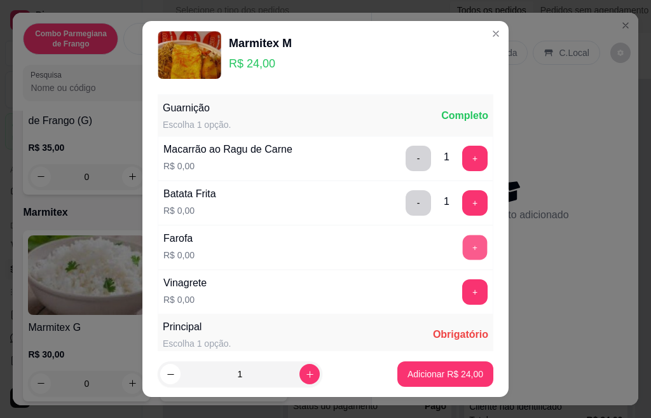
click at [463, 253] on button "+" at bounding box center [475, 247] width 25 height 25
click at [462, 294] on button "+" at bounding box center [474, 291] width 25 height 25
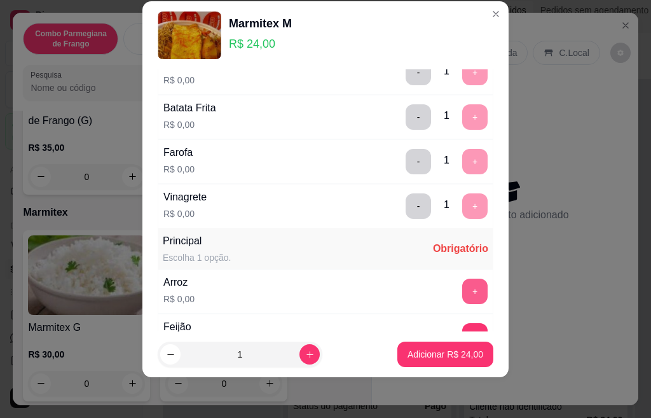
scroll to position [128, 0]
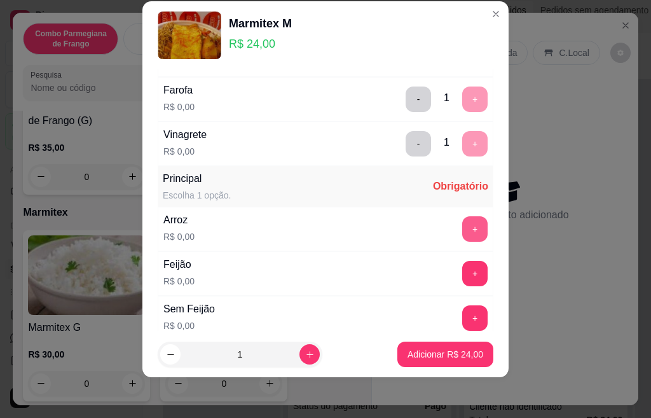
click at [462, 232] on button "+" at bounding box center [474, 228] width 25 height 25
click at [462, 277] on button "+" at bounding box center [474, 273] width 25 height 25
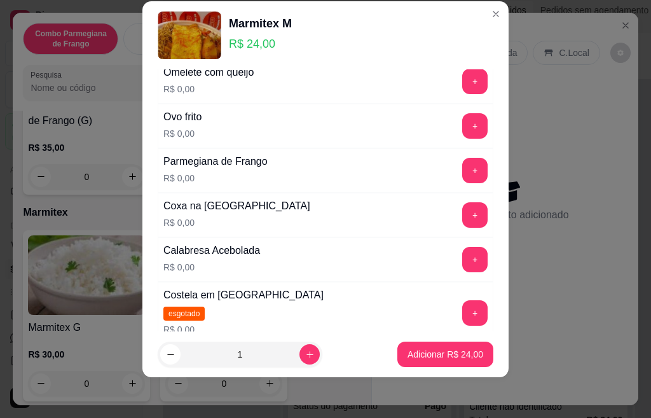
scroll to position [574, 0]
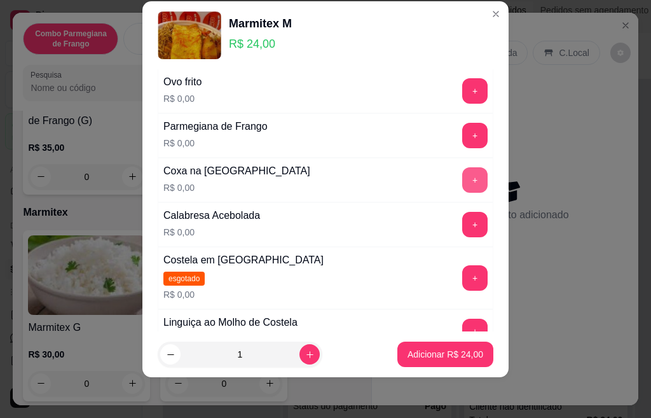
click at [462, 179] on button "+" at bounding box center [474, 179] width 25 height 25
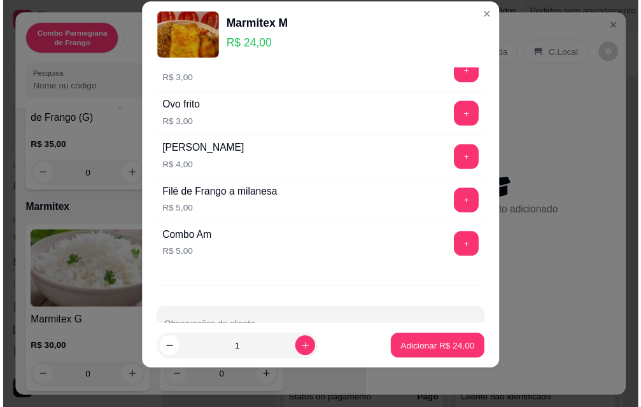
scroll to position [1044, 0]
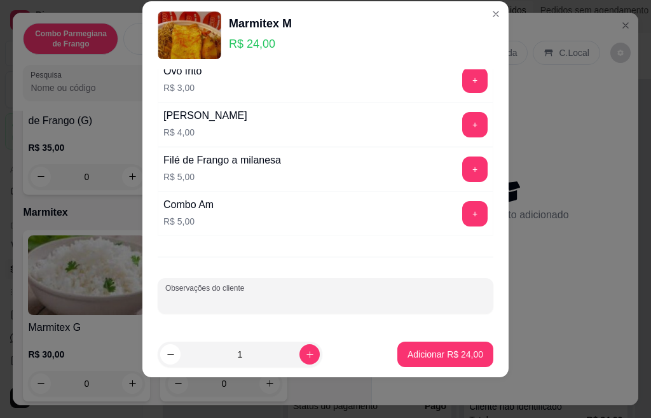
click at [245, 295] on div "Observações do cliente" at bounding box center [326, 296] width 336 height 36
type input "costela"
click at [438, 354] on p "Adicionar R$ 24,00" at bounding box center [446, 354] width 74 height 12
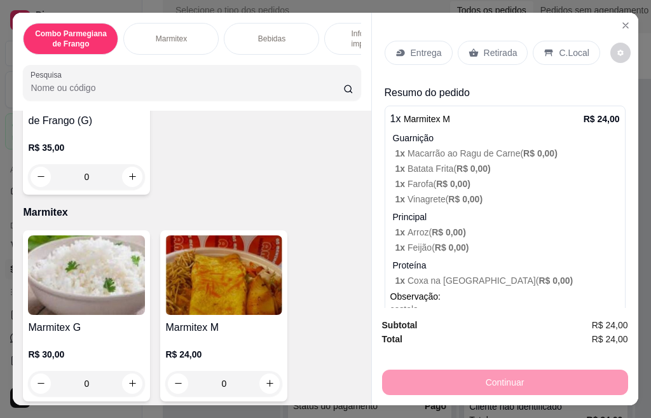
click at [484, 53] on p "Retirada" at bounding box center [501, 52] width 34 height 13
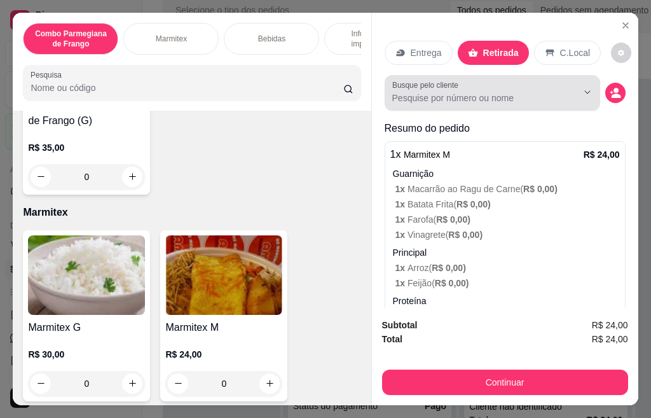
click at [521, 92] on input "Busque pelo cliente" at bounding box center [474, 98] width 165 height 13
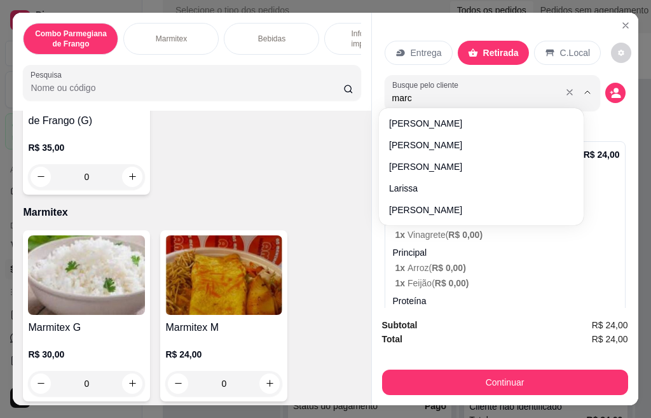
type input "marce"
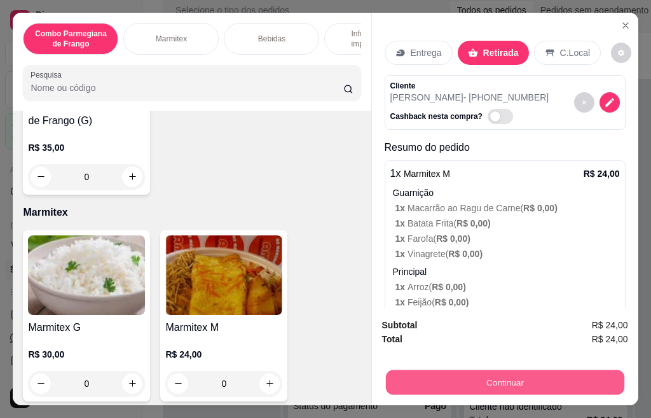
click at [506, 378] on button "Continuar" at bounding box center [504, 382] width 239 height 25
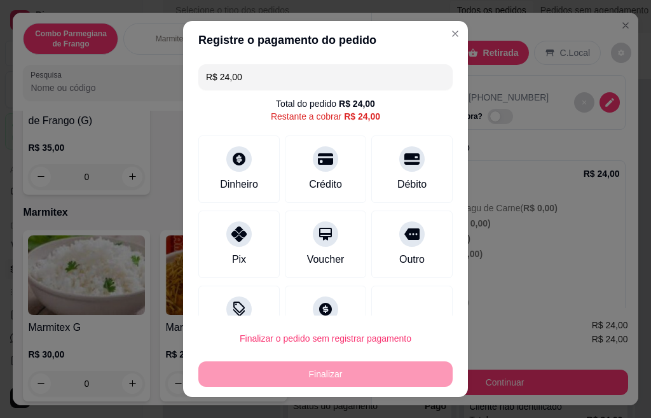
click at [309, 317] on footer "Finalizar o pedido sem registrar pagamento Finalizar" at bounding box center [325, 356] width 285 height 81
click at [319, 302] on div at bounding box center [326, 305] width 28 height 28
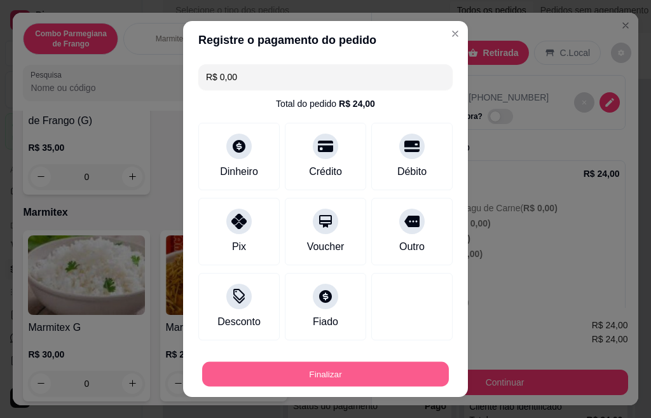
click at [310, 371] on button "Finalizar" at bounding box center [325, 374] width 247 height 25
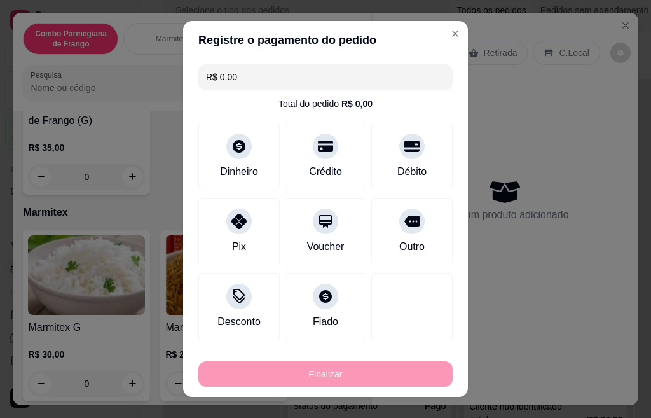
type input "-R$ 24,00"
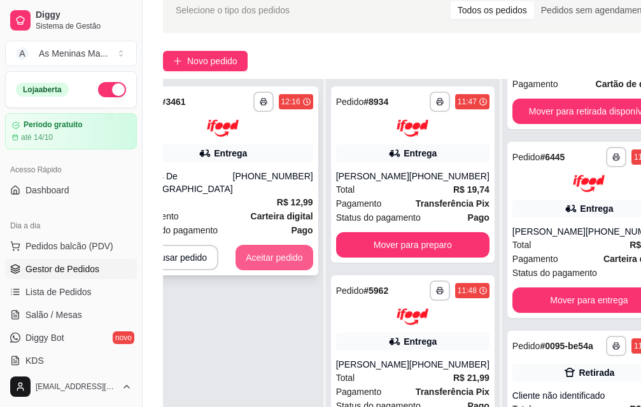
click at [249, 245] on button "Aceitar pedido" at bounding box center [274, 257] width 78 height 25
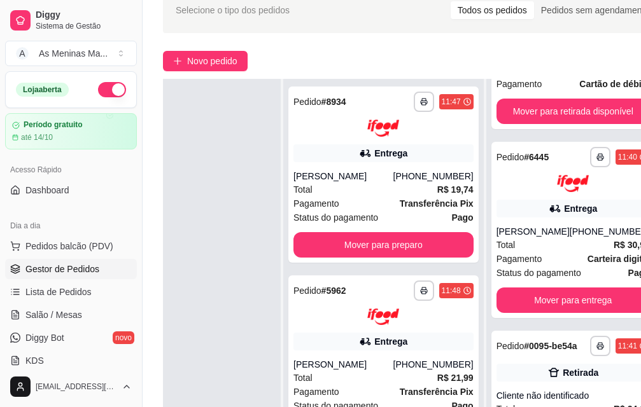
click at [228, 71] on div "**********" at bounding box center [462, 241] width 641 height 522
click at [226, 67] on span "Novo pedido" at bounding box center [212, 61] width 50 height 14
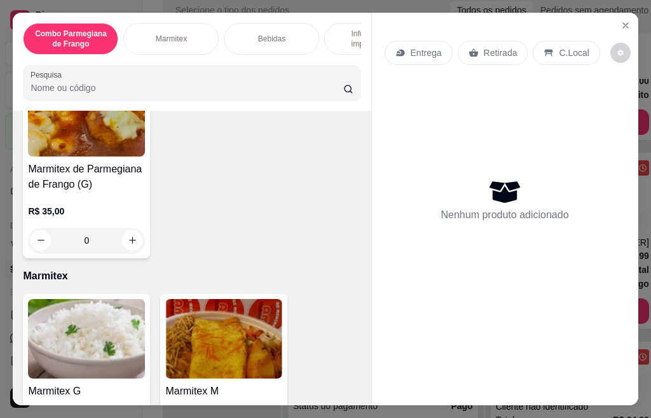
scroll to position [445, 0]
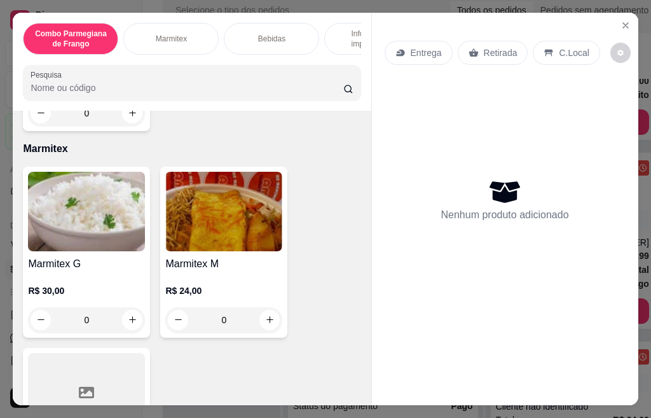
click at [193, 232] on img at bounding box center [223, 212] width 117 height 80
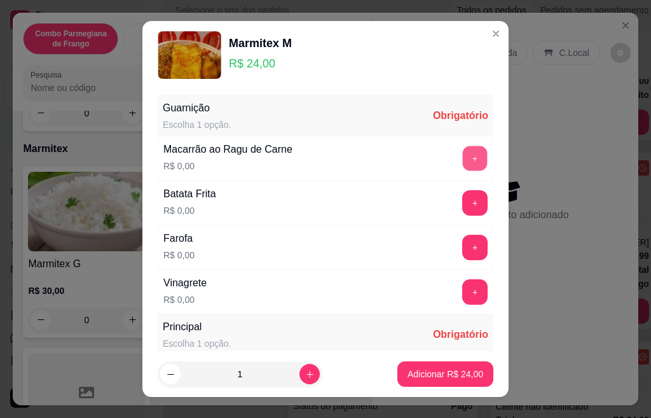
click at [463, 154] on button "+" at bounding box center [475, 158] width 25 height 25
click at [462, 205] on button "+" at bounding box center [474, 202] width 25 height 25
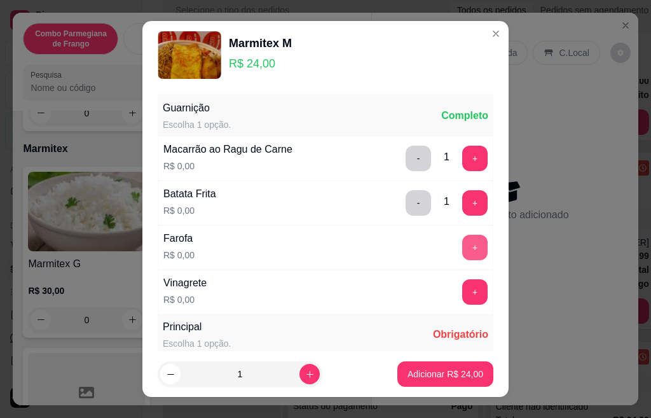
click at [462, 243] on button "+" at bounding box center [474, 247] width 25 height 25
click at [463, 295] on button "+" at bounding box center [475, 291] width 25 height 25
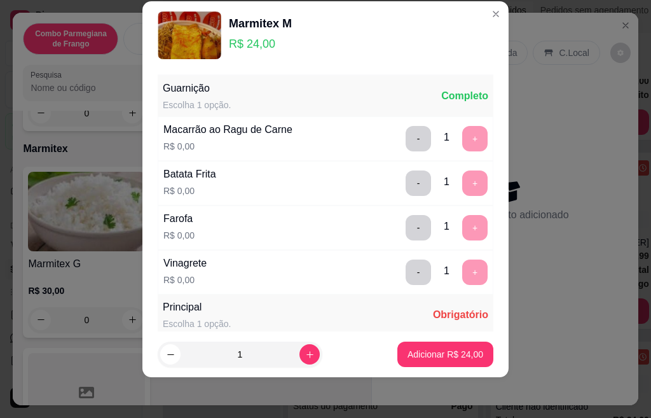
scroll to position [225, 0]
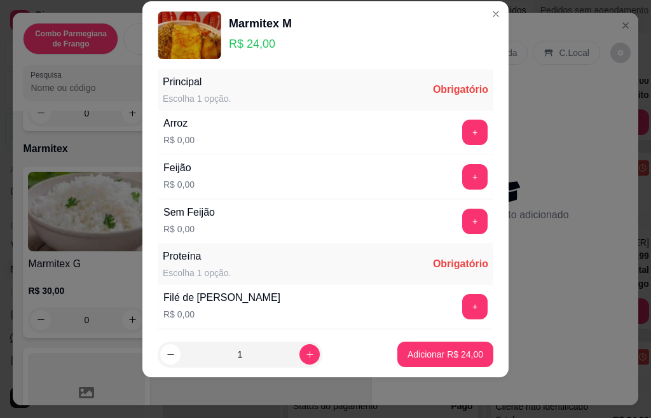
click at [462, 138] on button "+" at bounding box center [474, 132] width 25 height 25
click at [462, 183] on button "+" at bounding box center [474, 176] width 25 height 25
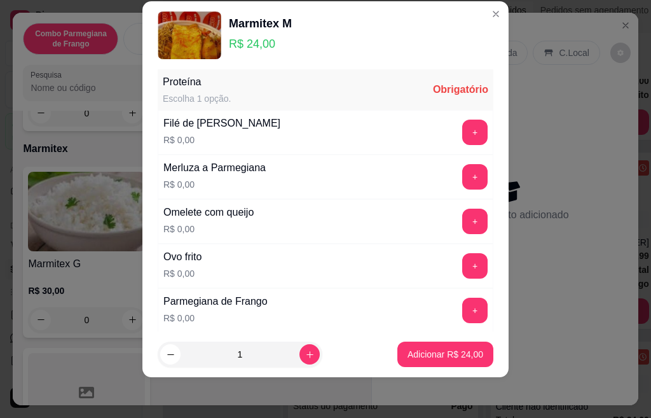
scroll to position [463, 0]
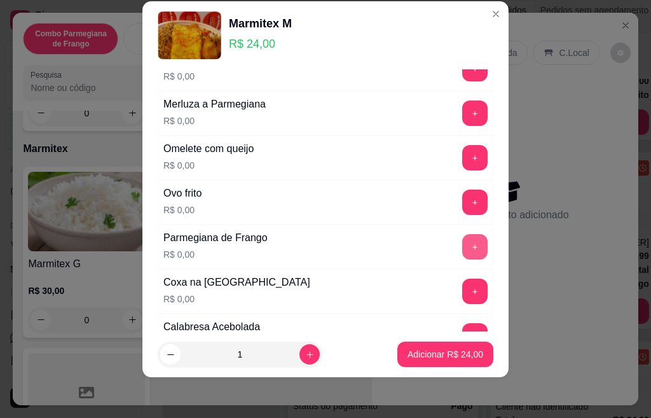
click at [462, 245] on button "+" at bounding box center [474, 246] width 25 height 25
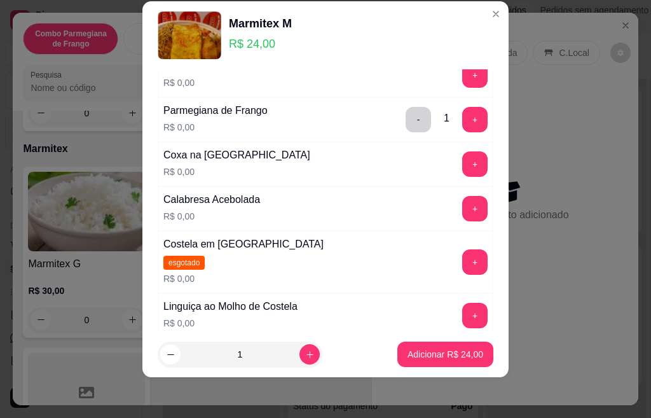
scroll to position [654, 0]
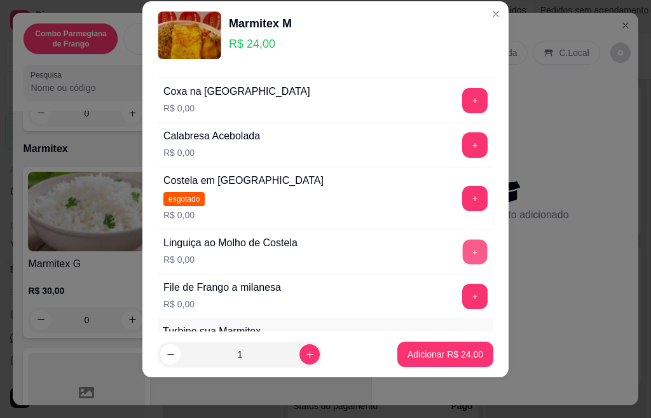
click at [463, 258] on button "+" at bounding box center [475, 251] width 25 height 25
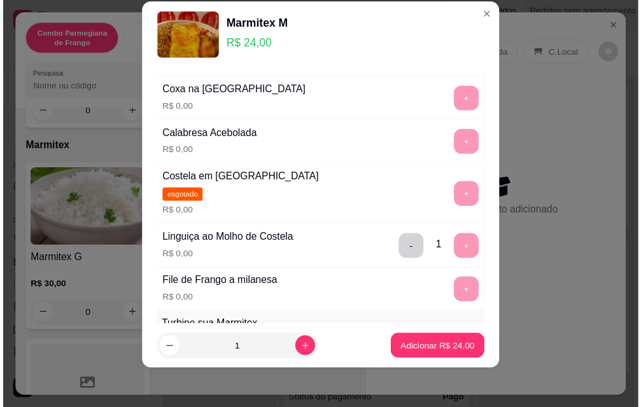
scroll to position [903, 0]
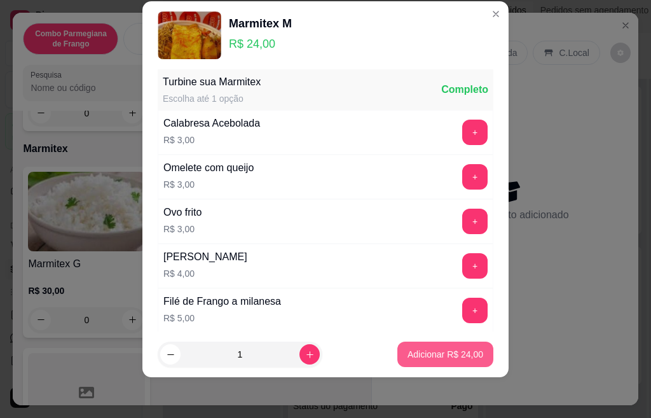
click at [466, 359] on p "Adicionar R$ 24,00" at bounding box center [446, 354] width 76 height 13
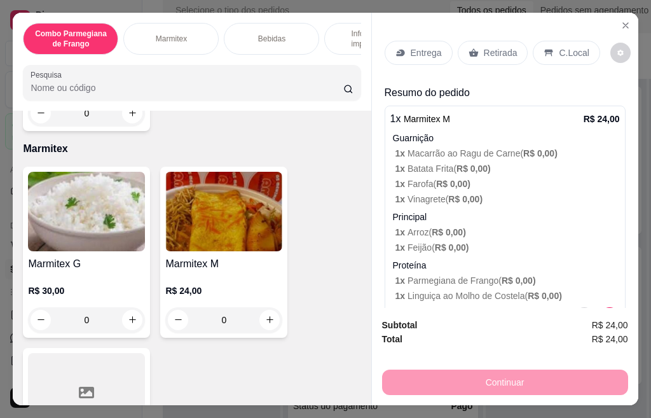
click at [491, 51] on p "Retirada" at bounding box center [501, 52] width 34 height 13
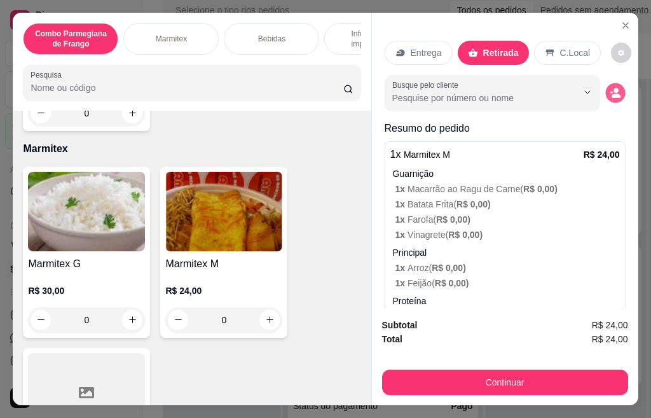
click at [606, 90] on button "decrease-product-quantity" at bounding box center [616, 93] width 20 height 20
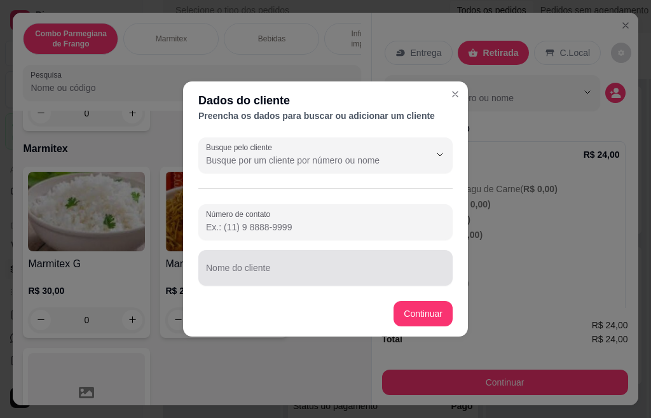
click at [322, 252] on div "Nome do cliente" at bounding box center [325, 268] width 254 height 36
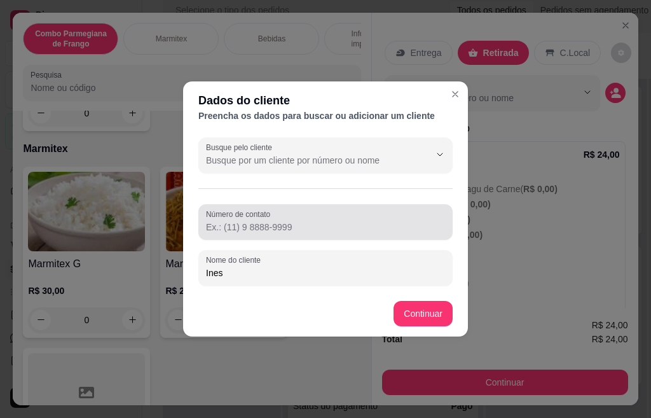
type input "Ines"
click at [338, 222] on input "Número de contato" at bounding box center [325, 227] width 239 height 13
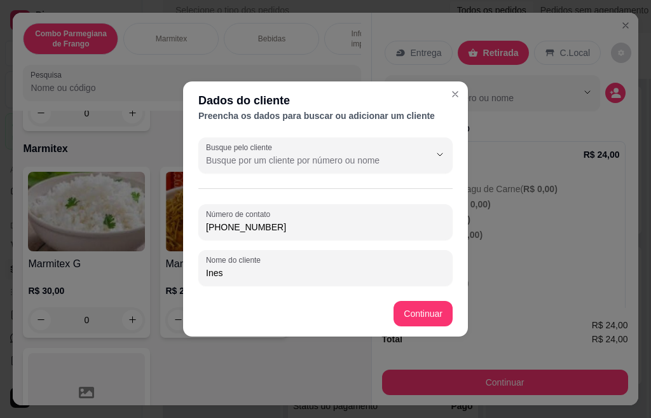
type input "[PHONE_NUMBER]"
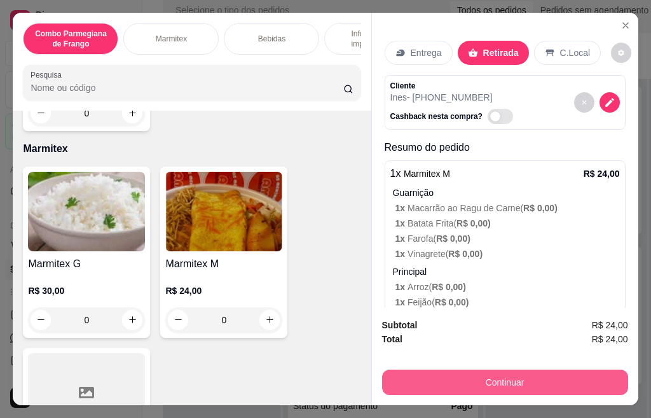
click at [467, 382] on button "Continuar" at bounding box center [505, 382] width 246 height 25
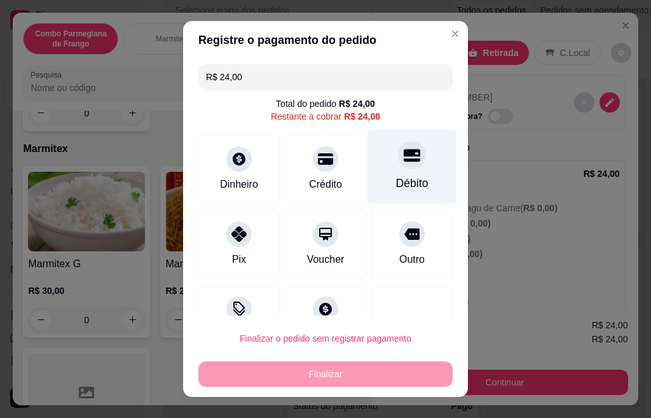
click at [404, 160] on icon at bounding box center [412, 155] width 17 height 13
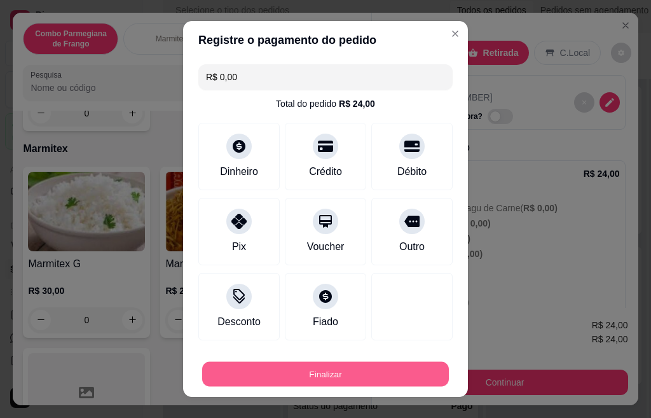
click at [357, 375] on button "Finalizar" at bounding box center [325, 374] width 247 height 25
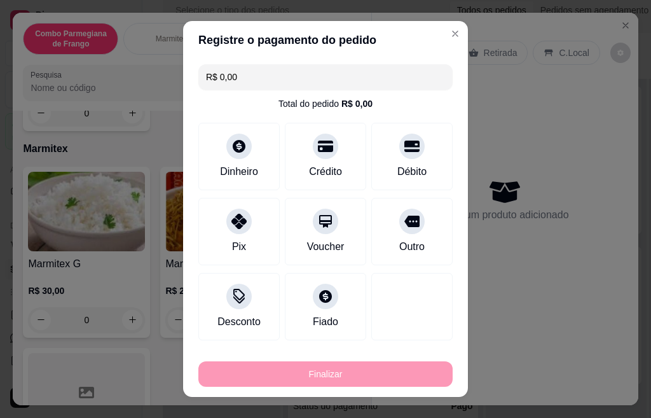
type input "-R$ 24,00"
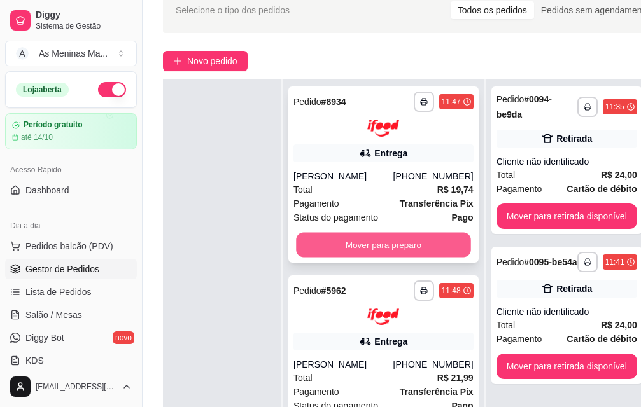
click at [373, 232] on button "Mover para preparo" at bounding box center [383, 244] width 174 height 25
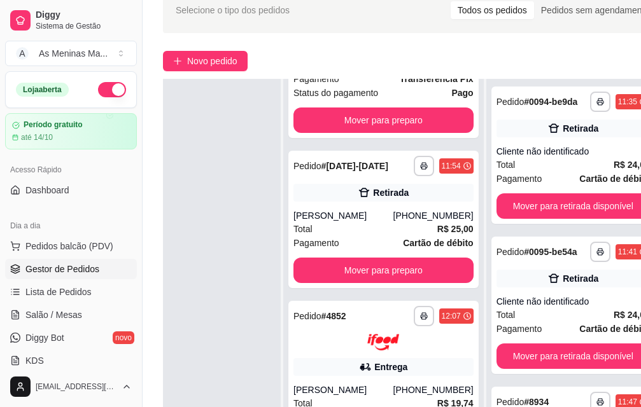
scroll to position [127, 0]
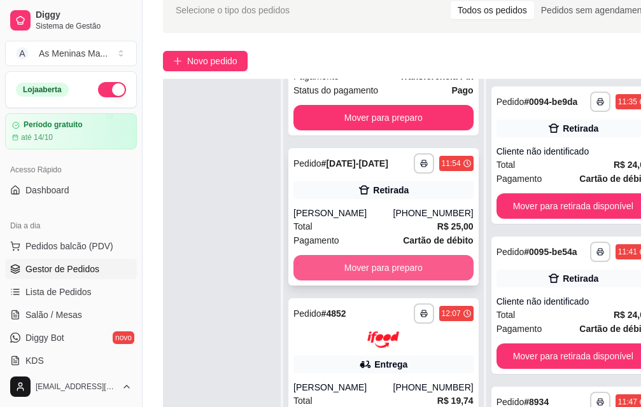
click at [365, 281] on button "Mover para preparo" at bounding box center [383, 267] width 180 height 25
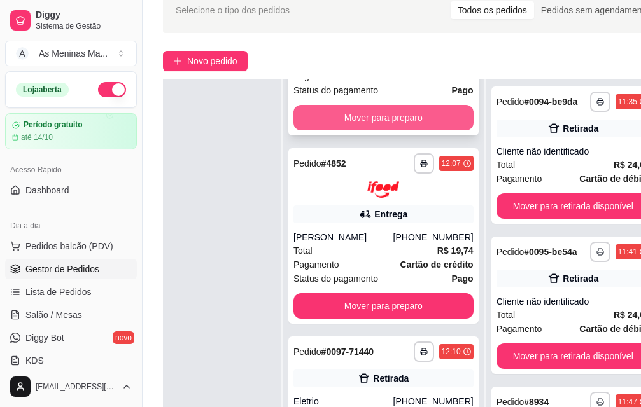
click at [338, 125] on button "Mover para preparo" at bounding box center [383, 117] width 180 height 25
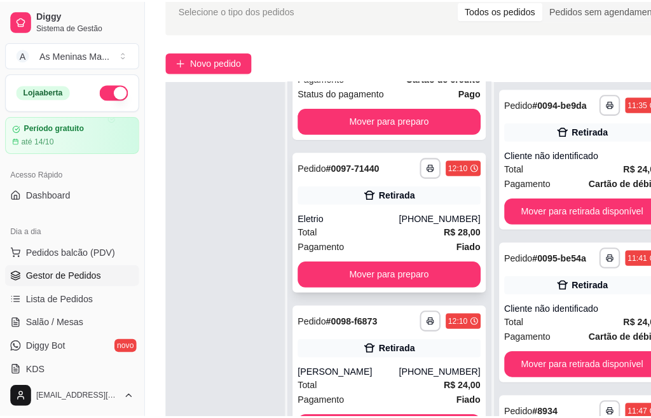
scroll to position [0, 0]
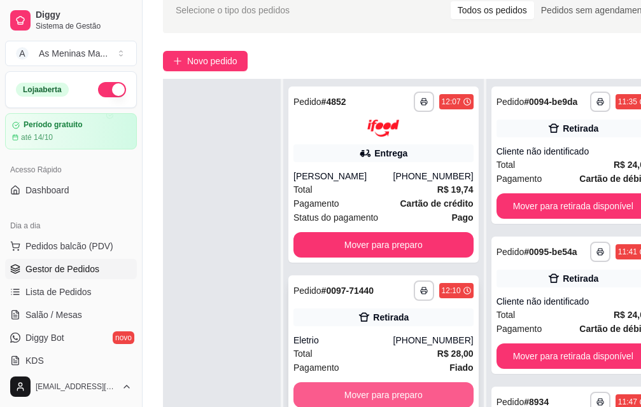
click at [345, 392] on button "Mover para preparo" at bounding box center [383, 394] width 180 height 25
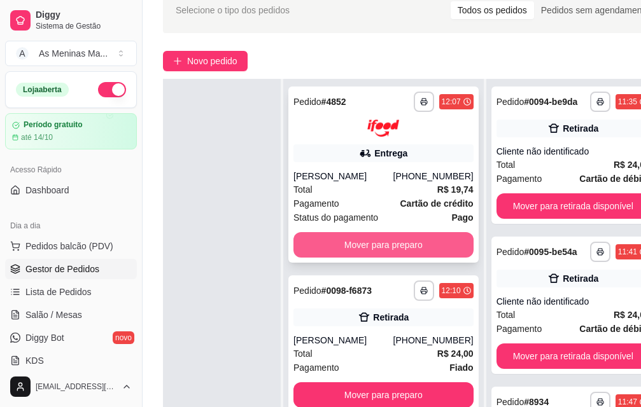
click at [325, 232] on button "Mover para preparo" at bounding box center [383, 244] width 180 height 25
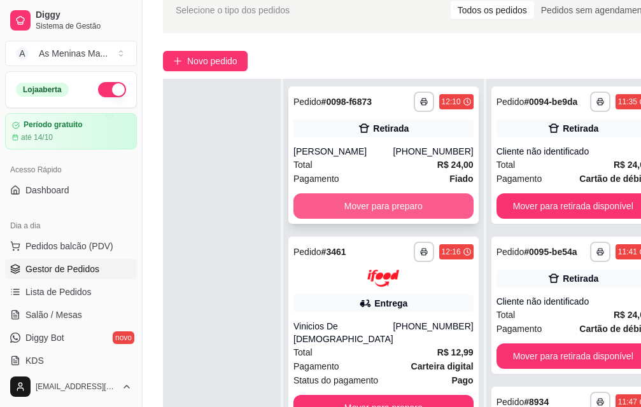
click at [335, 204] on button "Mover para preparo" at bounding box center [383, 205] width 180 height 25
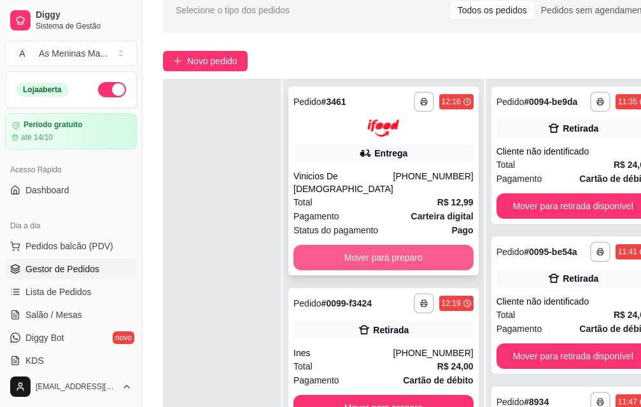
click at [315, 245] on button "Mover para preparo" at bounding box center [383, 257] width 180 height 25
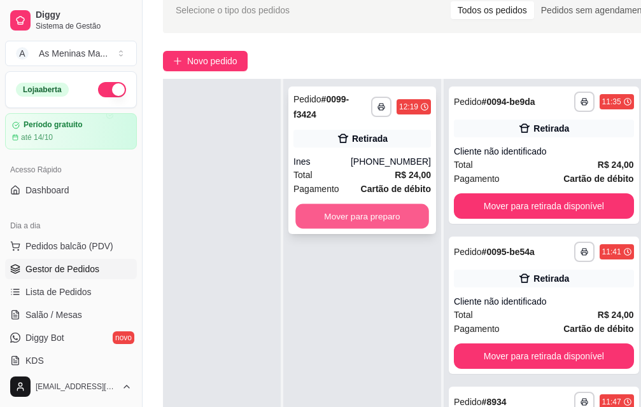
click at [333, 215] on button "Mover para preparo" at bounding box center [362, 216] width 134 height 25
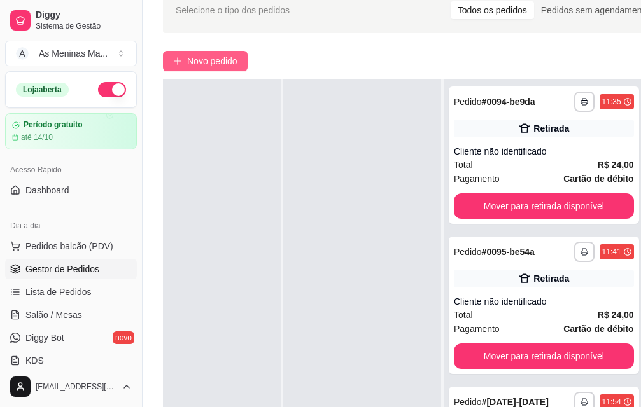
click at [197, 59] on span "Novo pedido" at bounding box center [212, 61] width 50 height 14
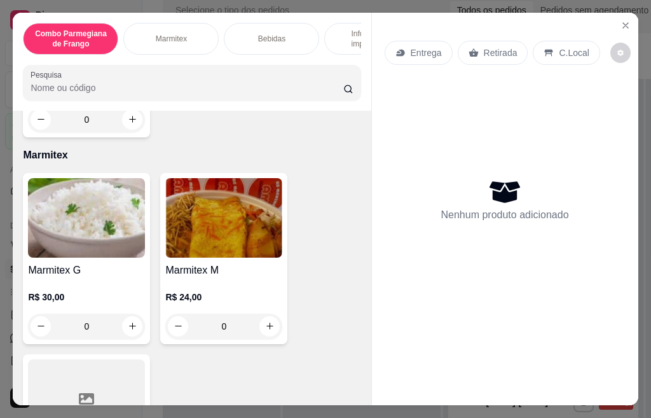
scroll to position [445, 0]
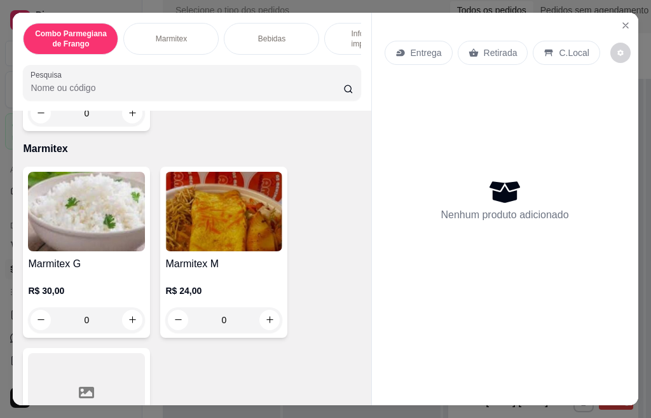
click at [80, 217] on img at bounding box center [86, 212] width 117 height 80
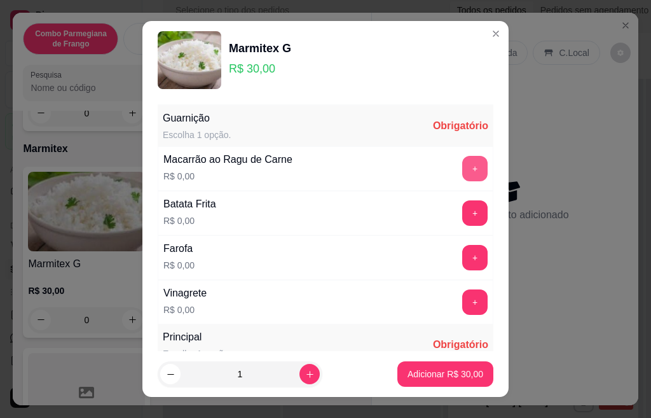
click at [462, 177] on button "+" at bounding box center [474, 168] width 25 height 25
click at [463, 217] on button "+" at bounding box center [475, 212] width 25 height 25
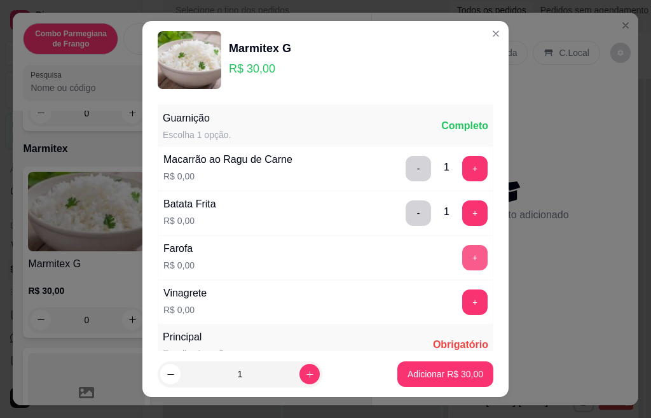
click at [462, 256] on button "+" at bounding box center [474, 257] width 25 height 25
click at [463, 300] on button "+" at bounding box center [475, 301] width 25 height 25
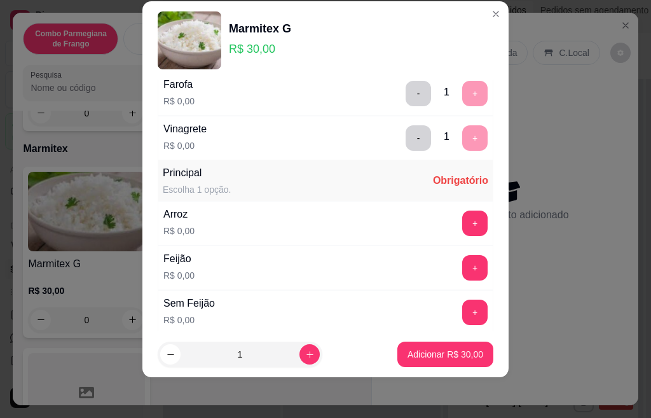
scroll to position [225, 0]
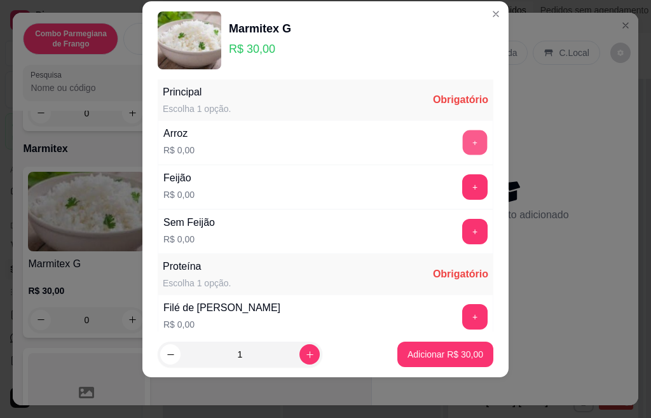
click at [463, 139] on button "+" at bounding box center [475, 142] width 25 height 25
click at [462, 183] on button "+" at bounding box center [474, 186] width 25 height 25
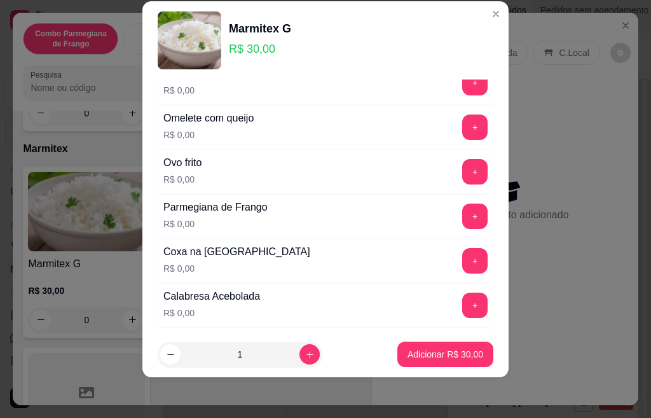
scroll to position [527, 0]
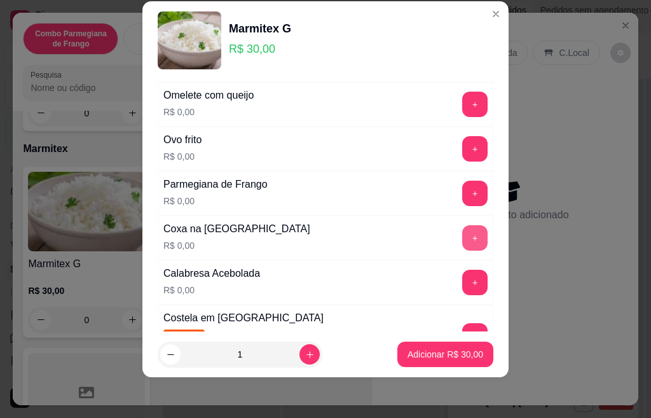
click at [462, 240] on button "+" at bounding box center [474, 237] width 25 height 25
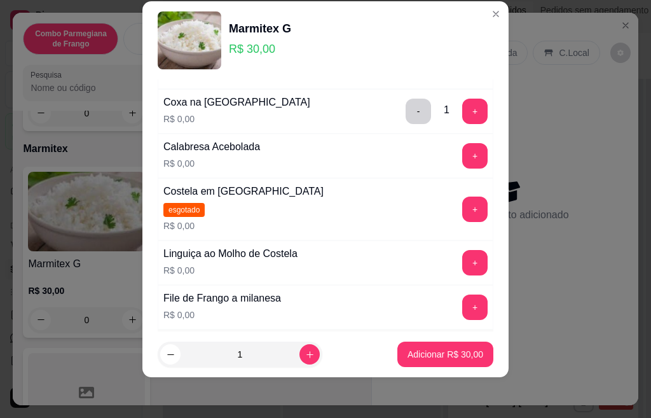
scroll to position [654, 0]
click at [463, 270] on button "+" at bounding box center [475, 261] width 25 height 25
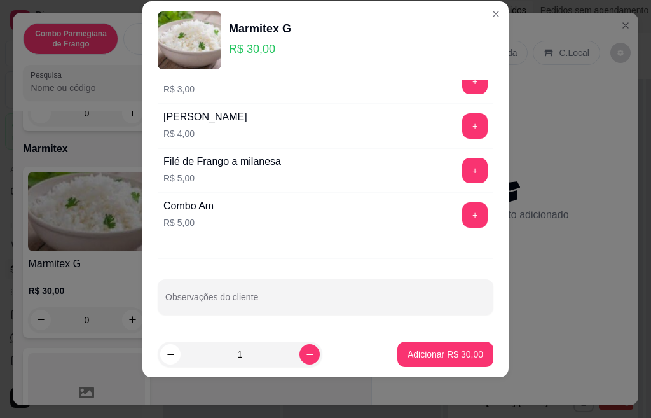
scroll to position [1055, 0]
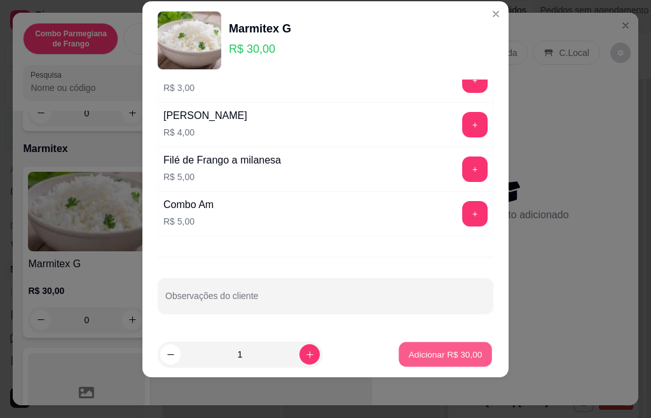
click at [454, 356] on p "Adicionar R$ 30,00" at bounding box center [446, 354] width 74 height 12
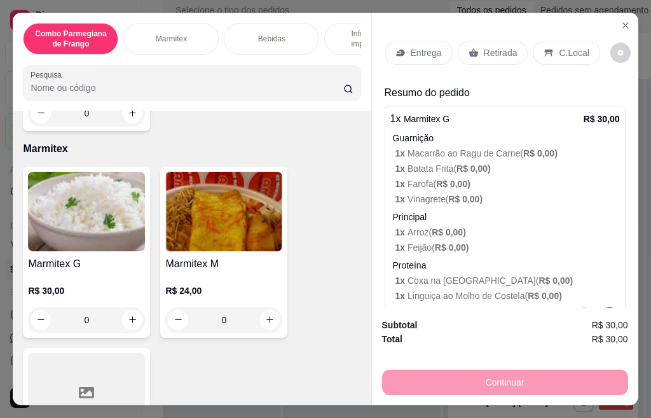
scroll to position [509, 0]
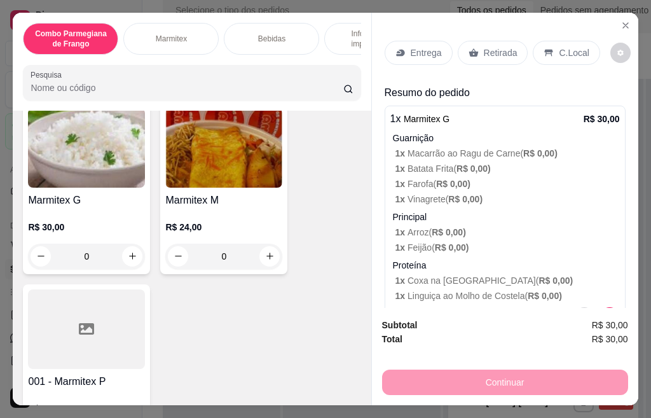
click at [476, 50] on div "Retirada" at bounding box center [493, 53] width 71 height 24
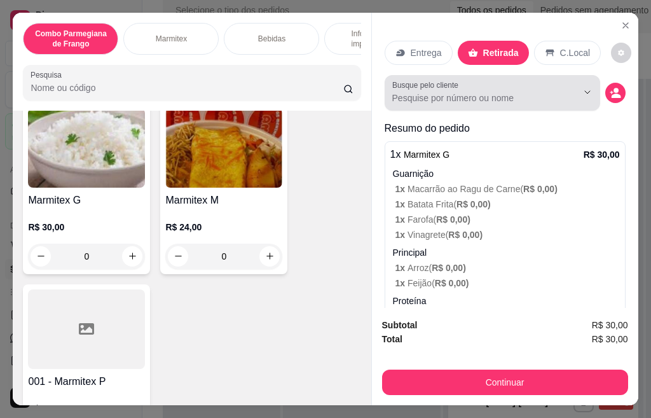
click at [427, 92] on input "Busque pelo cliente" at bounding box center [474, 98] width 165 height 13
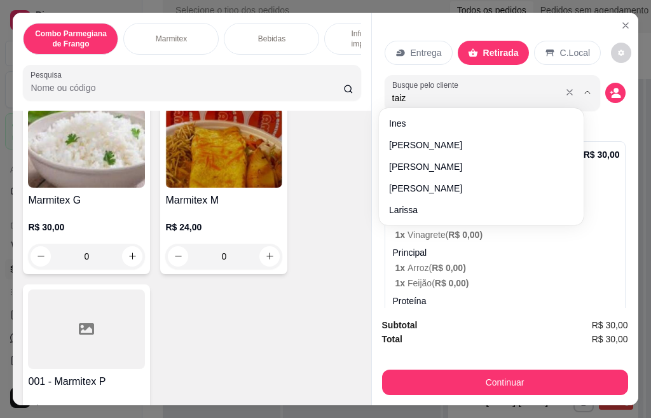
type input "taiz"
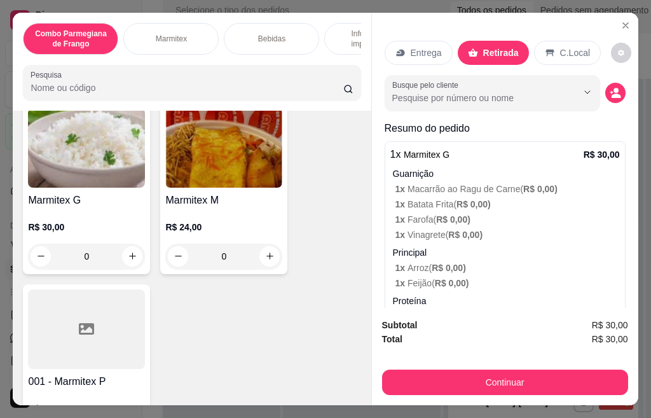
click at [403, 92] on input "Busque pelo cliente" at bounding box center [474, 98] width 165 height 13
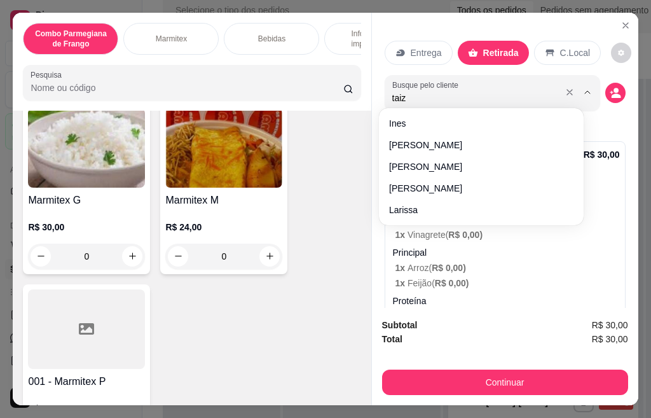
type input "taiza"
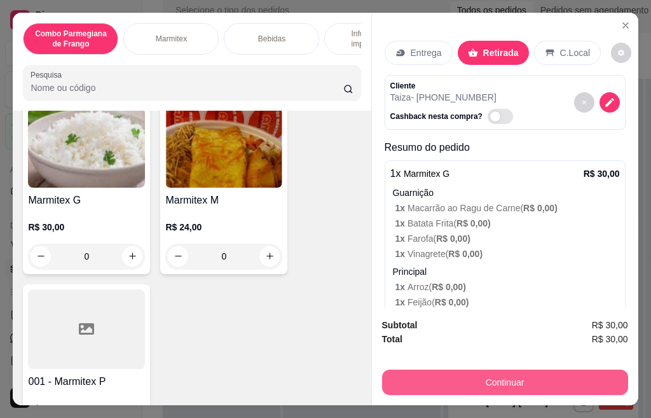
click at [508, 387] on button "Continuar" at bounding box center [505, 382] width 246 height 25
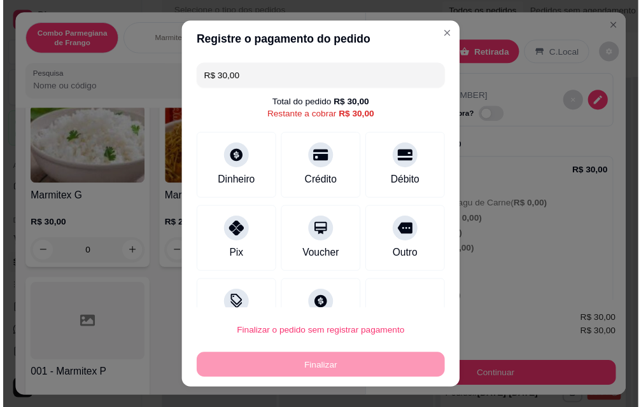
scroll to position [43, 0]
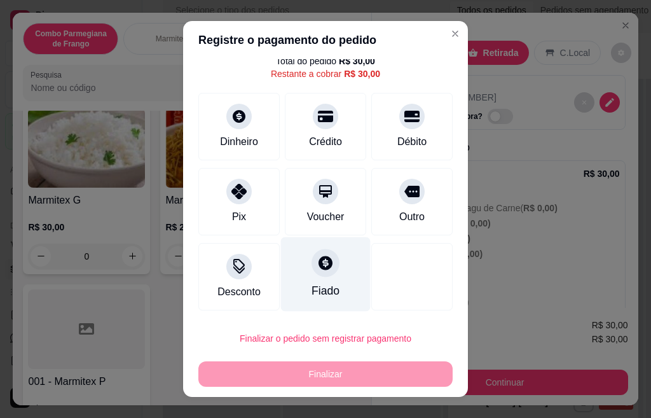
click at [312, 254] on div at bounding box center [326, 263] width 28 height 28
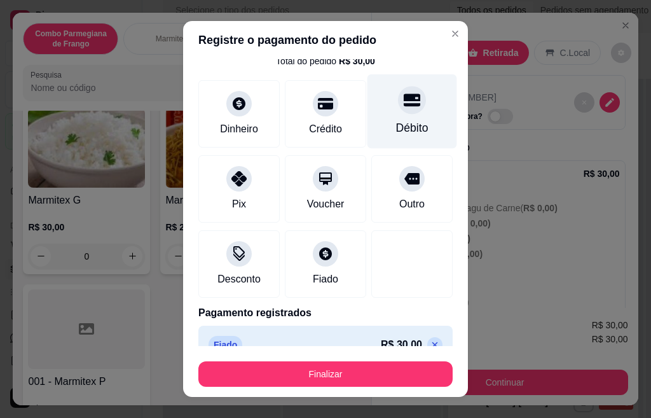
click at [385, 117] on div "Débito" at bounding box center [413, 111] width 90 height 74
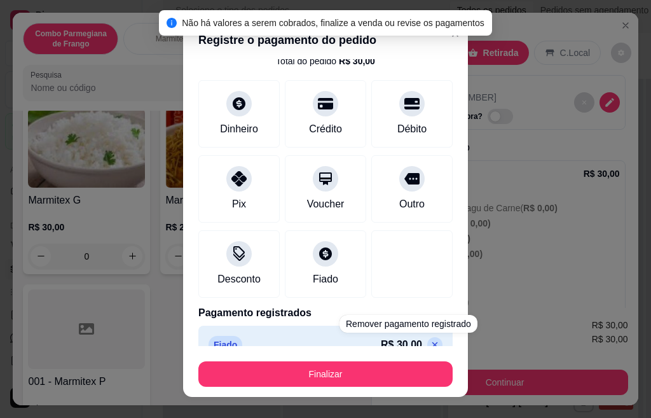
click at [408, 347] on footer "Finalizar" at bounding box center [325, 371] width 285 height 51
click at [433, 343] on icon at bounding box center [436, 345] width 6 height 6
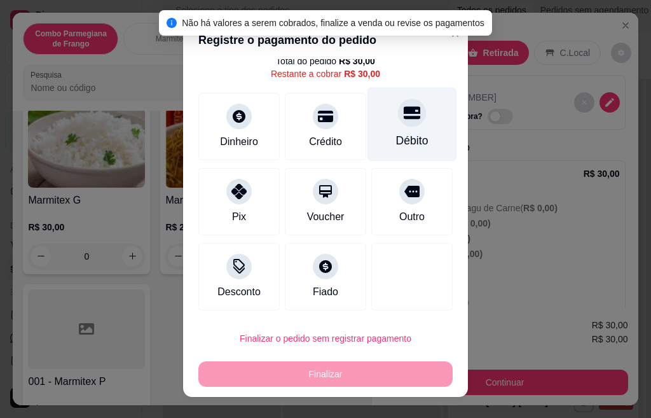
click at [396, 137] on div "Débito" at bounding box center [412, 140] width 32 height 17
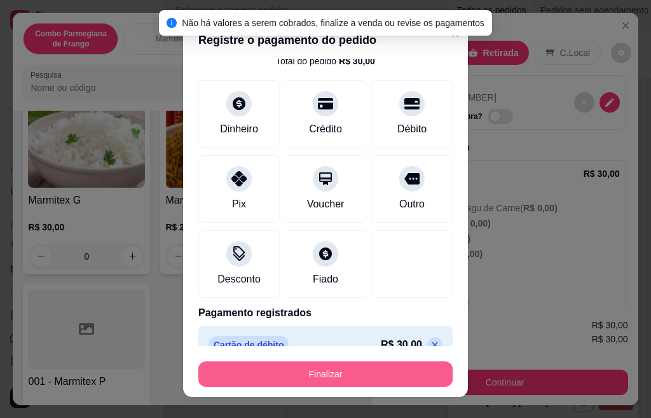
click at [382, 371] on button "Finalizar" at bounding box center [325, 373] width 254 height 25
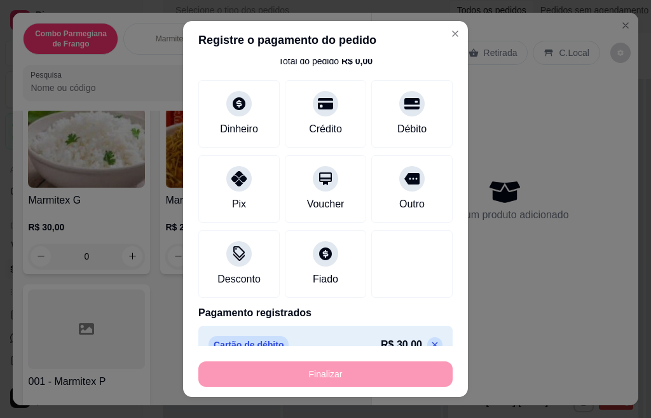
type input "-R$ 30,00"
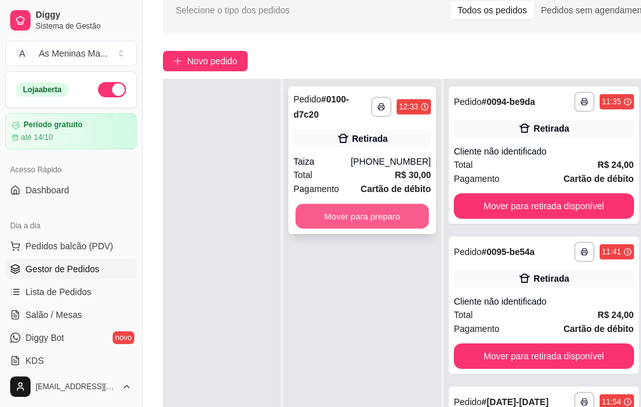
click at [373, 207] on button "Mover para preparo" at bounding box center [362, 216] width 134 height 25
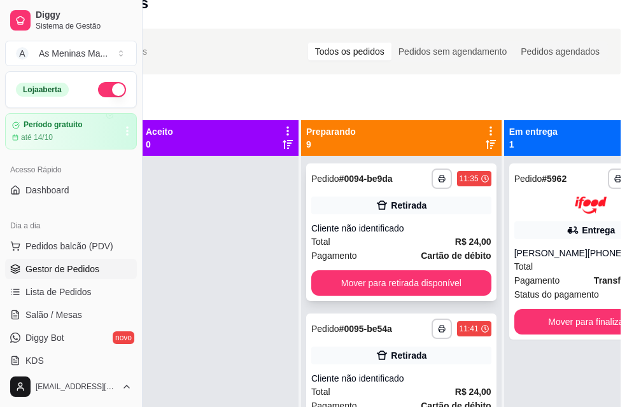
scroll to position [0, 142]
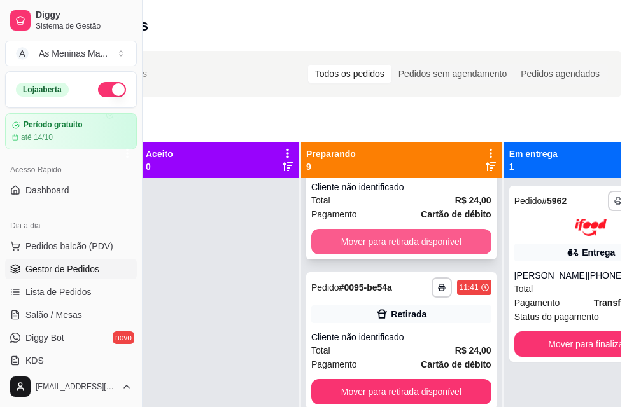
click at [389, 248] on button "Mover para retirada disponível" at bounding box center [401, 241] width 180 height 25
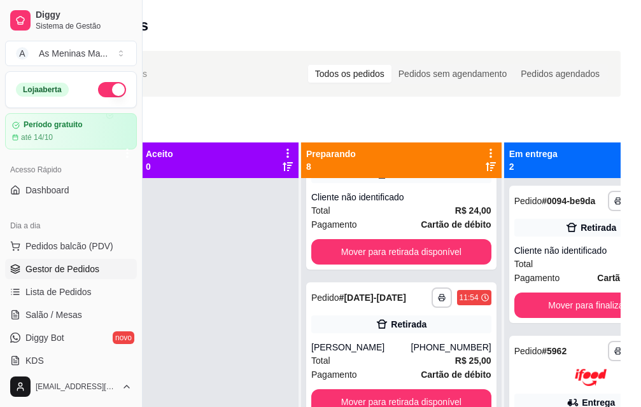
scroll to position [0, 0]
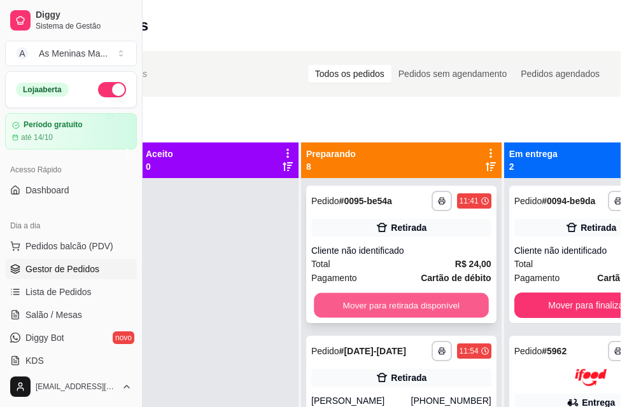
click at [392, 314] on button "Mover para retirada disponível" at bounding box center [401, 305] width 174 height 25
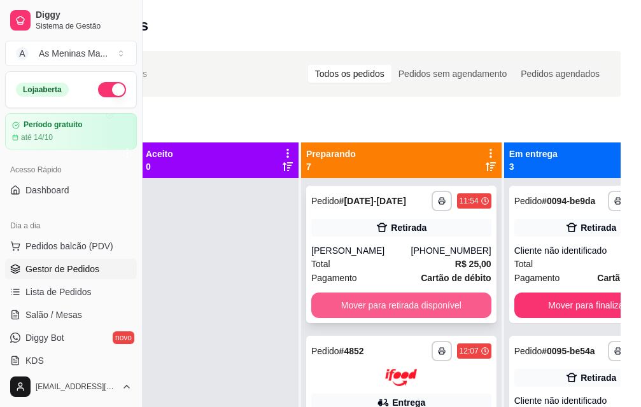
click at [369, 316] on button "Mover para retirada disponível" at bounding box center [401, 305] width 180 height 25
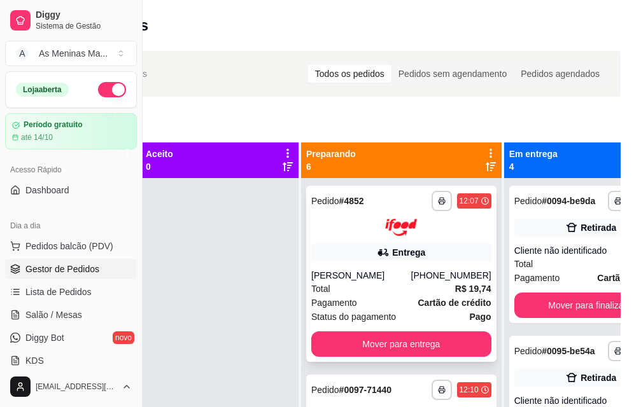
click at [367, 281] on div "[PERSON_NAME]" at bounding box center [361, 275] width 100 height 13
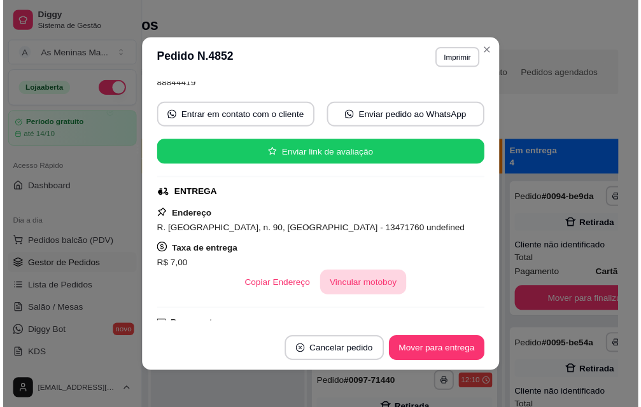
scroll to position [191, 0]
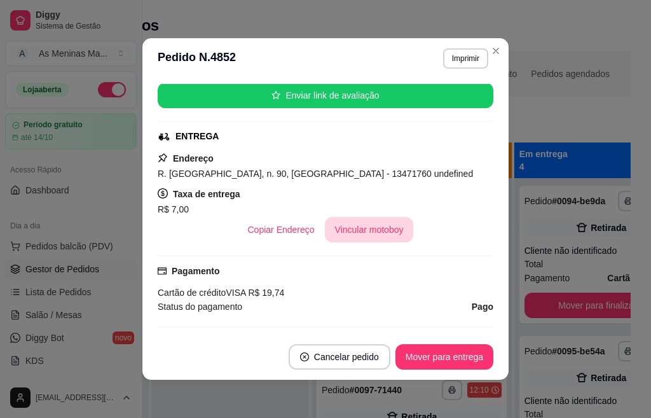
click at [366, 227] on button "Vincular motoboy" at bounding box center [369, 229] width 89 height 25
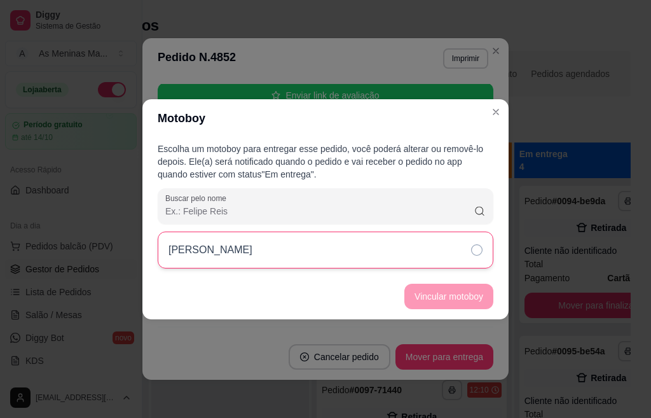
click at [480, 249] on icon at bounding box center [476, 249] width 11 height 11
click at [475, 300] on button "Vincular motoboy" at bounding box center [449, 296] width 87 height 25
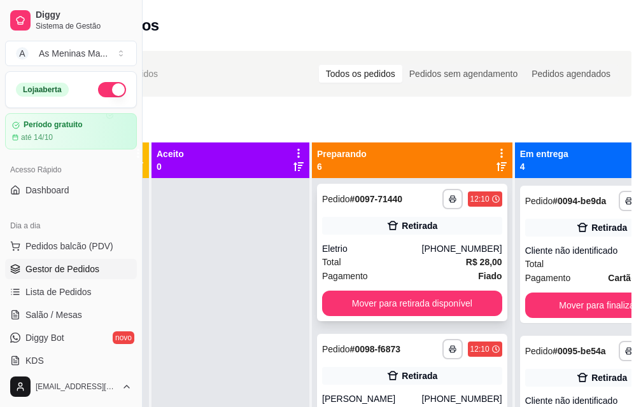
click at [413, 269] on div "Total R$ 28,00" at bounding box center [412, 262] width 180 height 14
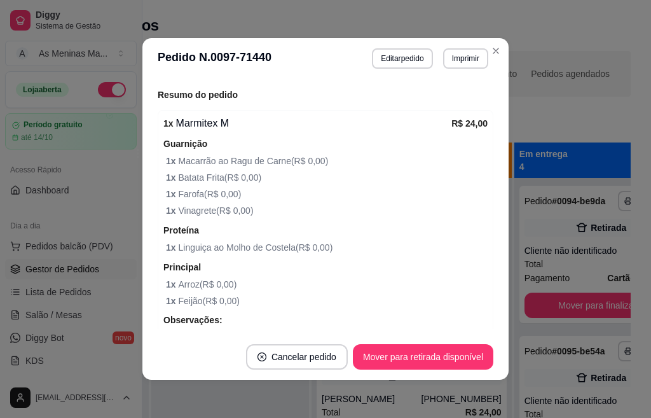
scroll to position [361, 0]
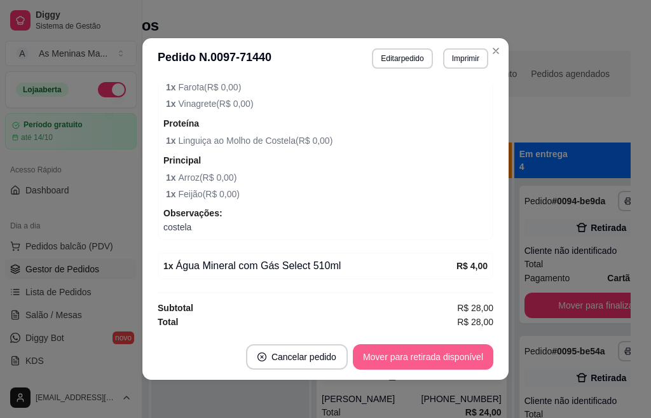
click at [396, 357] on button "Mover para retirada disponível" at bounding box center [423, 356] width 141 height 25
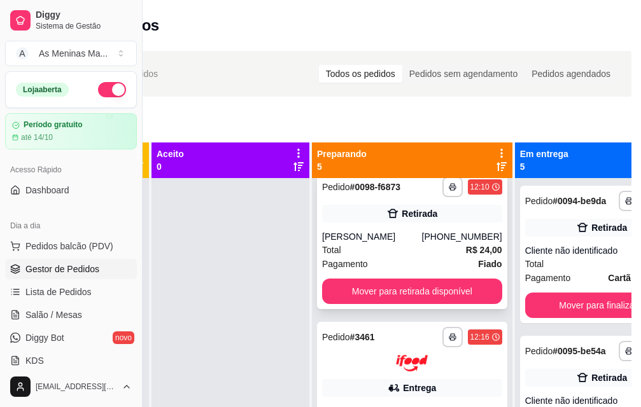
scroll to position [221, 0]
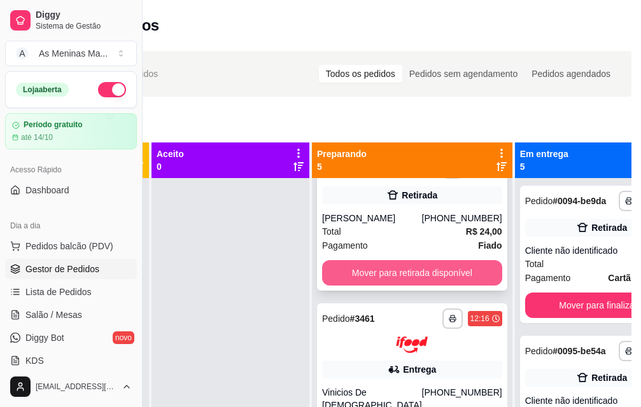
click at [393, 267] on button "Mover para retirada disponível" at bounding box center [412, 272] width 180 height 25
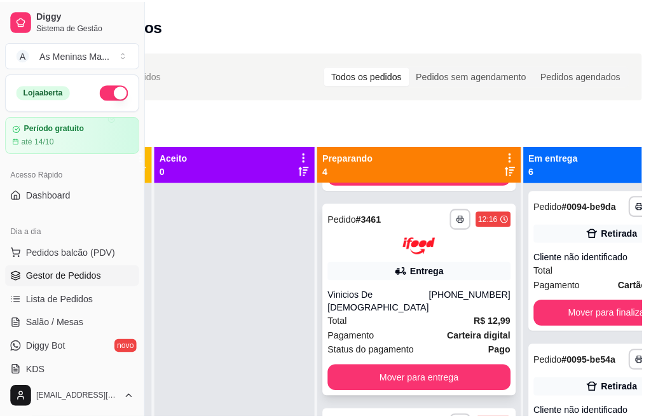
scroll to position [198, 0]
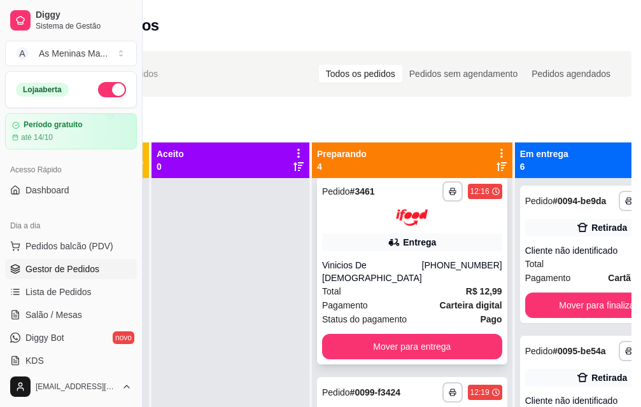
click at [395, 260] on div "Vinicios De [DEMOGRAPHIC_DATA]" at bounding box center [372, 271] width 100 height 25
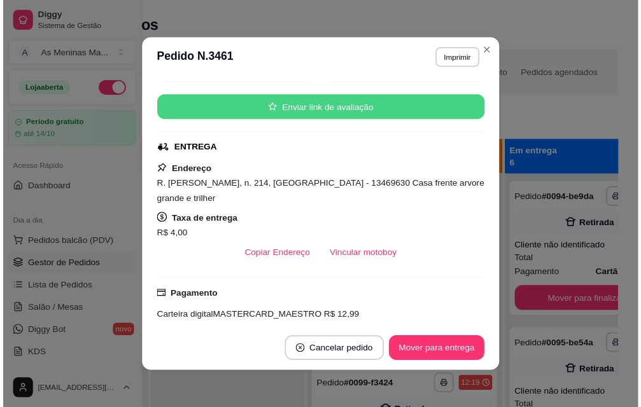
scroll to position [191, 0]
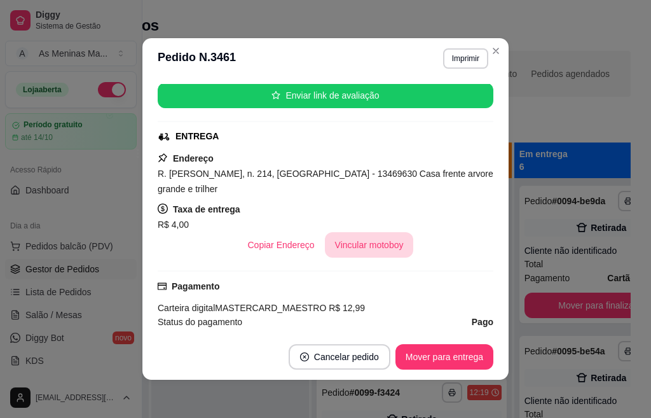
click at [368, 252] on button "Vincular motoboy" at bounding box center [369, 244] width 89 height 25
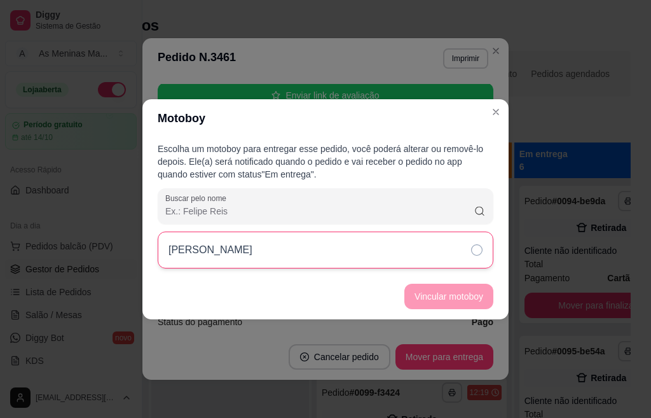
click at [422, 254] on div "[PERSON_NAME]" at bounding box center [326, 250] width 336 height 37
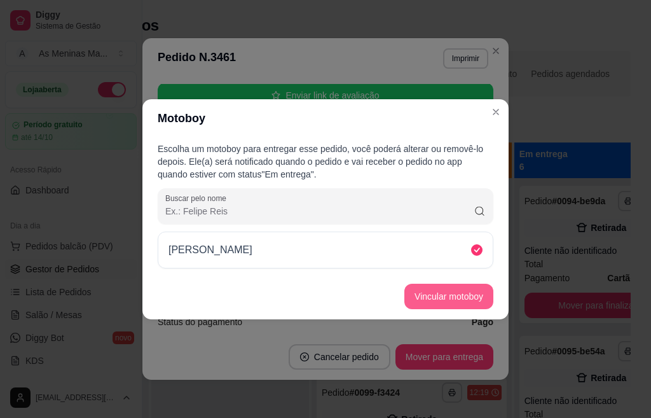
click at [449, 305] on button "Vincular motoboy" at bounding box center [449, 296] width 89 height 25
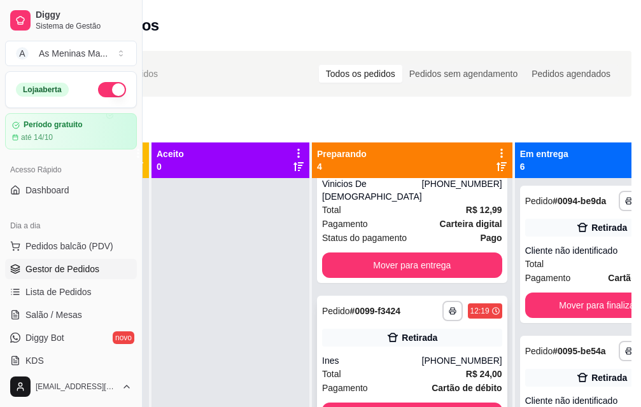
scroll to position [282, 0]
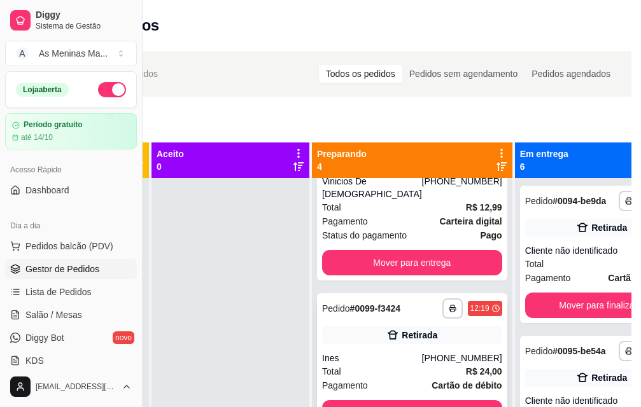
click at [386, 352] on div "Ines" at bounding box center [372, 358] width 100 height 13
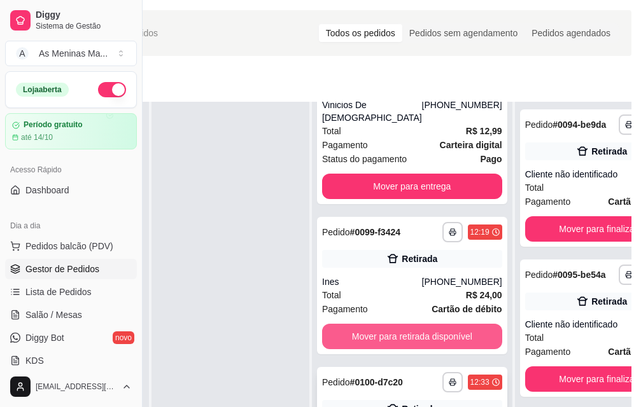
scroll to position [64, 132]
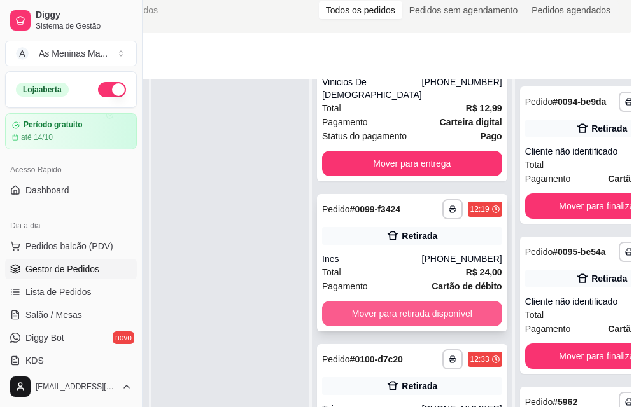
click at [370, 301] on button "Mover para retirada disponível" at bounding box center [412, 313] width 180 height 25
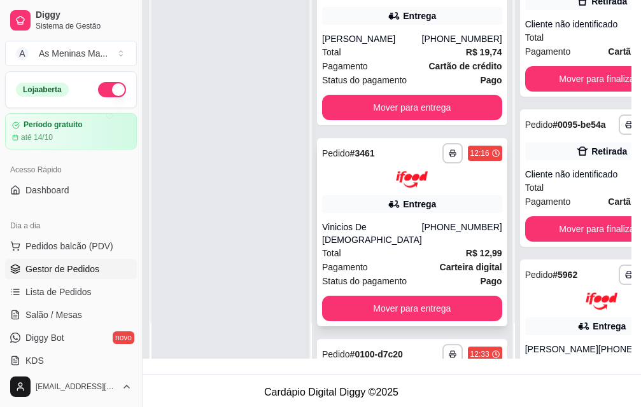
scroll to position [0, 0]
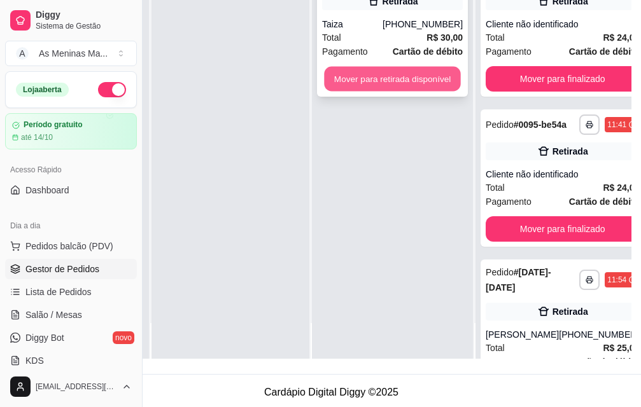
click at [365, 83] on button "Mover para retirada disponível" at bounding box center [392, 79] width 136 height 25
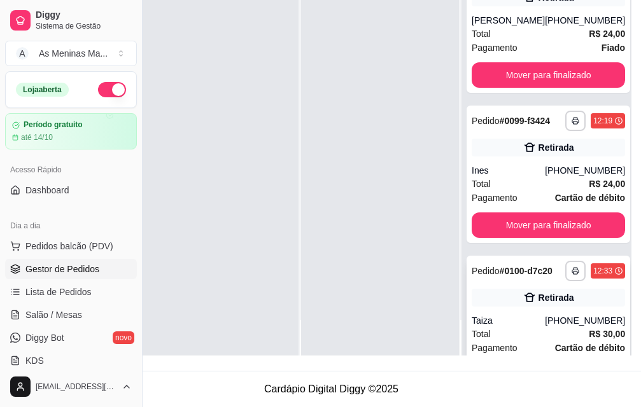
scroll to position [906, 0]
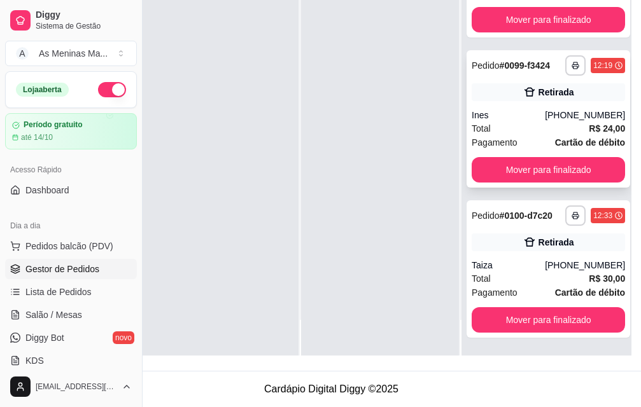
click at [515, 80] on div "**********" at bounding box center [547, 118] width 163 height 137
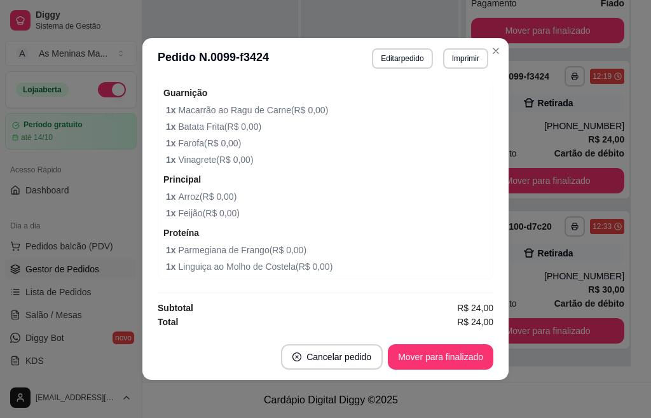
scroll to position [3, 0]
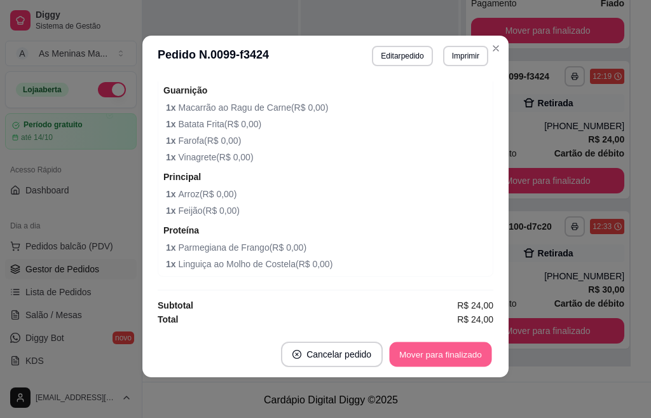
click at [437, 356] on button "Mover para finalizado" at bounding box center [441, 354] width 102 height 25
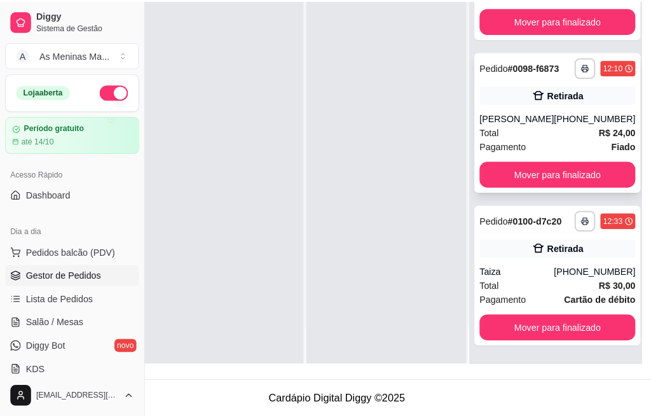
scroll to position [46, 40]
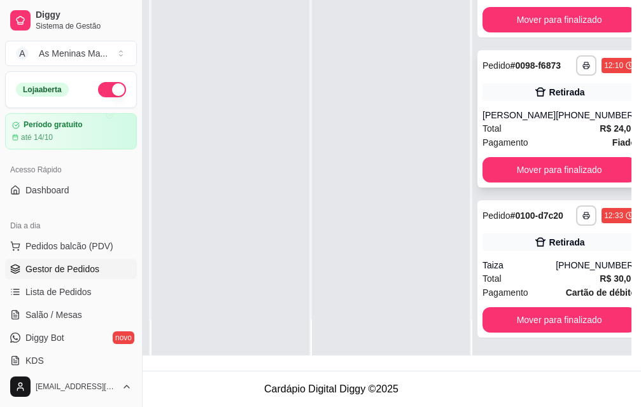
click at [520, 109] on div "[PERSON_NAME]" at bounding box center [518, 115] width 73 height 13
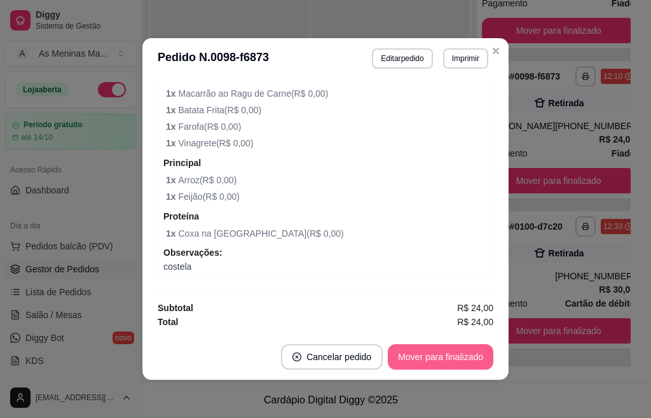
scroll to position [3, 0]
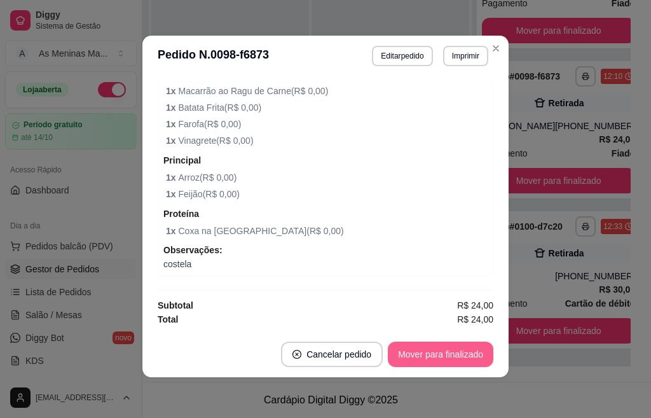
click at [439, 353] on button "Mover para finalizado" at bounding box center [441, 354] width 106 height 25
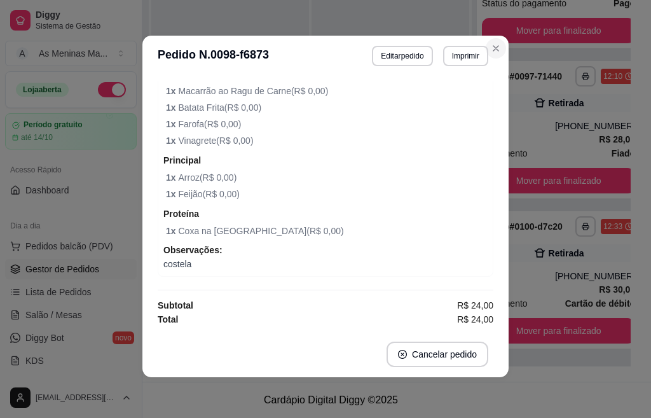
scroll to position [293, 0]
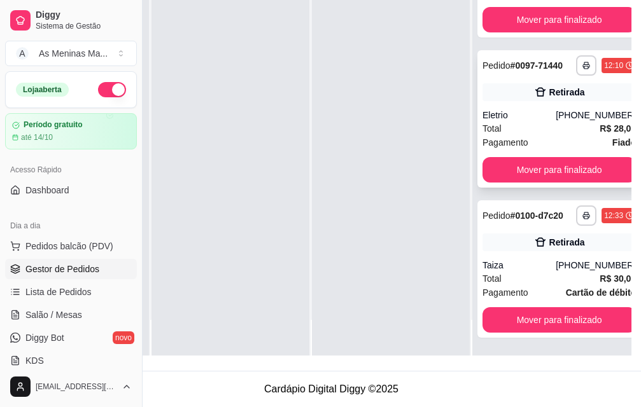
click at [542, 121] on div "Total R$ 28,00" at bounding box center [558, 128] width 153 height 14
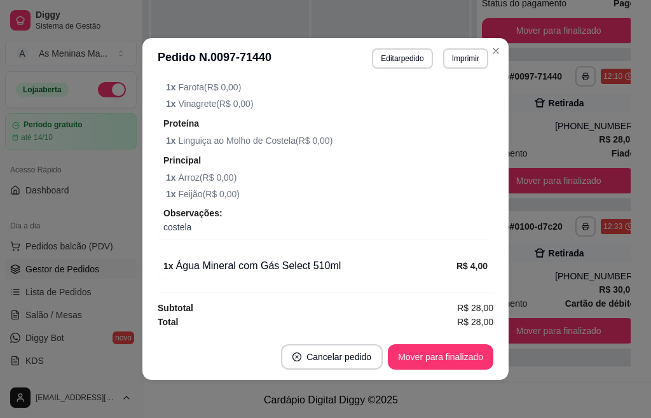
scroll to position [3, 0]
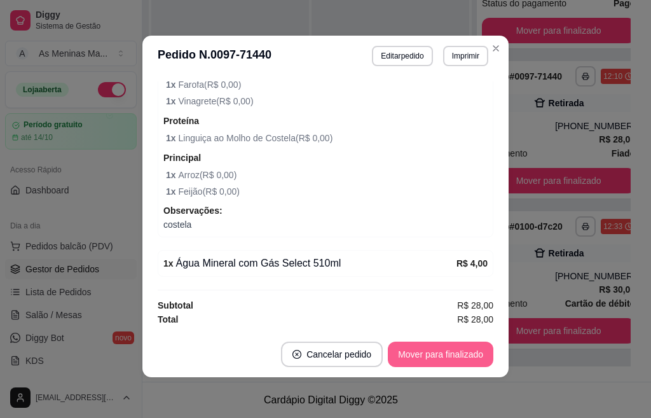
click at [408, 359] on button "Mover para finalizado" at bounding box center [441, 354] width 106 height 25
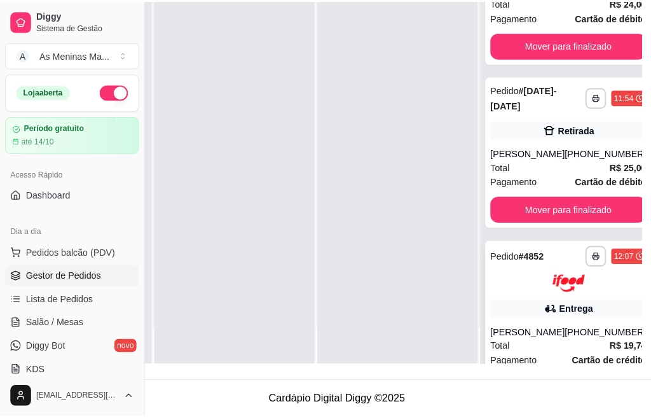
scroll to position [170, 0]
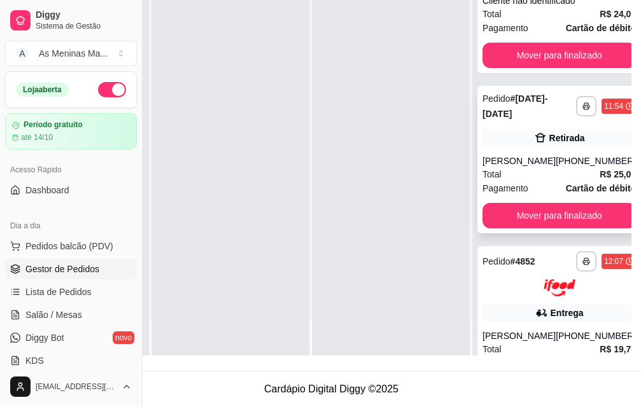
click at [522, 181] on div "Total R$ 25,00" at bounding box center [558, 174] width 153 height 14
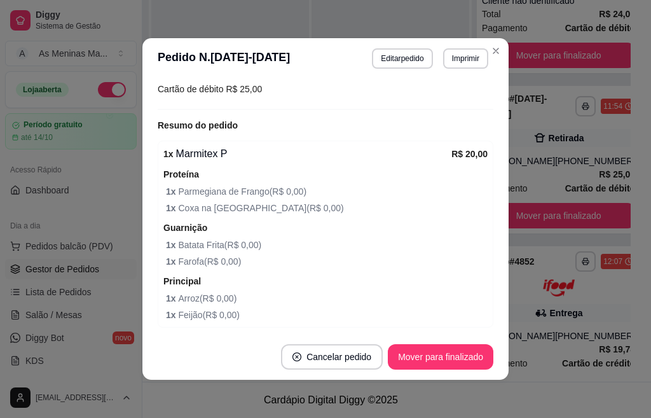
scroll to position [254, 0]
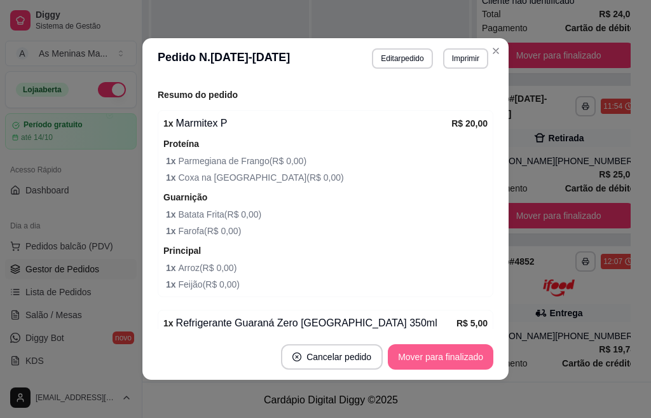
click at [420, 354] on button "Mover para finalizado" at bounding box center [441, 356] width 106 height 25
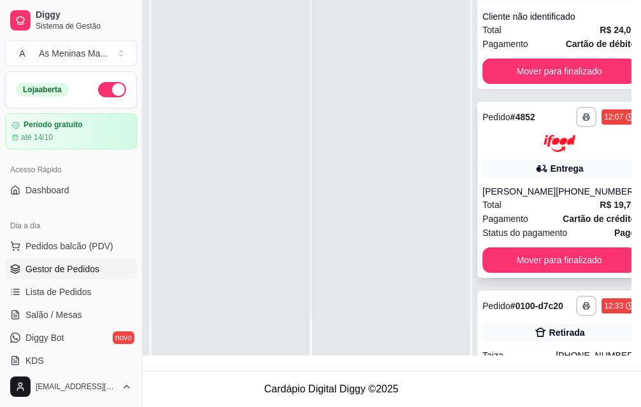
scroll to position [107, 0]
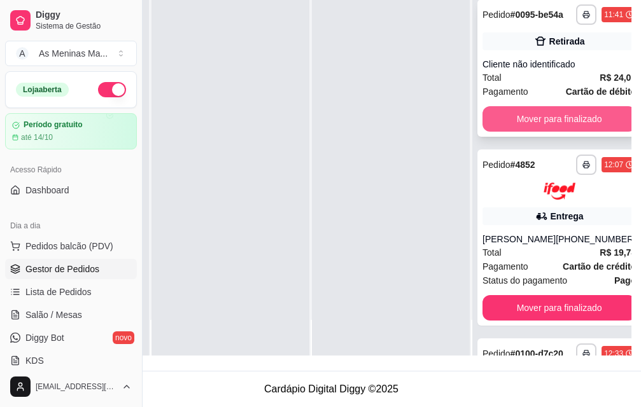
click at [522, 130] on button "Mover para finalizado" at bounding box center [558, 118] width 153 height 25
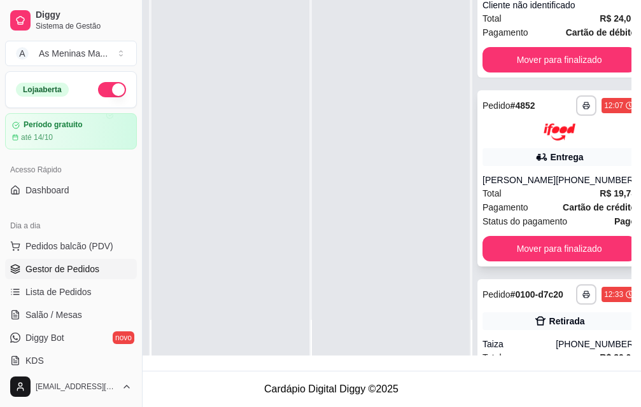
scroll to position [0, 0]
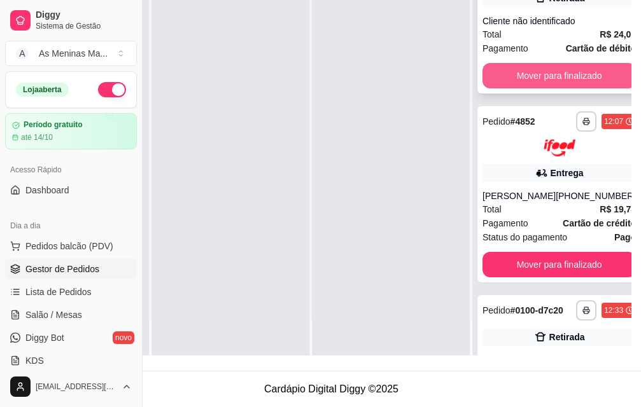
click at [531, 81] on button "Mover para finalizado" at bounding box center [558, 75] width 153 height 25
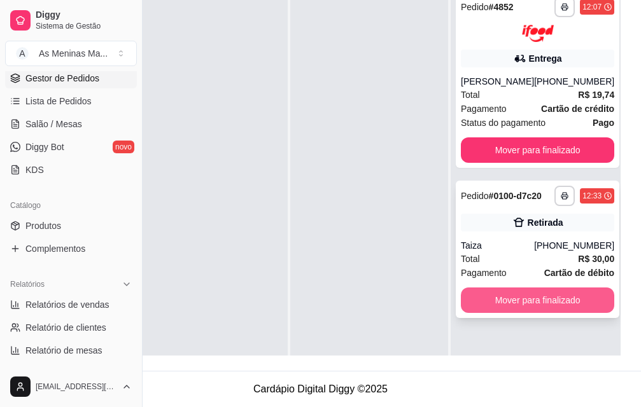
click at [551, 299] on button "Mover para finalizado" at bounding box center [537, 300] width 153 height 25
